Goal: Navigation & Orientation: Go to known website

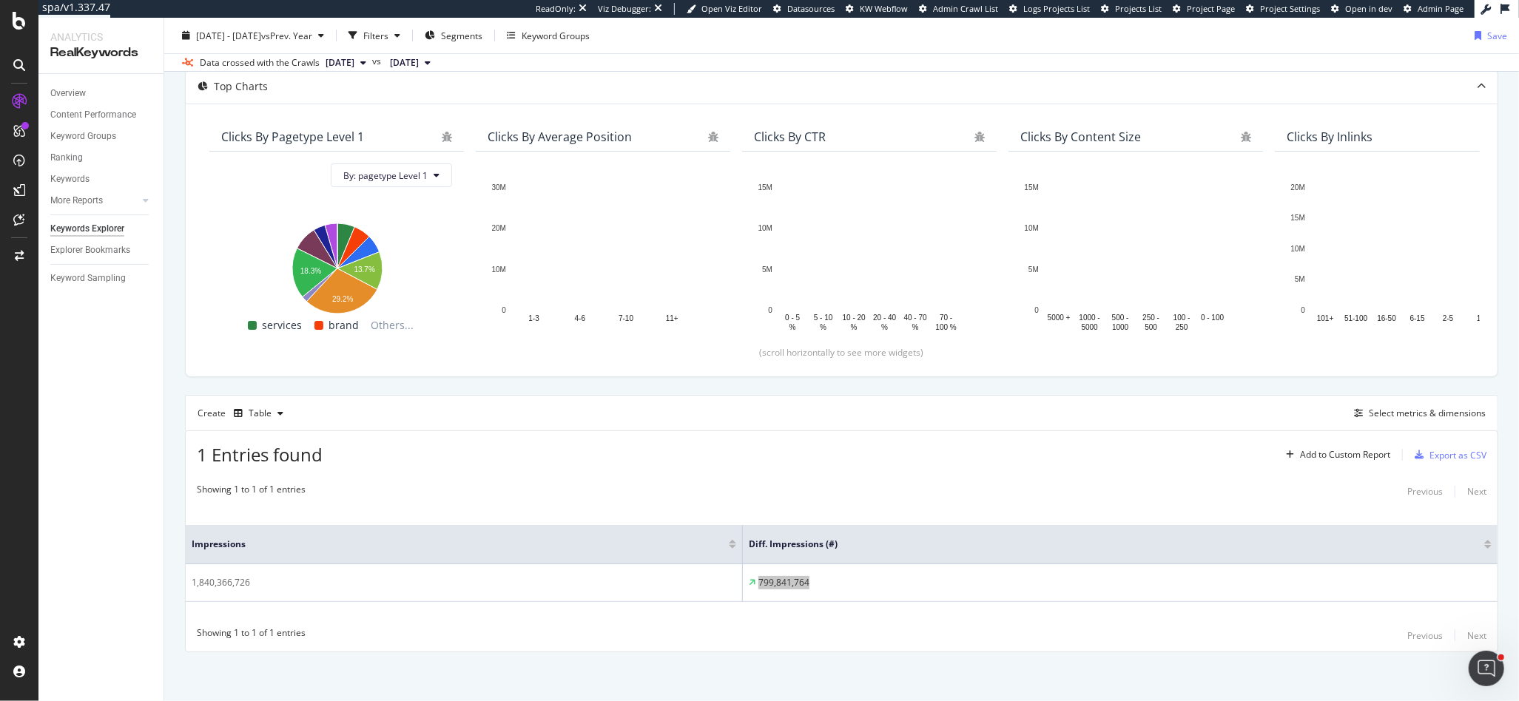
scroll to position [84, 0]
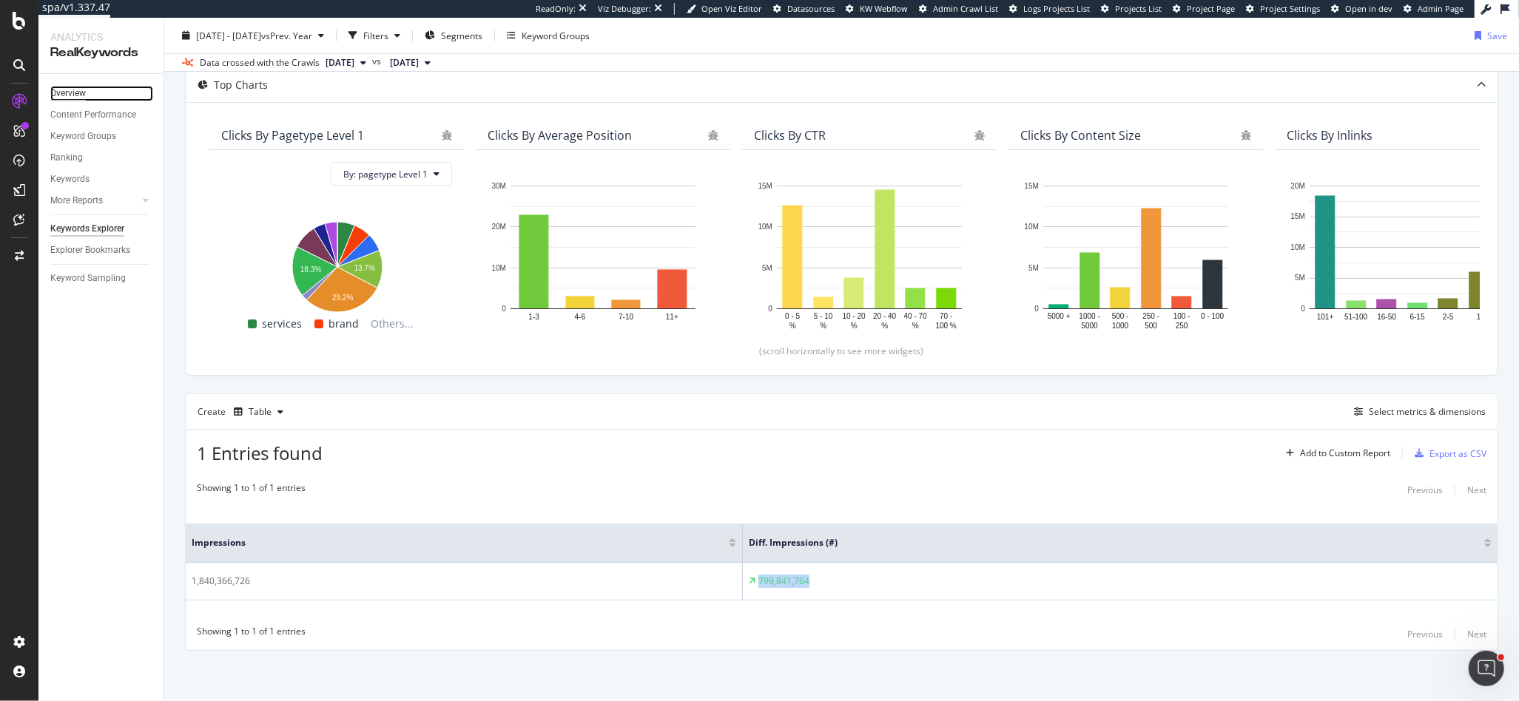
click at [57, 89] on div "Overview" at bounding box center [68, 94] width 36 height 16
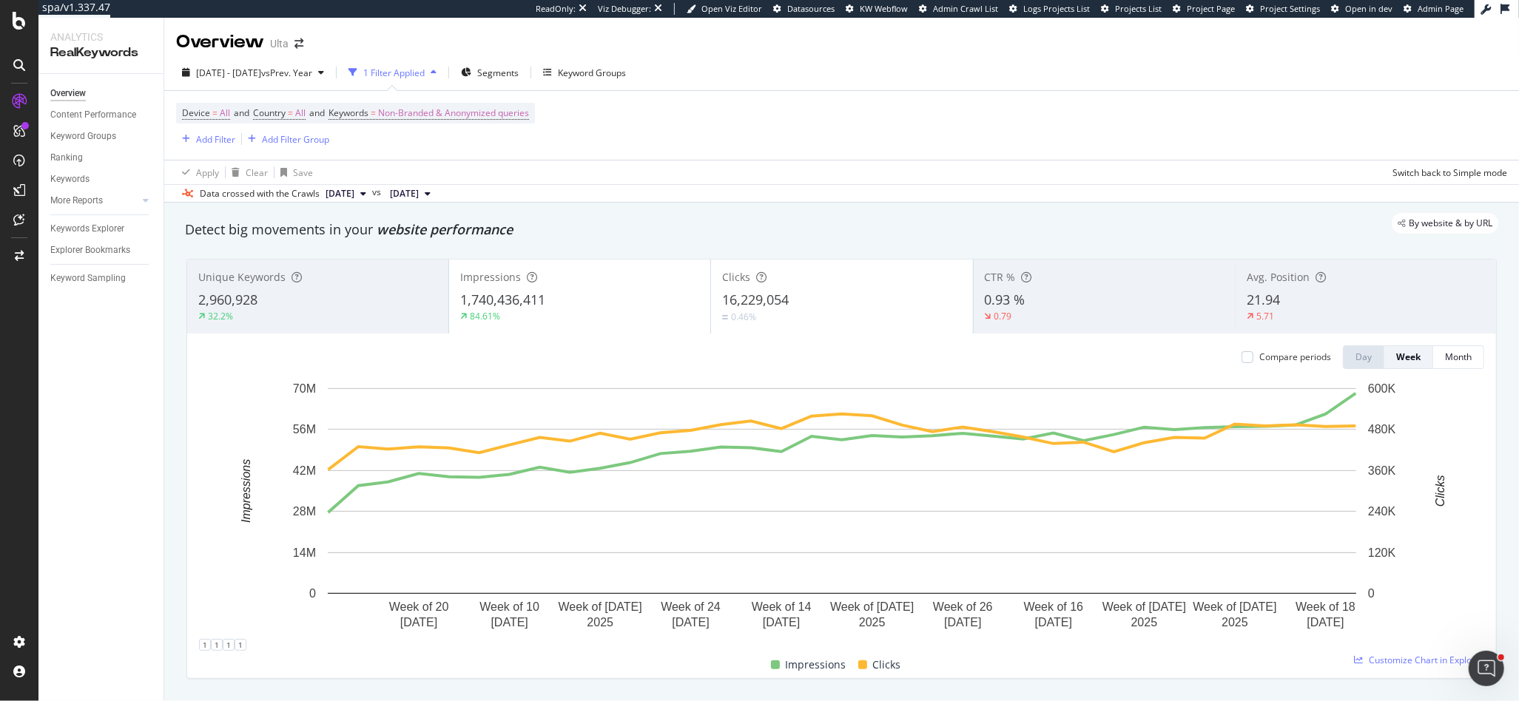
click at [382, 304] on div "2,960,928" at bounding box center [317, 300] width 239 height 19
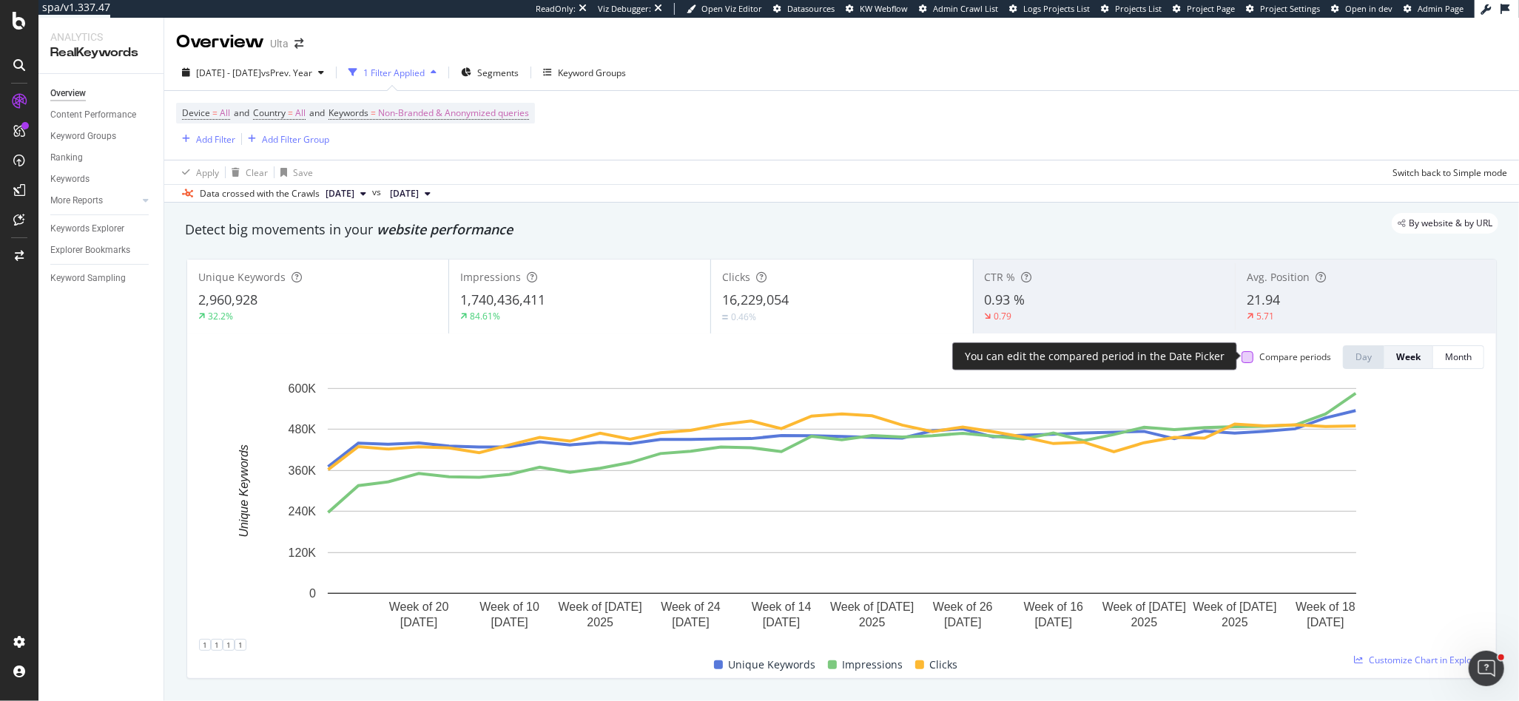
click at [1106, 360] on div at bounding box center [1247, 357] width 12 height 12
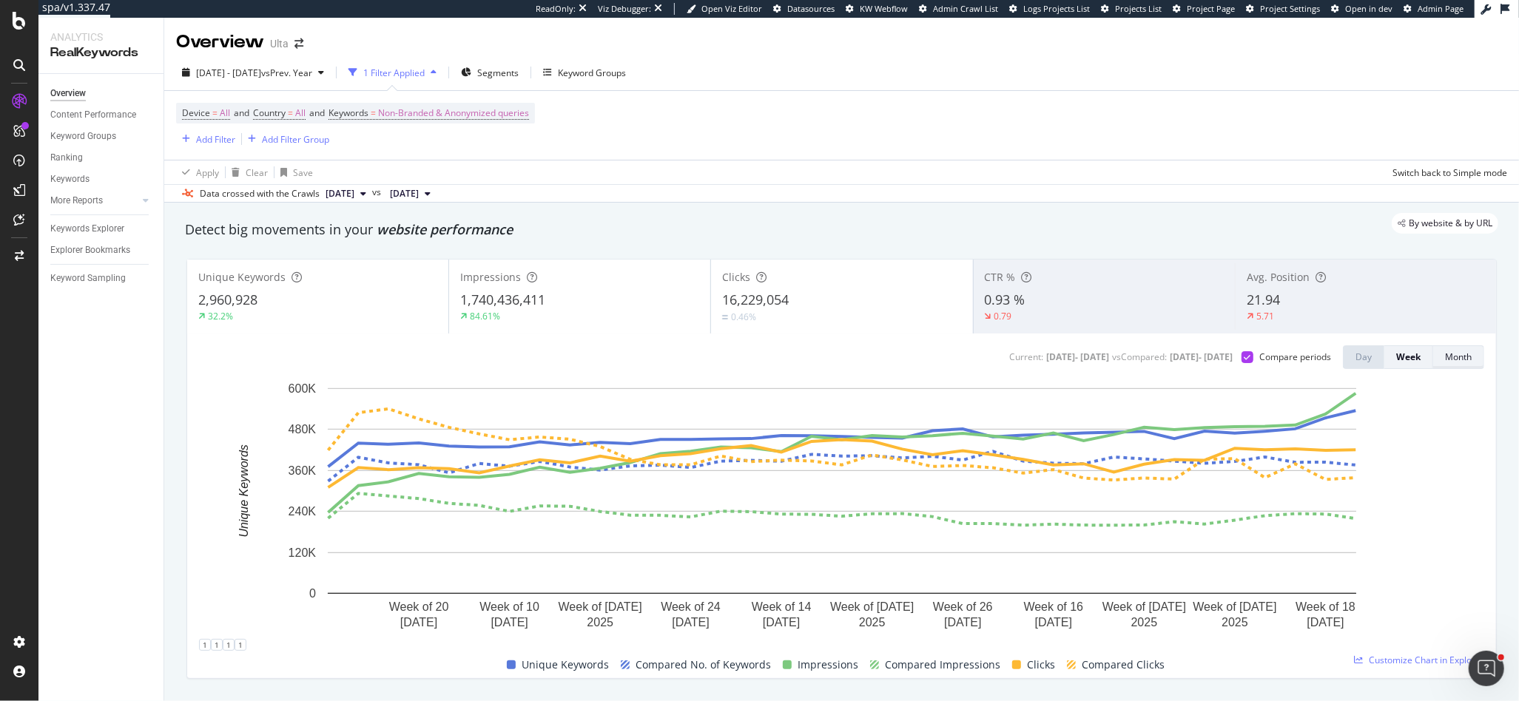
click at [1106, 360] on div "Month" at bounding box center [1458, 357] width 27 height 13
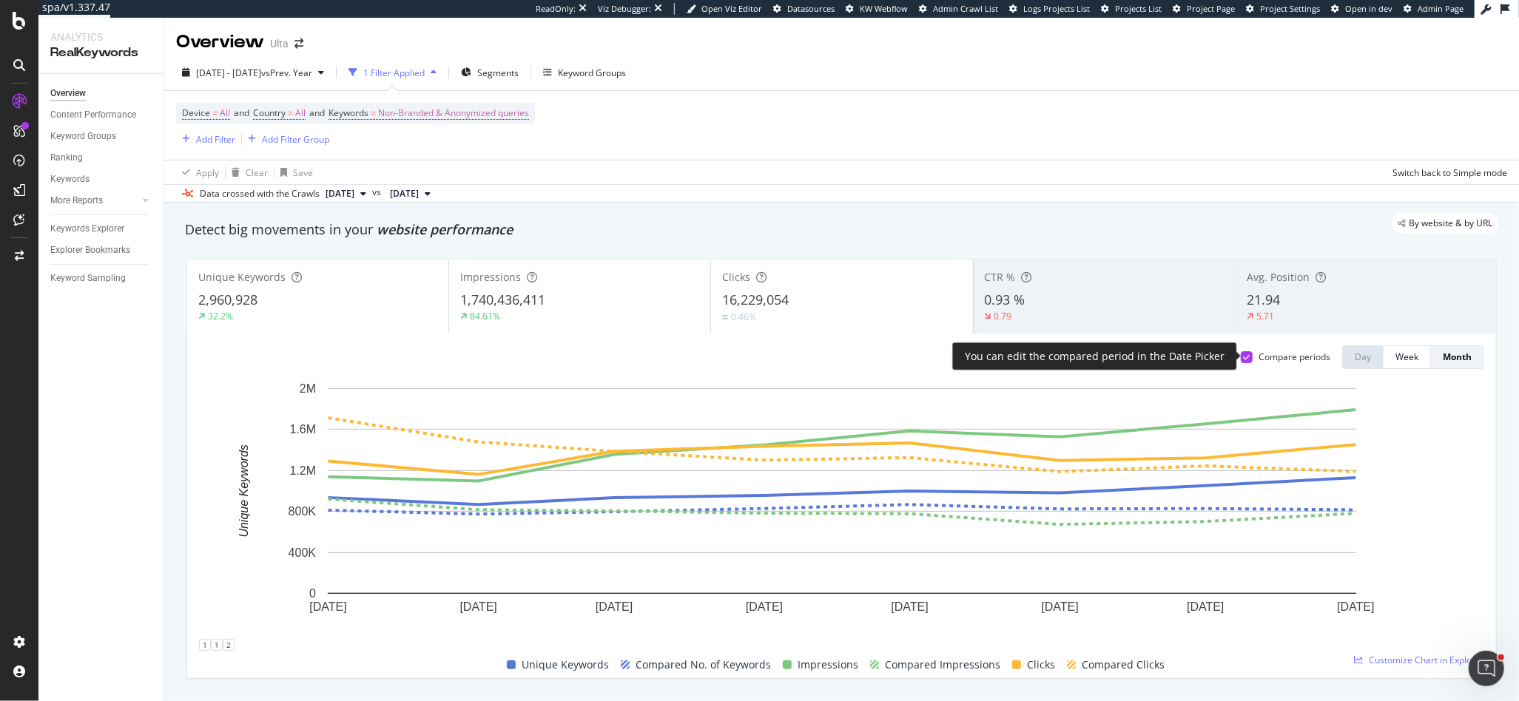
click at [1106, 359] on icon at bounding box center [1246, 357] width 7 height 7
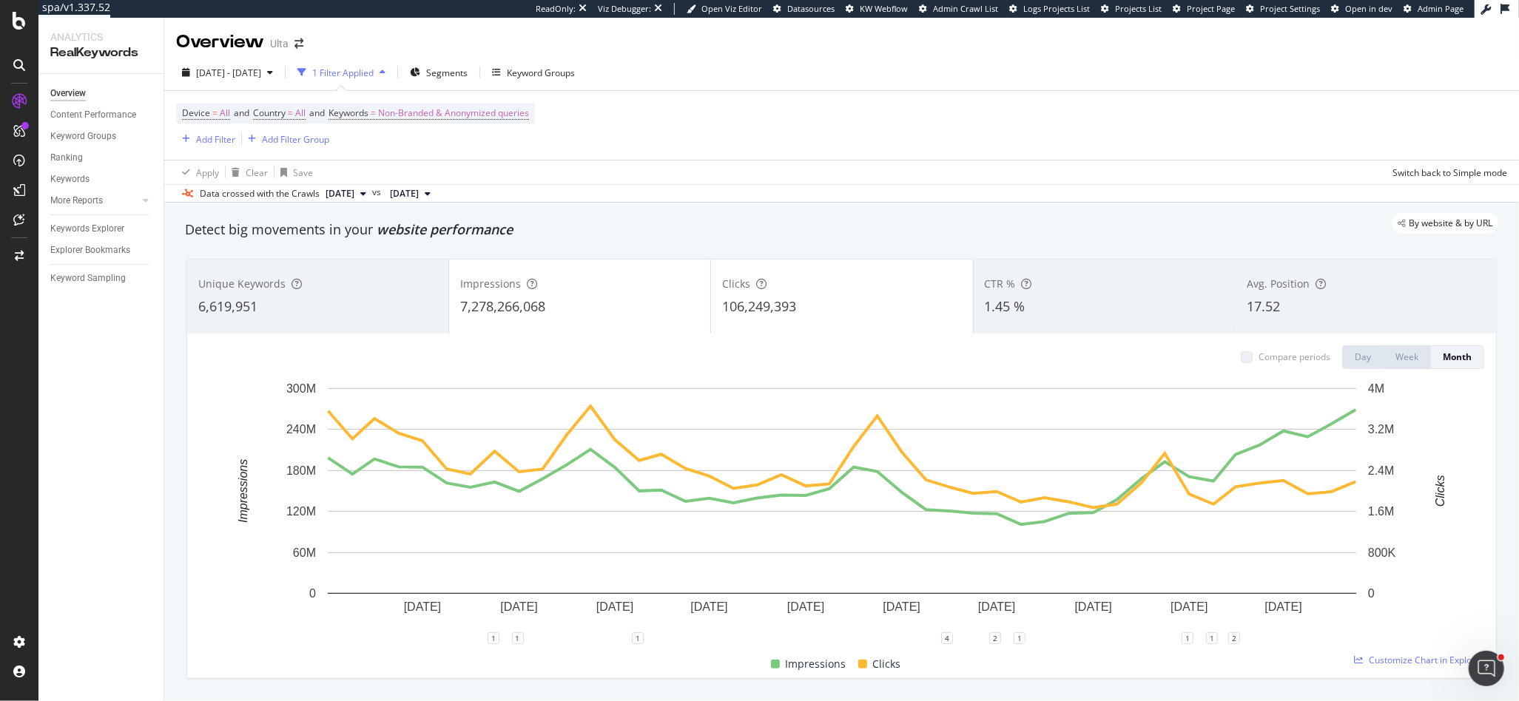
click at [380, 309] on div "6,619,951" at bounding box center [317, 306] width 239 height 19
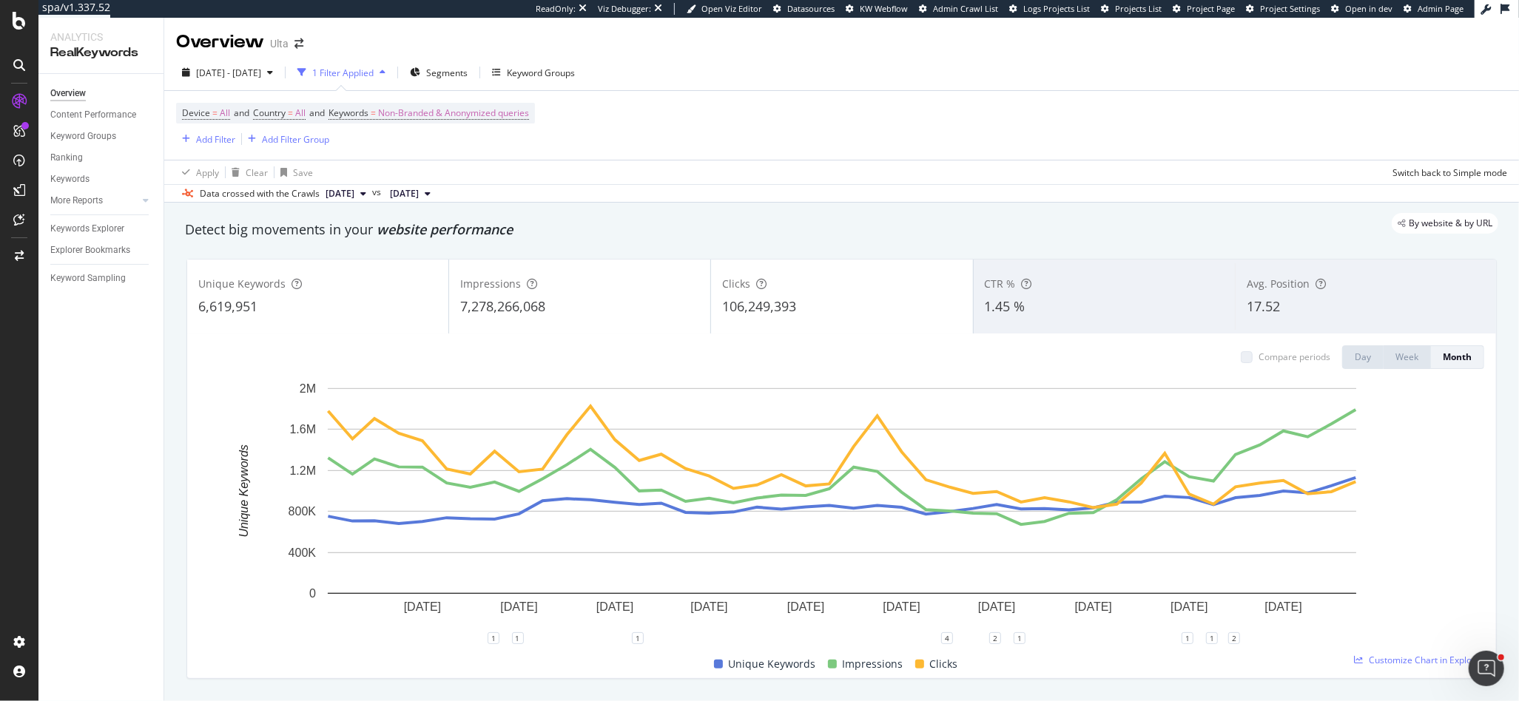
click at [380, 309] on div "6,619,951" at bounding box center [317, 306] width 239 height 19
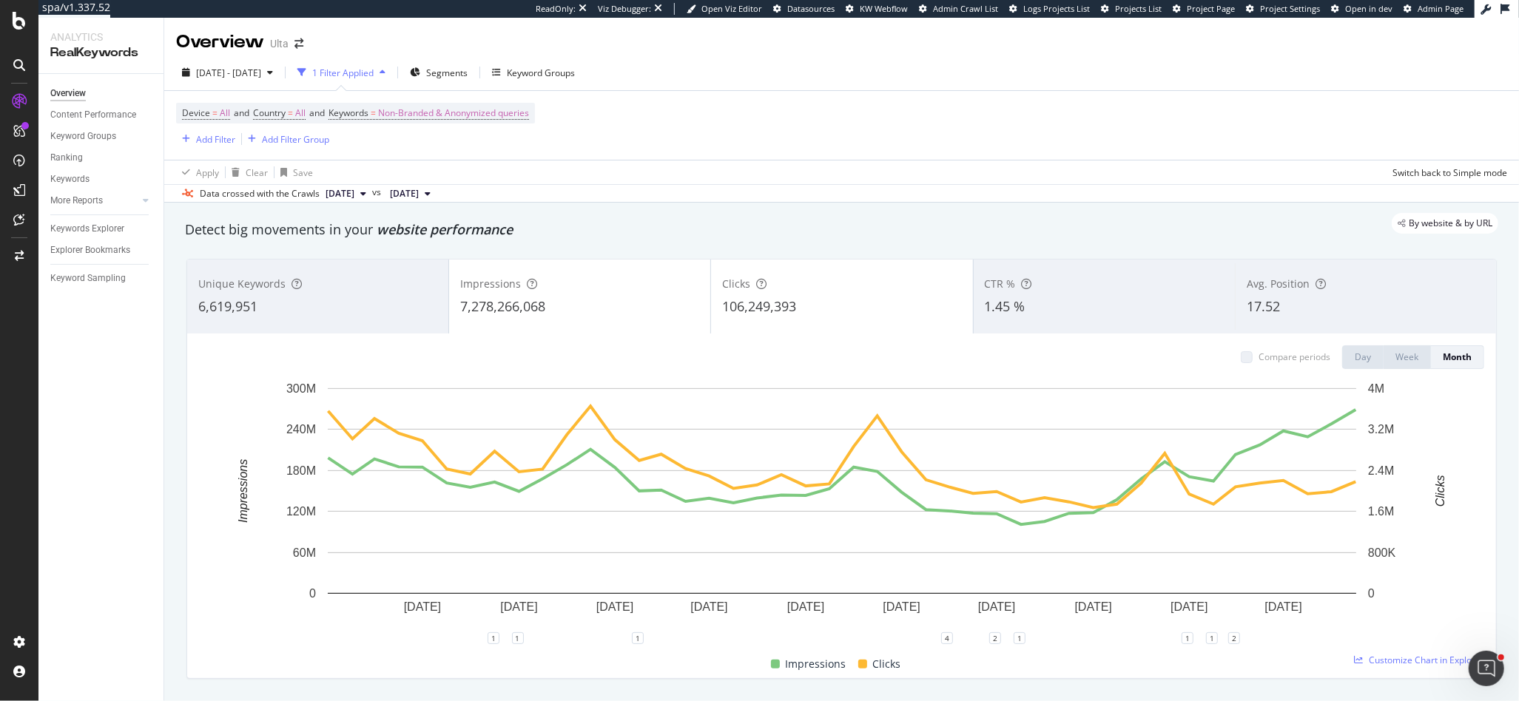
click at [380, 309] on div "6,619,951" at bounding box center [317, 306] width 239 height 19
click at [72, 138] on div "Overview" at bounding box center [76, 136] width 42 height 15
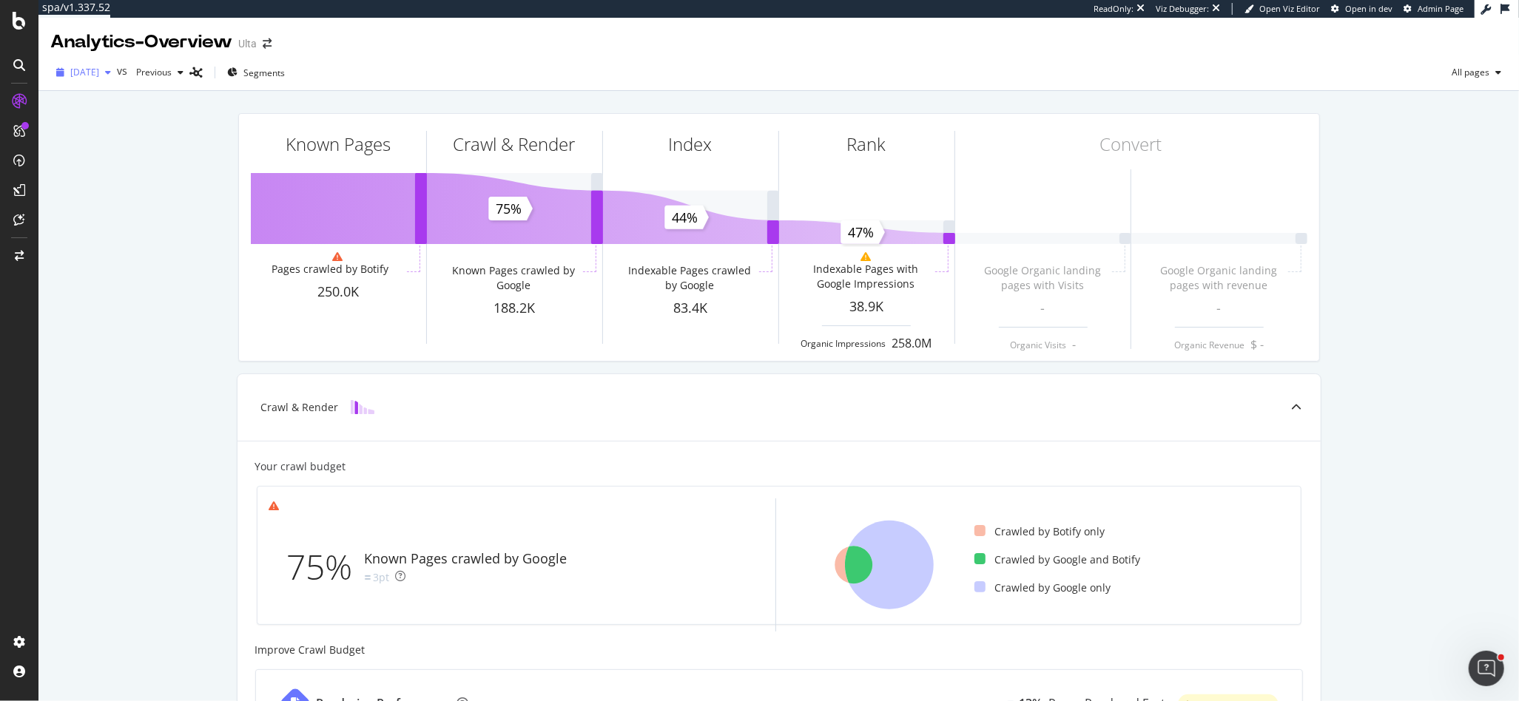
click at [111, 72] on icon "button" at bounding box center [108, 72] width 6 height 9
click at [109, 125] on div "[DATE]" at bounding box center [111, 125] width 79 height 13
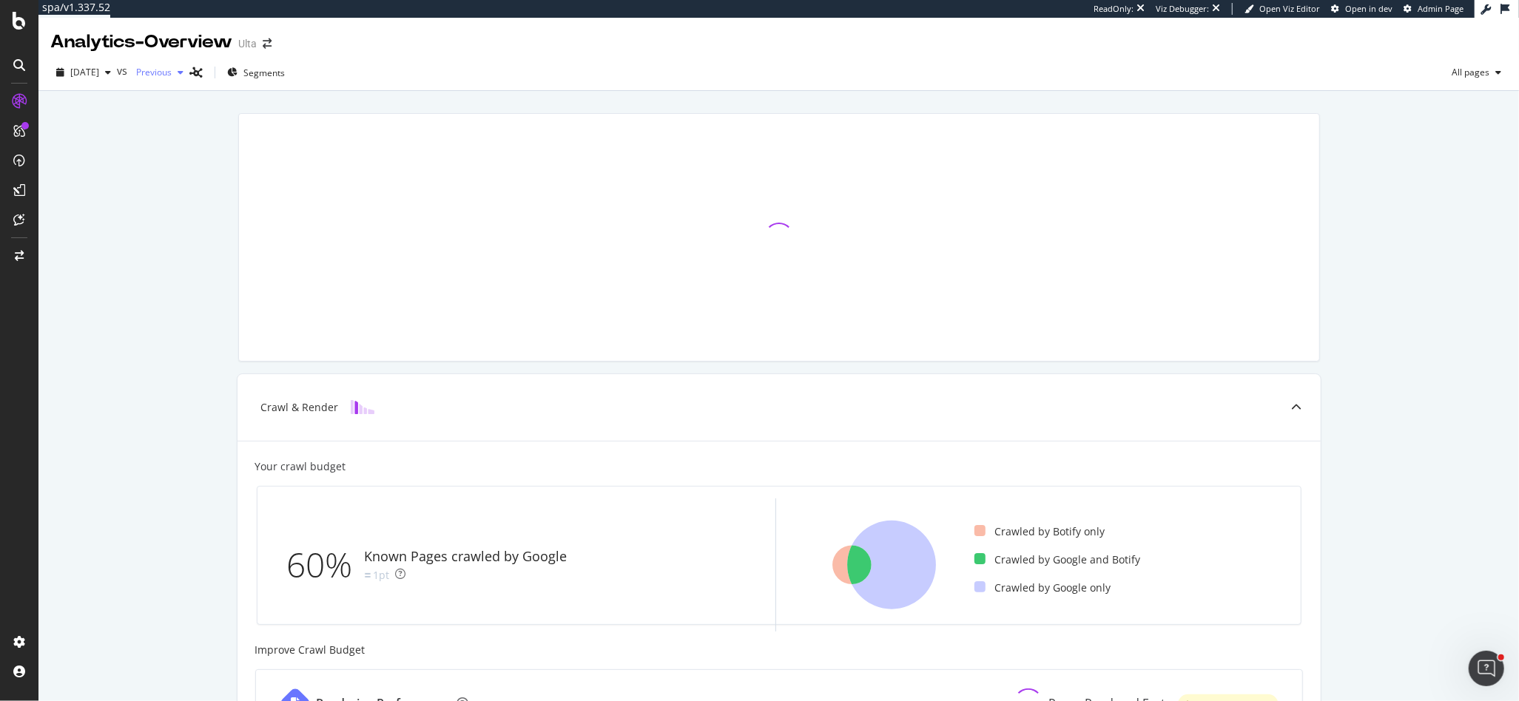
click at [183, 74] on icon "button" at bounding box center [181, 72] width 6 height 9
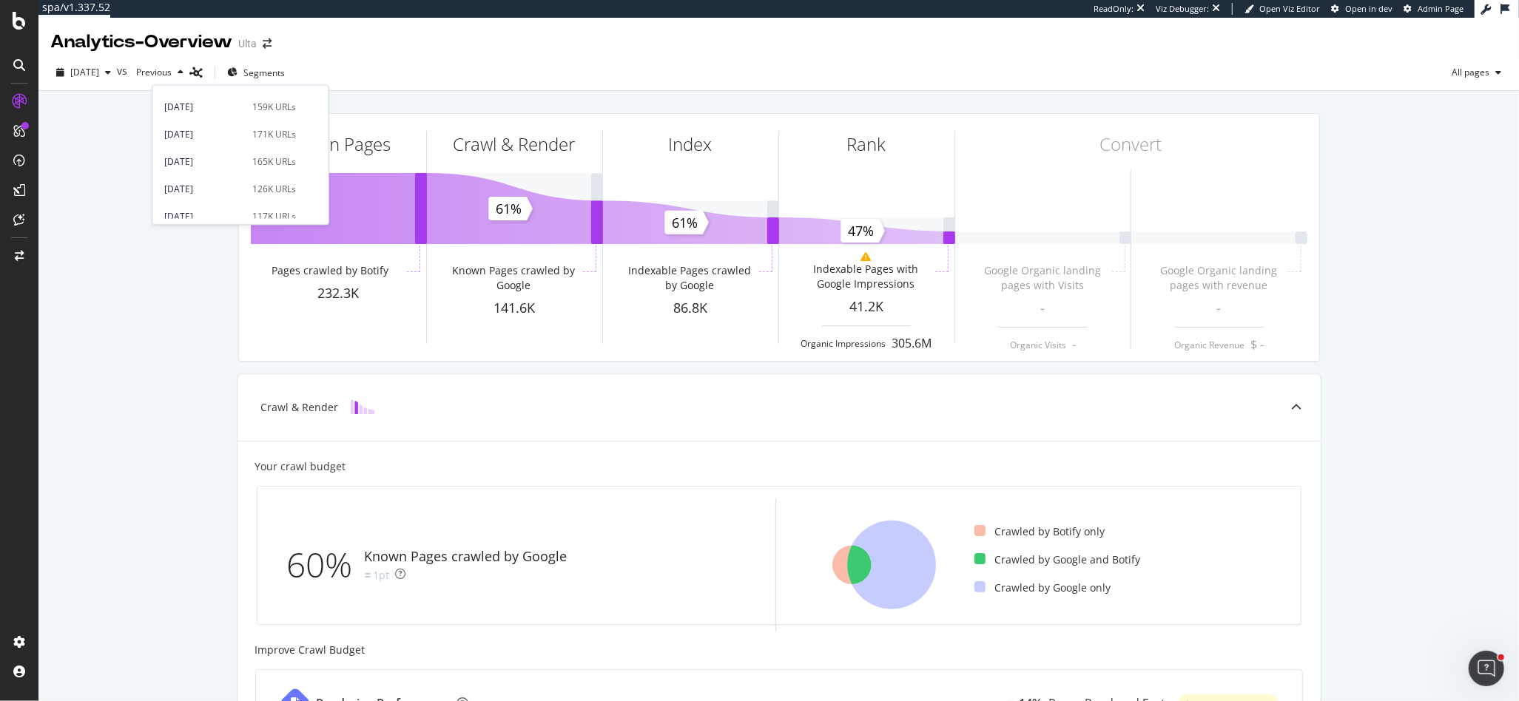
scroll to position [537, 0]
click at [195, 162] on div "2024 Aug. 26th" at bounding box center [203, 159] width 79 height 13
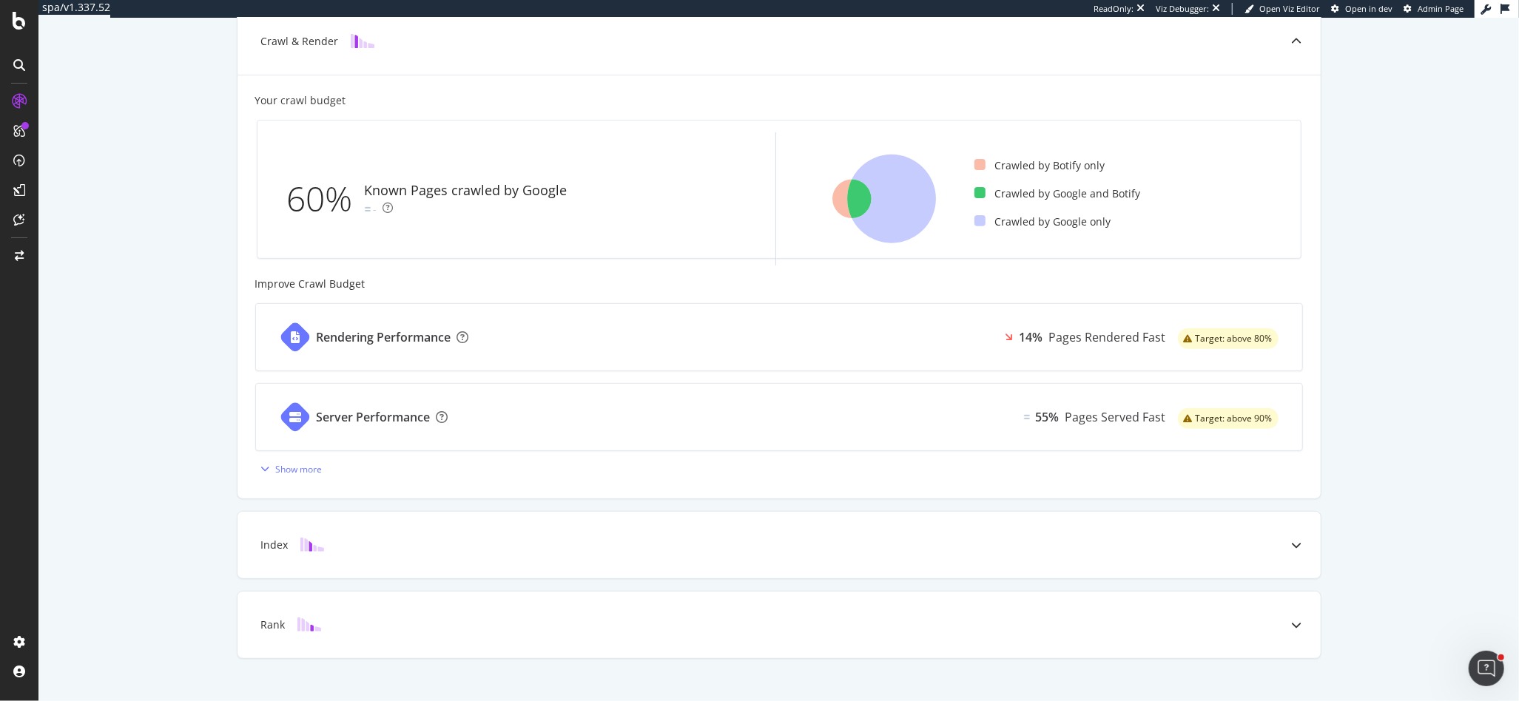
scroll to position [383, 0]
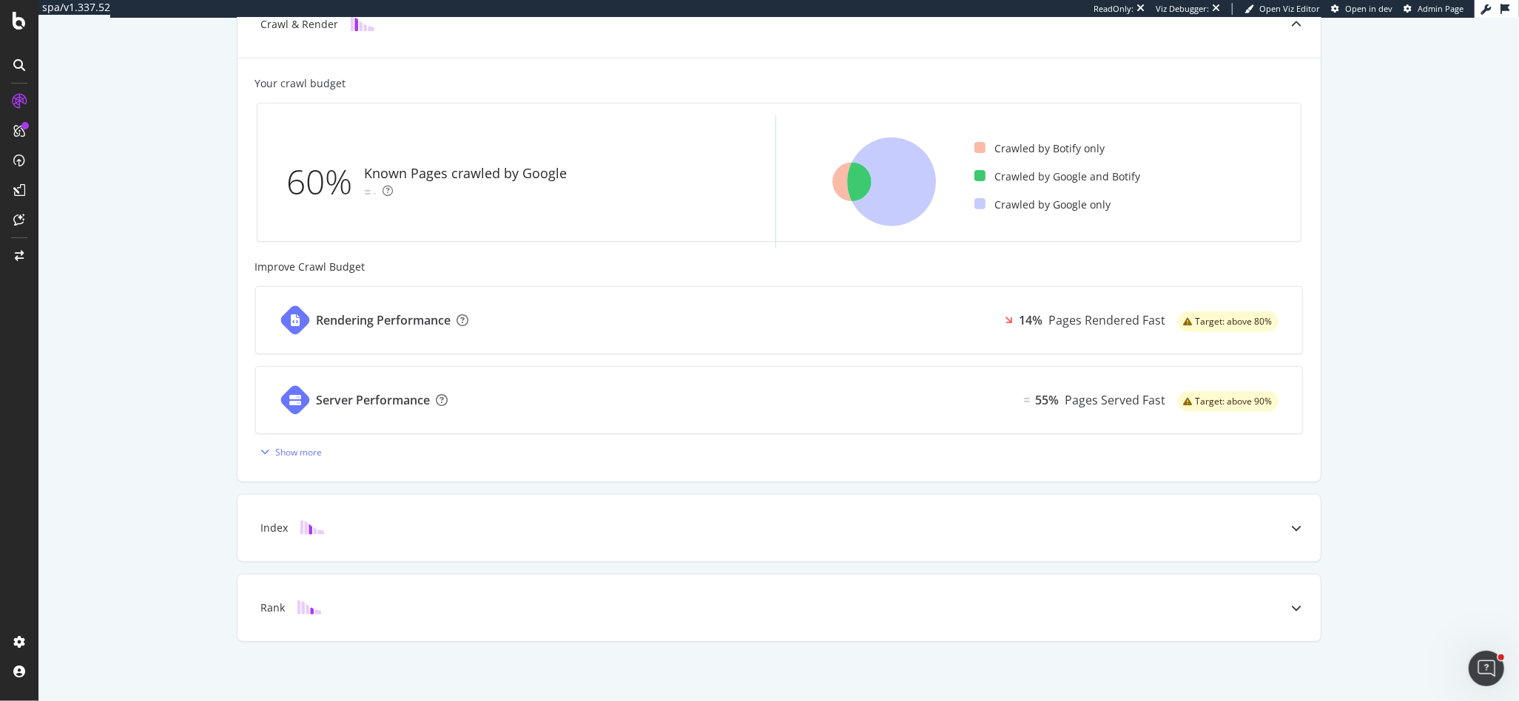
drag, startPoint x: 341, startPoint y: 613, endPoint x: 223, endPoint y: 596, distance: 119.6
click at [341, 613] on div "Rank" at bounding box center [778, 608] width 1083 height 67
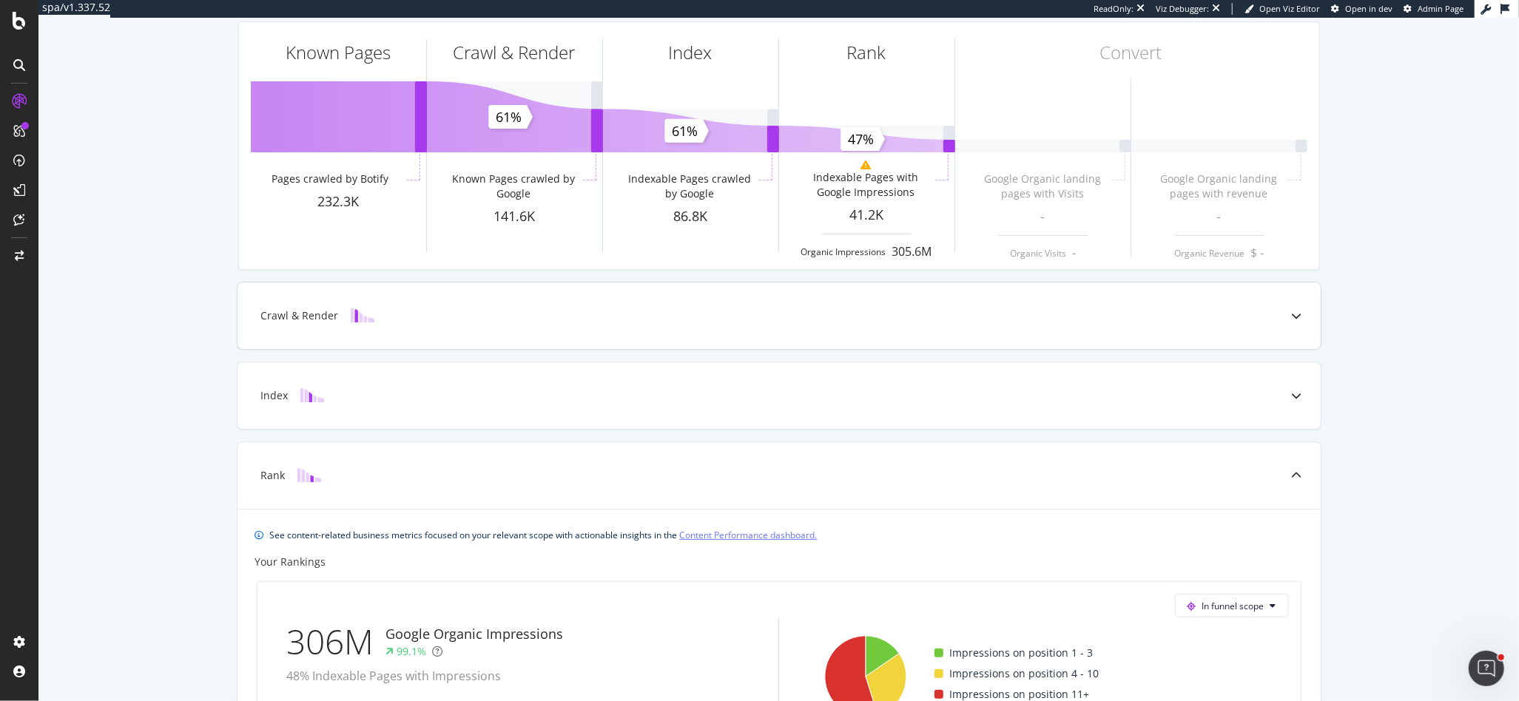
scroll to position [58, 0]
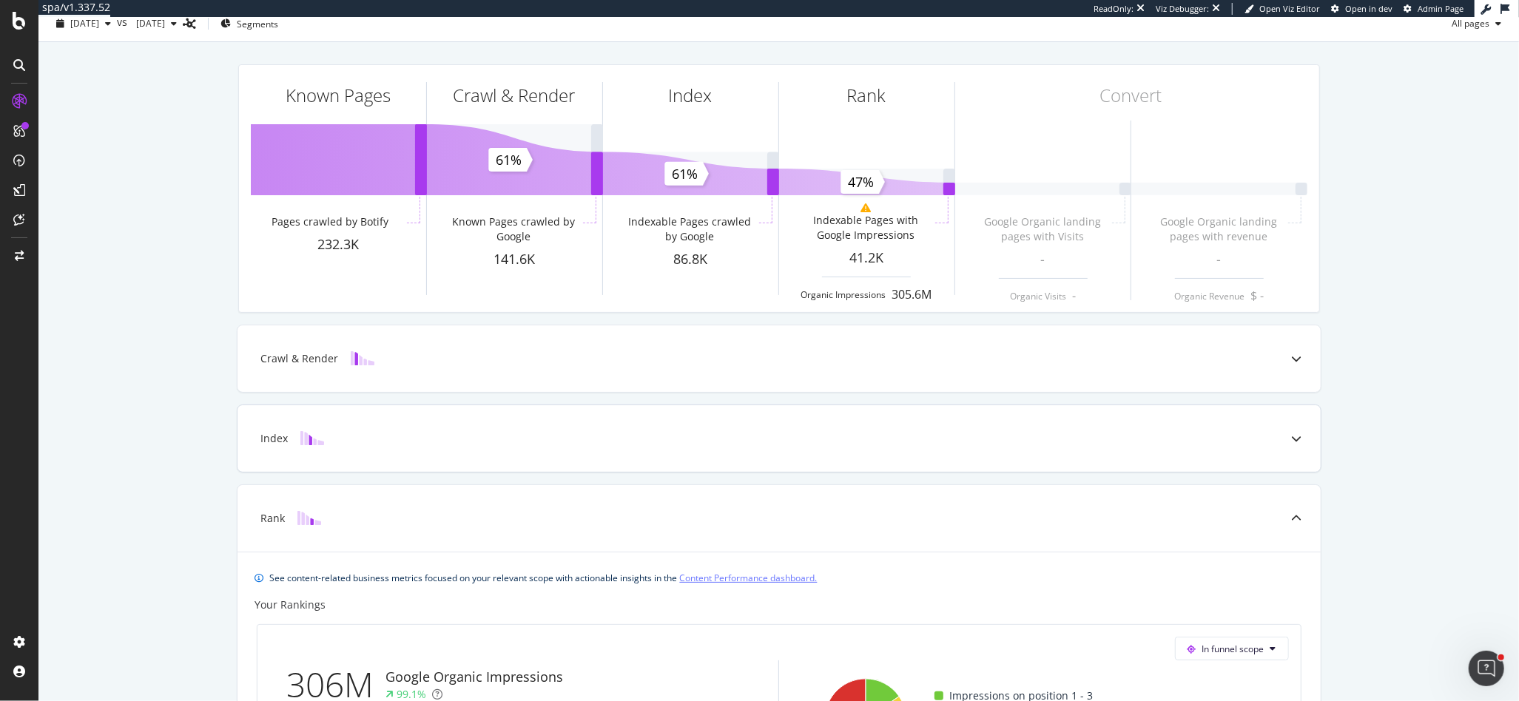
click at [389, 440] on div "Index" at bounding box center [755, 438] width 1024 height 15
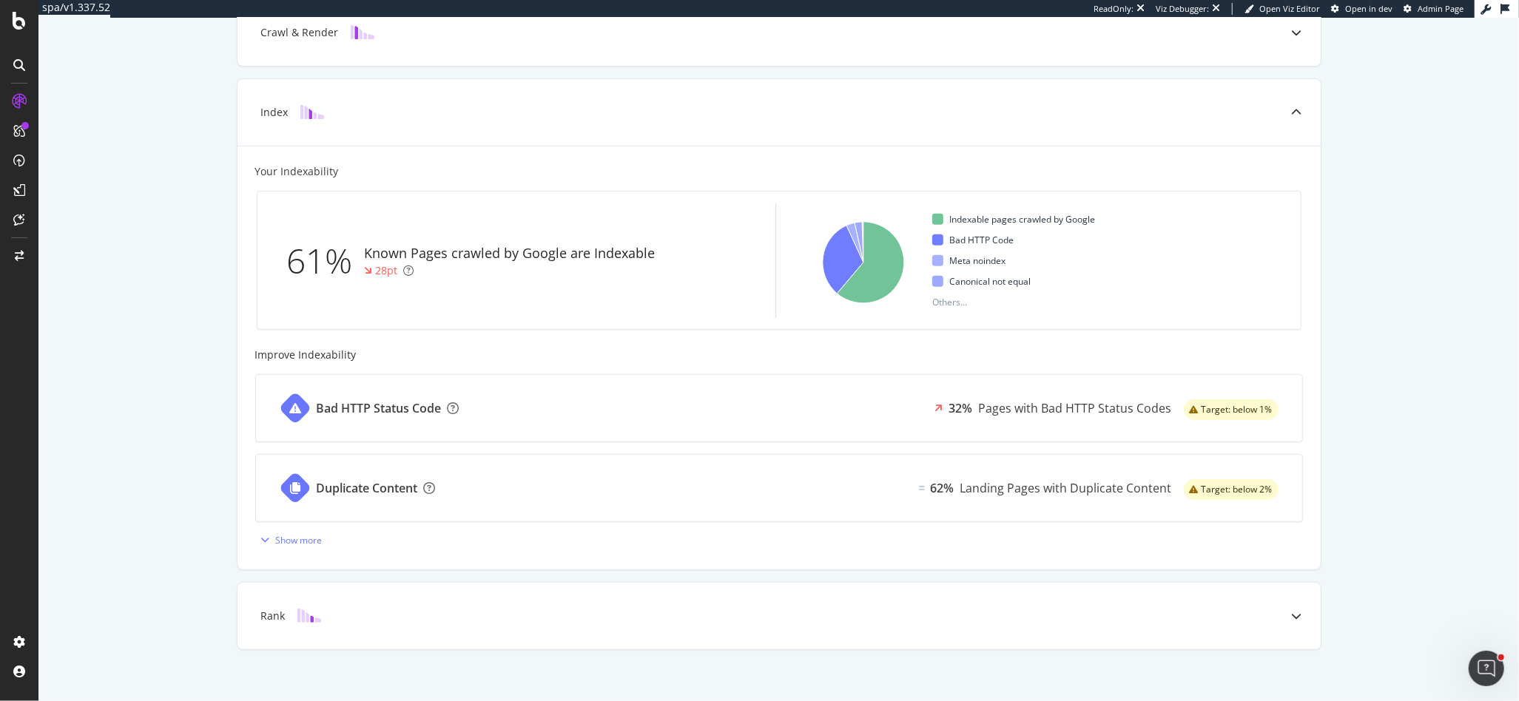
scroll to position [383, 0]
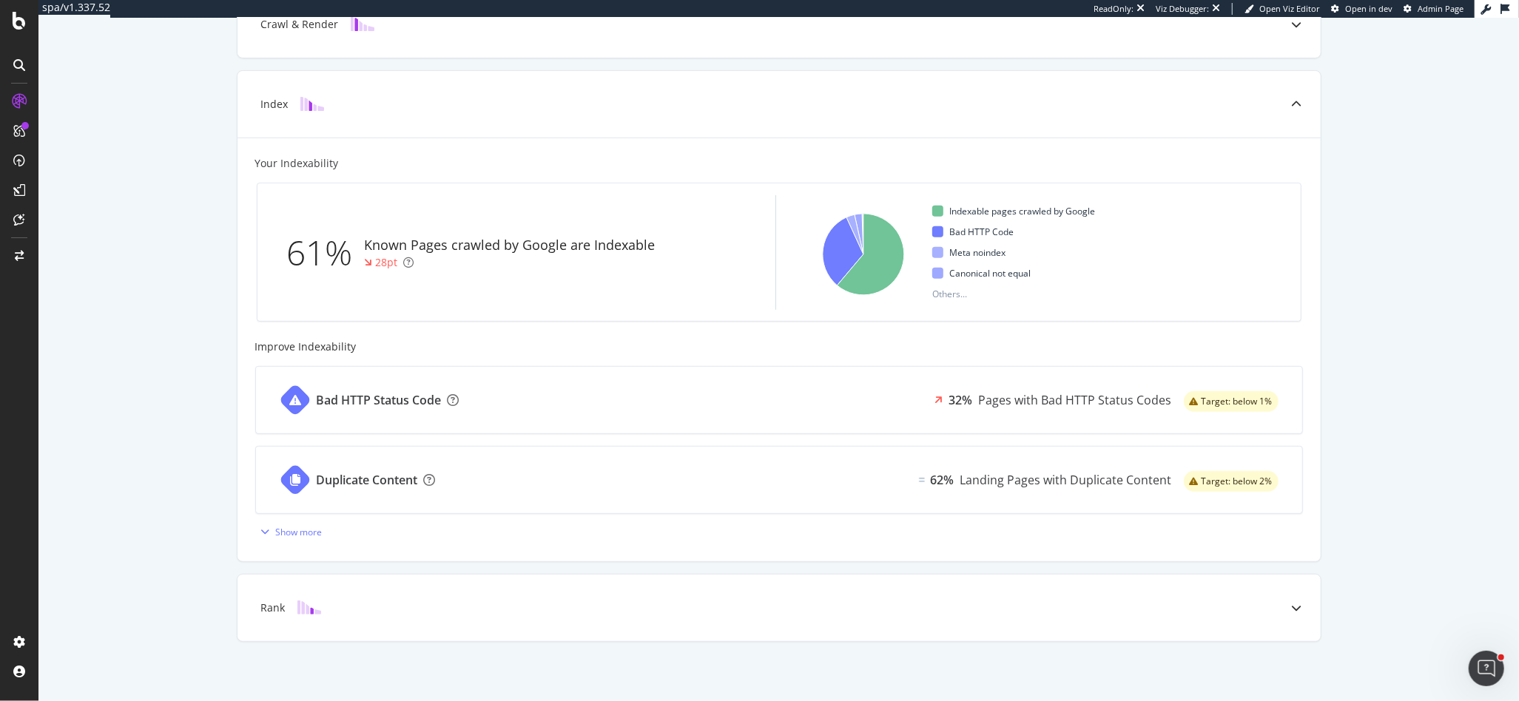
drag, startPoint x: 439, startPoint y: 602, endPoint x: 126, endPoint y: 561, distance: 314.8
click at [437, 602] on div "Rank" at bounding box center [755, 608] width 1024 height 15
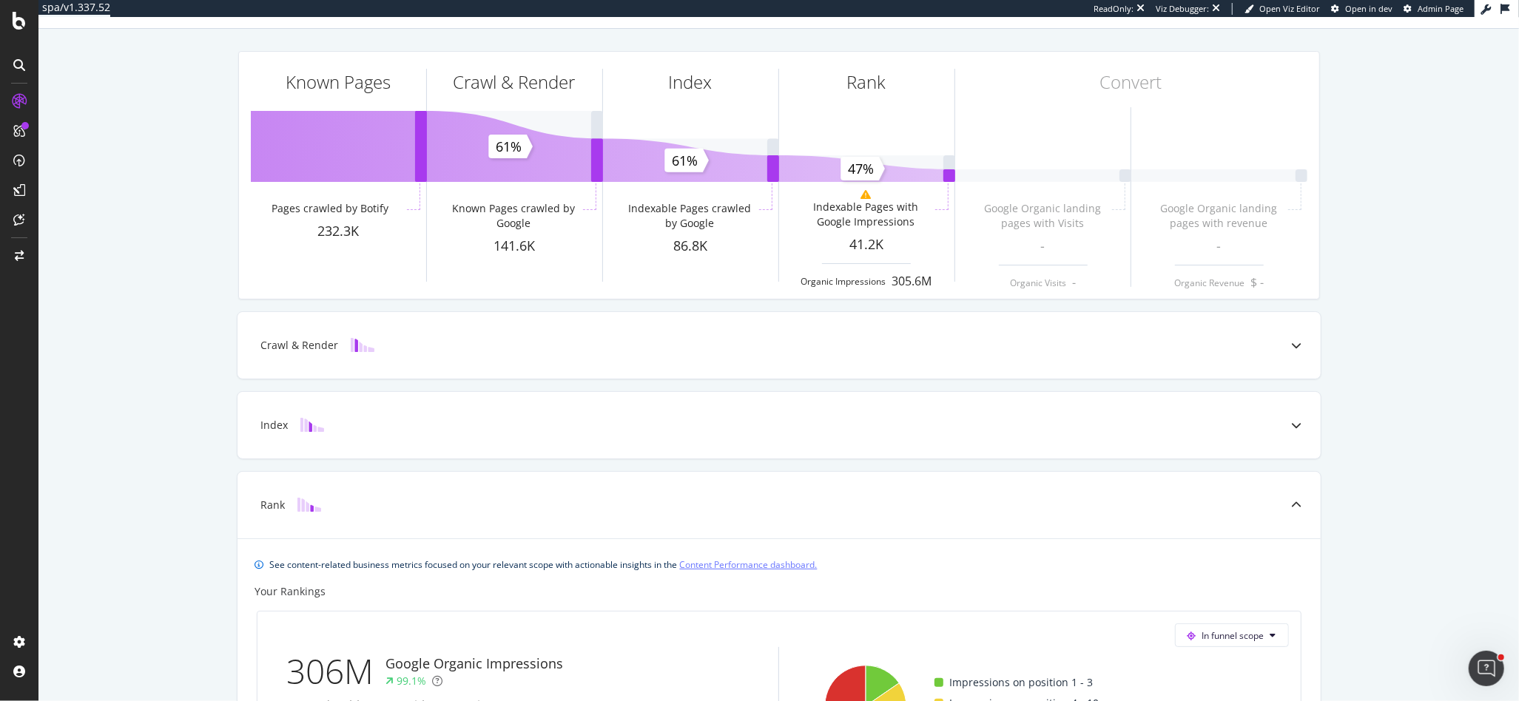
scroll to position [0, 0]
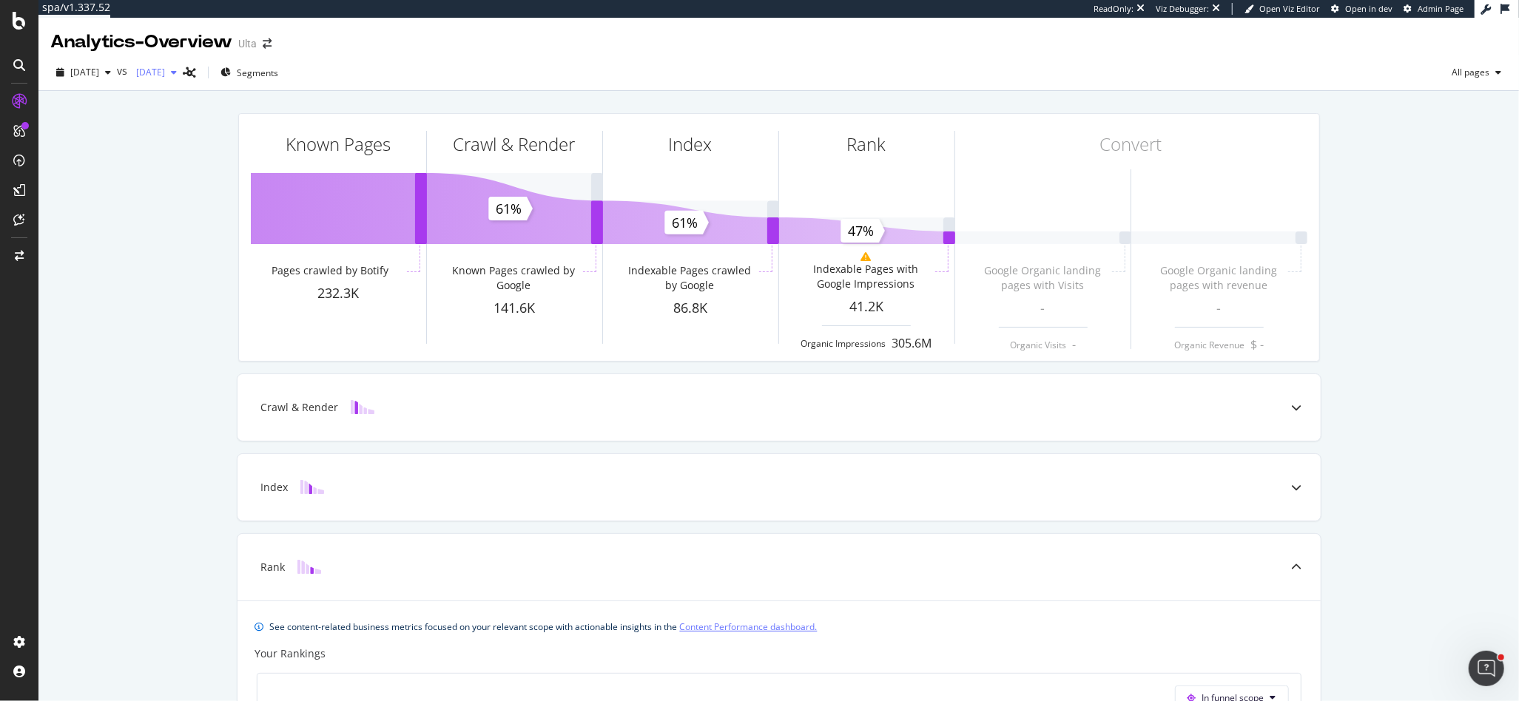
click at [177, 72] on icon "button" at bounding box center [174, 72] width 6 height 9
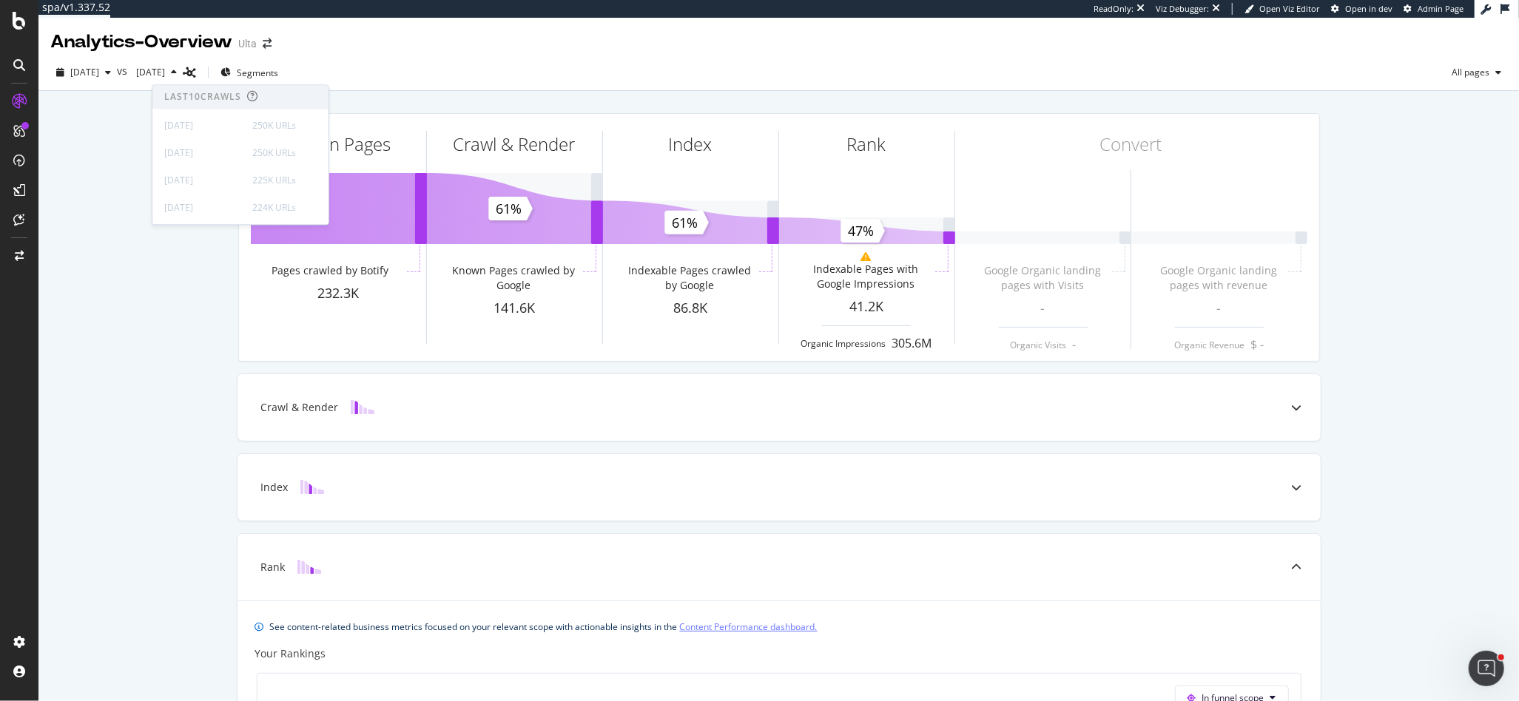
click at [109, 129] on div "Known Pages Pages crawled by Botify 232.3K Crawl & Render Known Pages crawled b…" at bounding box center [778, 626] width 1480 height 1070
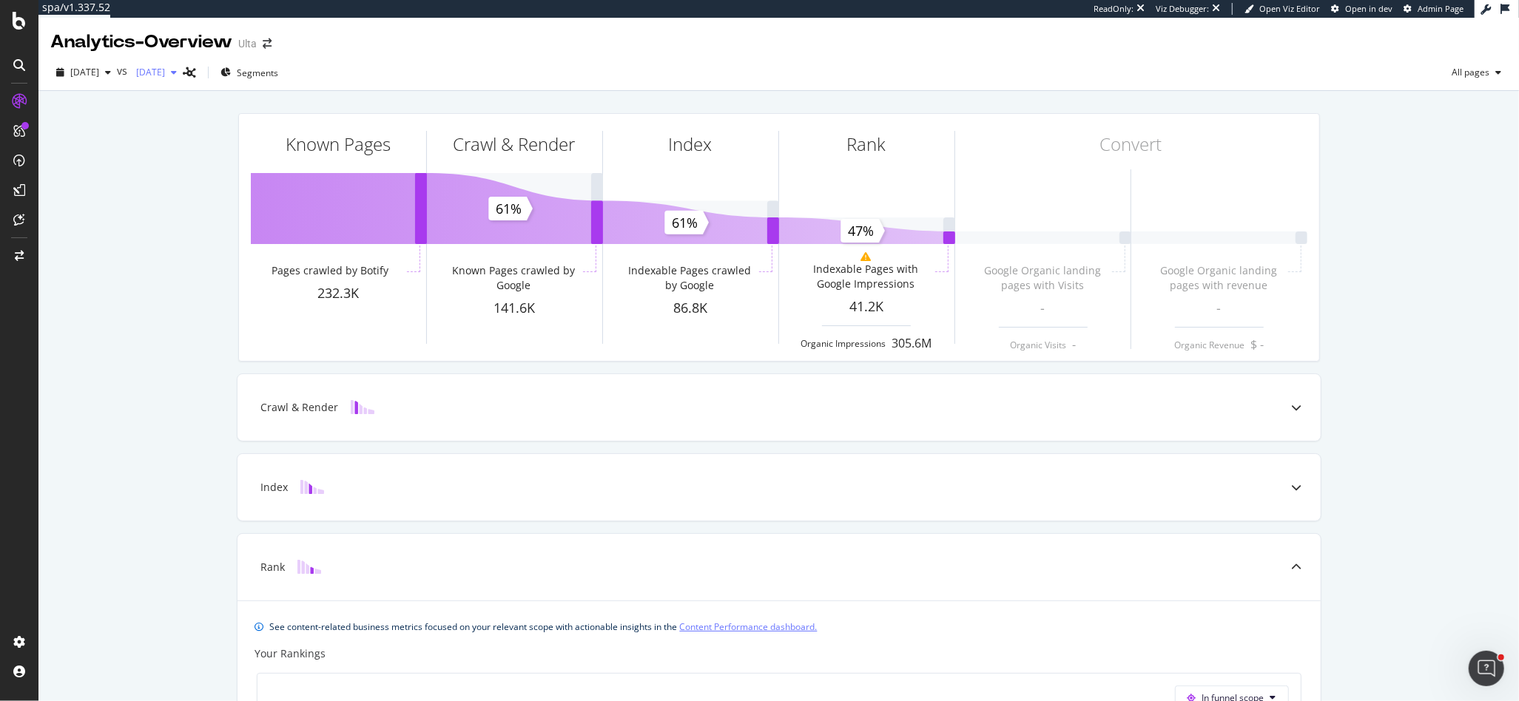
click at [177, 73] on icon "button" at bounding box center [174, 72] width 6 height 9
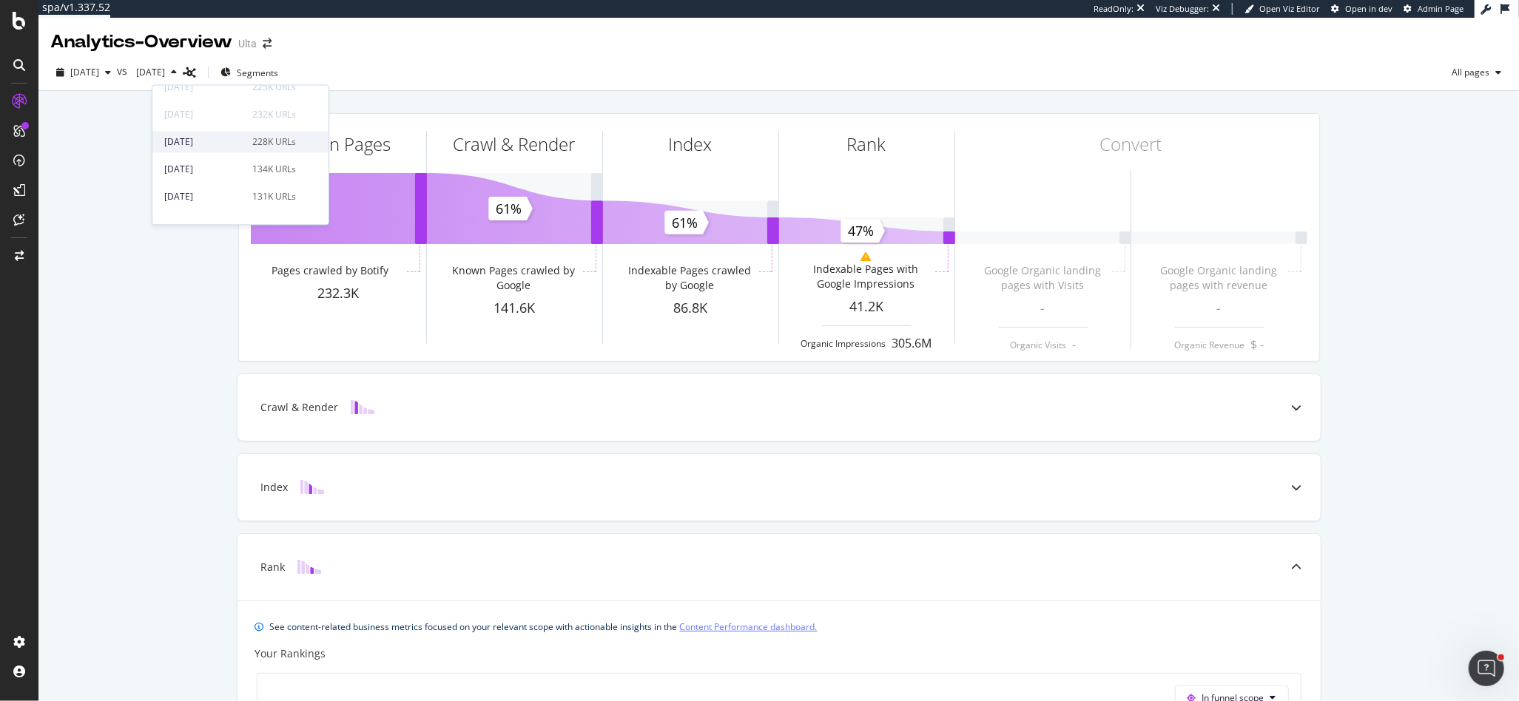
click at [206, 136] on div "2025 Aug. 20th" at bounding box center [203, 141] width 79 height 13
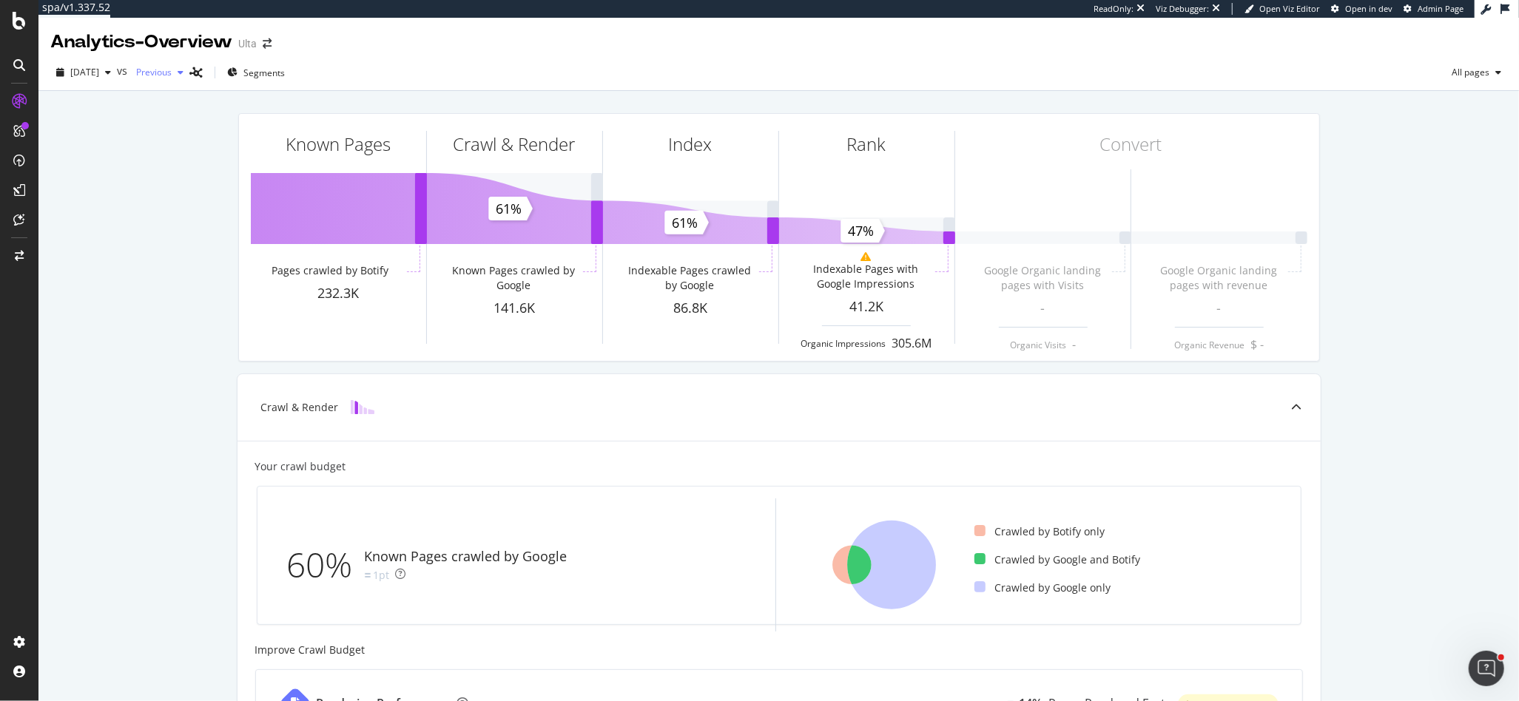
click at [189, 73] on div "button" at bounding box center [181, 72] width 18 height 9
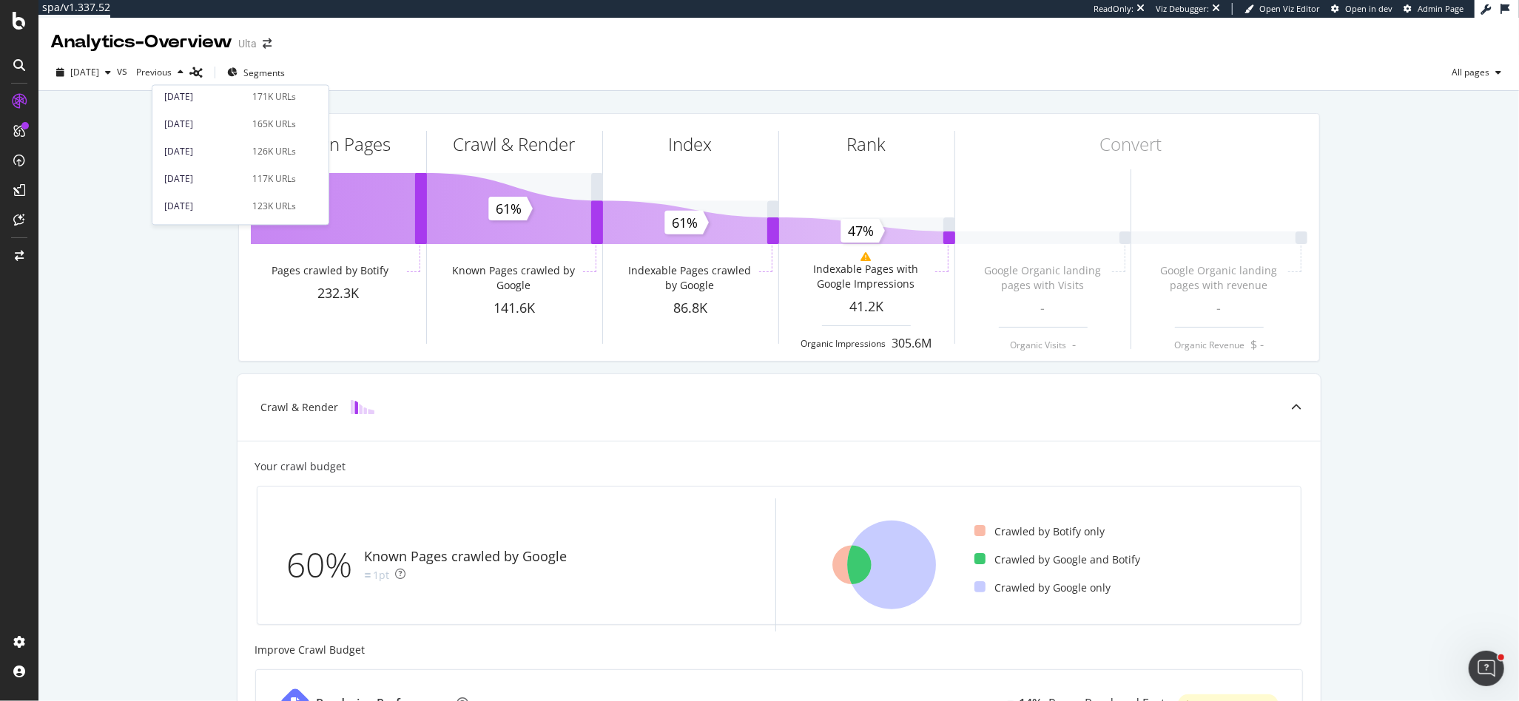
scroll to position [788, 0]
click at [203, 209] on div "[DATE]" at bounding box center [202, 209] width 77 height 13
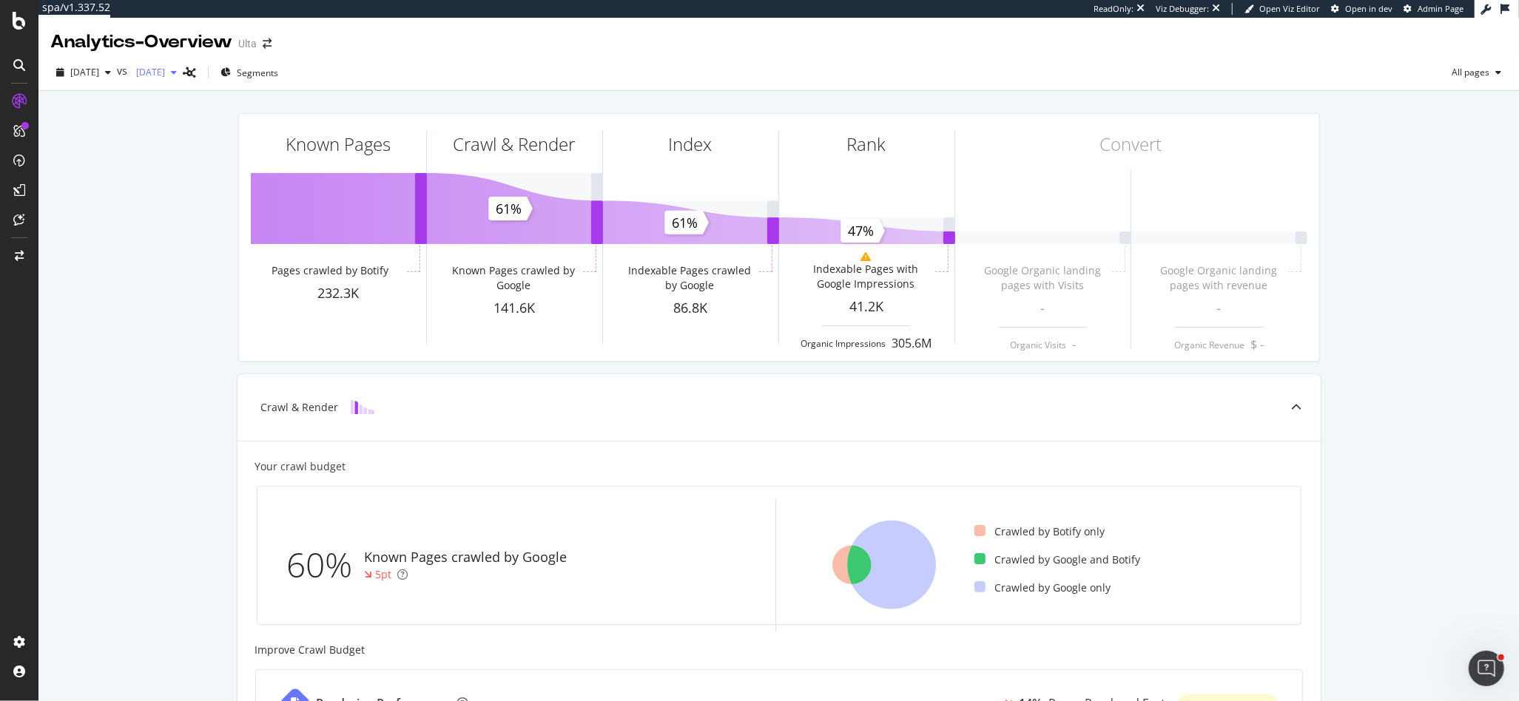
click at [177, 71] on icon "button" at bounding box center [174, 72] width 6 height 9
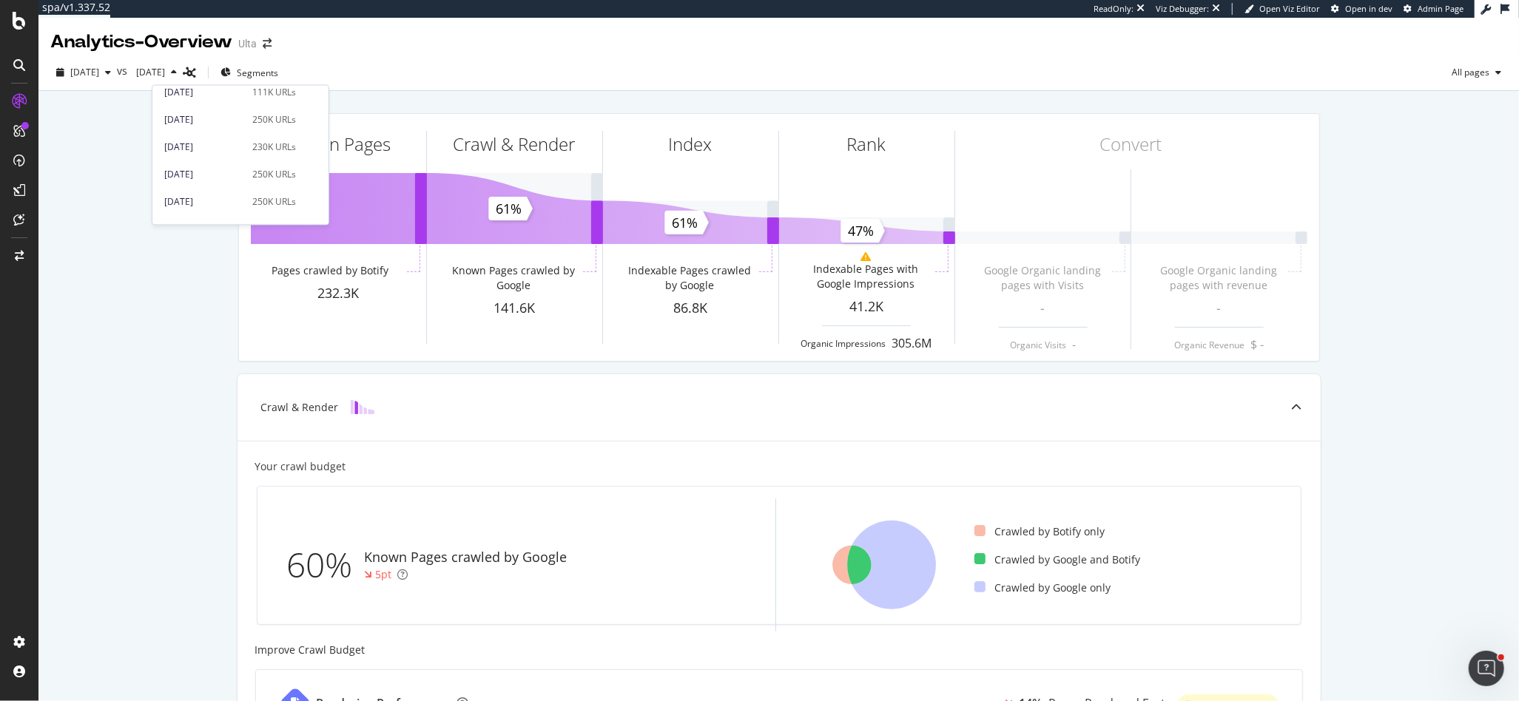
scroll to position [788, 0]
click at [1423, 155] on div "Known Pages Pages crawled by Botify 232.3K Crawl & Render Known Pages crawled b…" at bounding box center [778, 590] width 1480 height 998
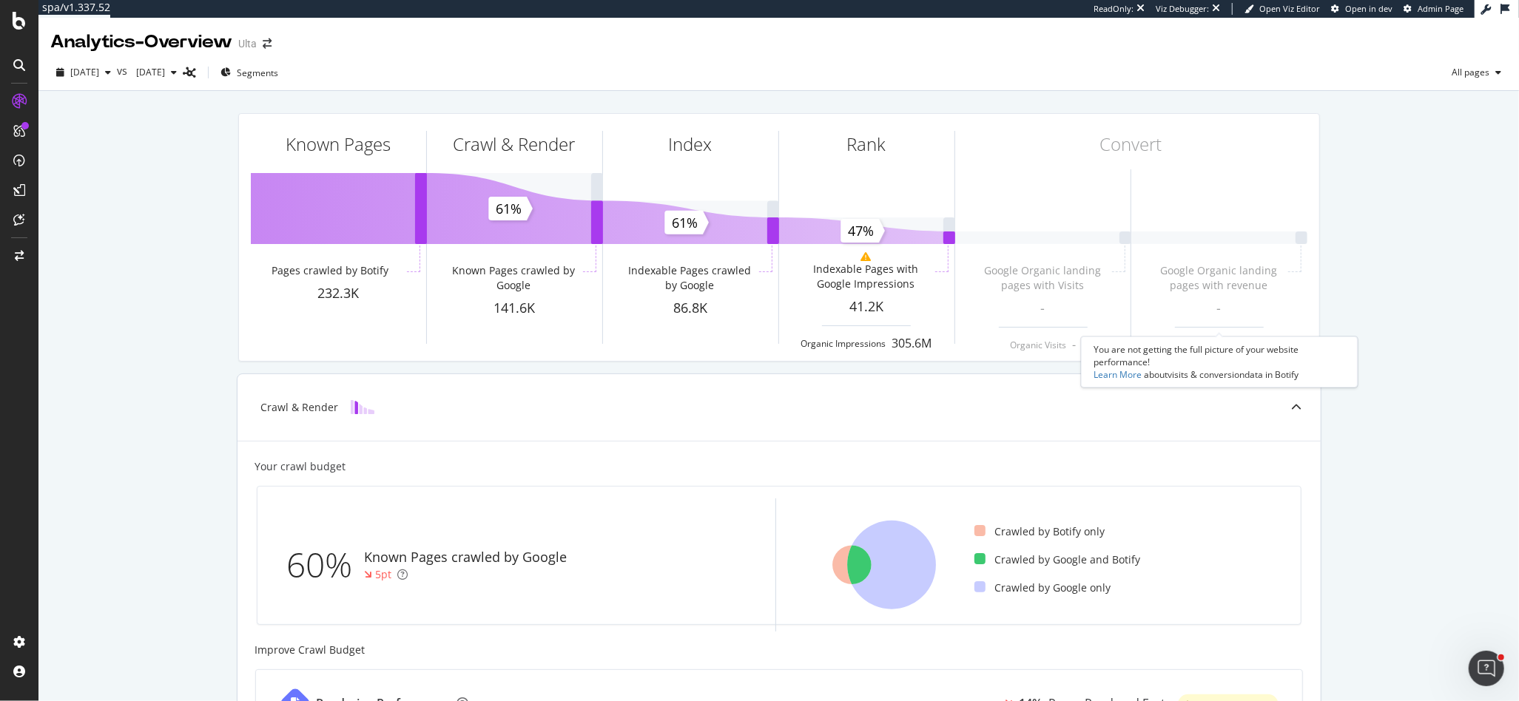
scroll to position [383, 0]
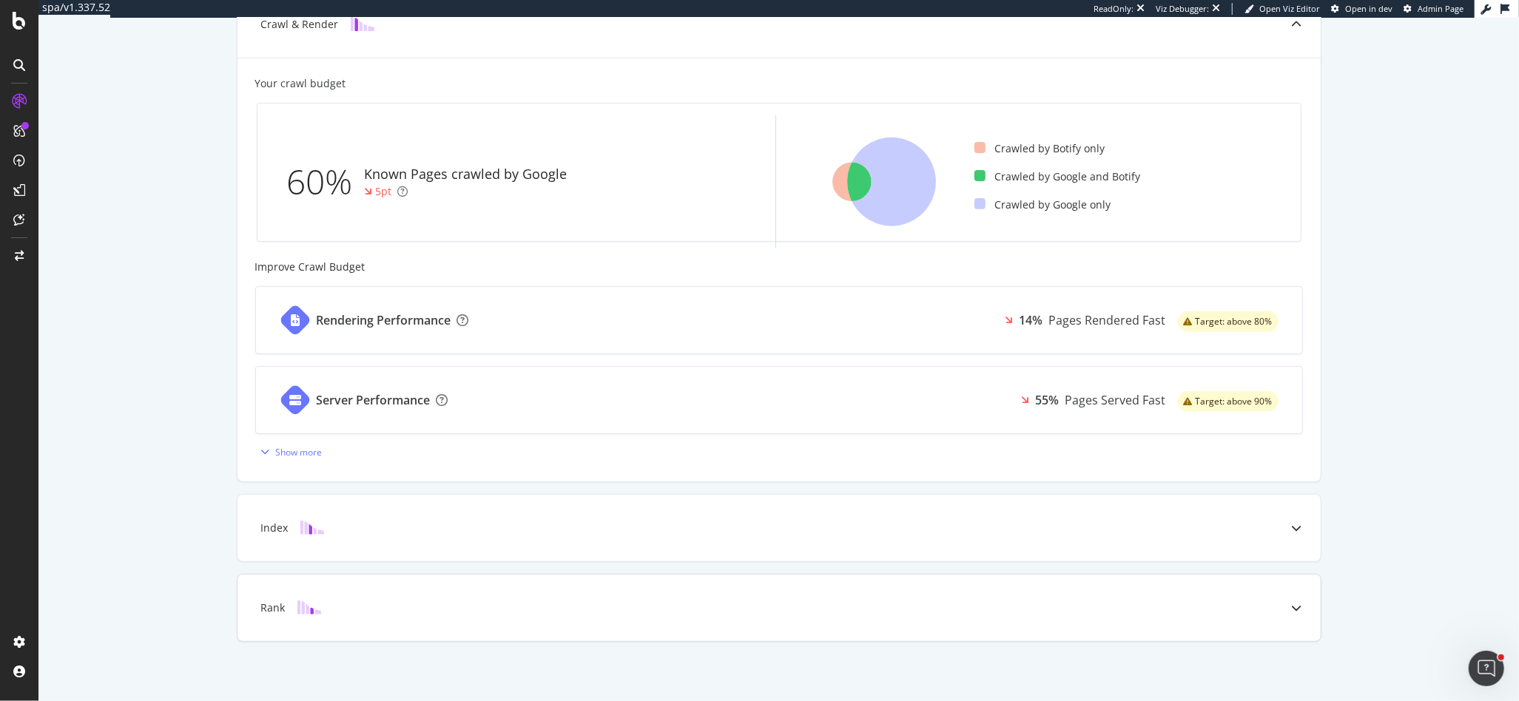
click at [385, 604] on div "Rank" at bounding box center [755, 608] width 1024 height 15
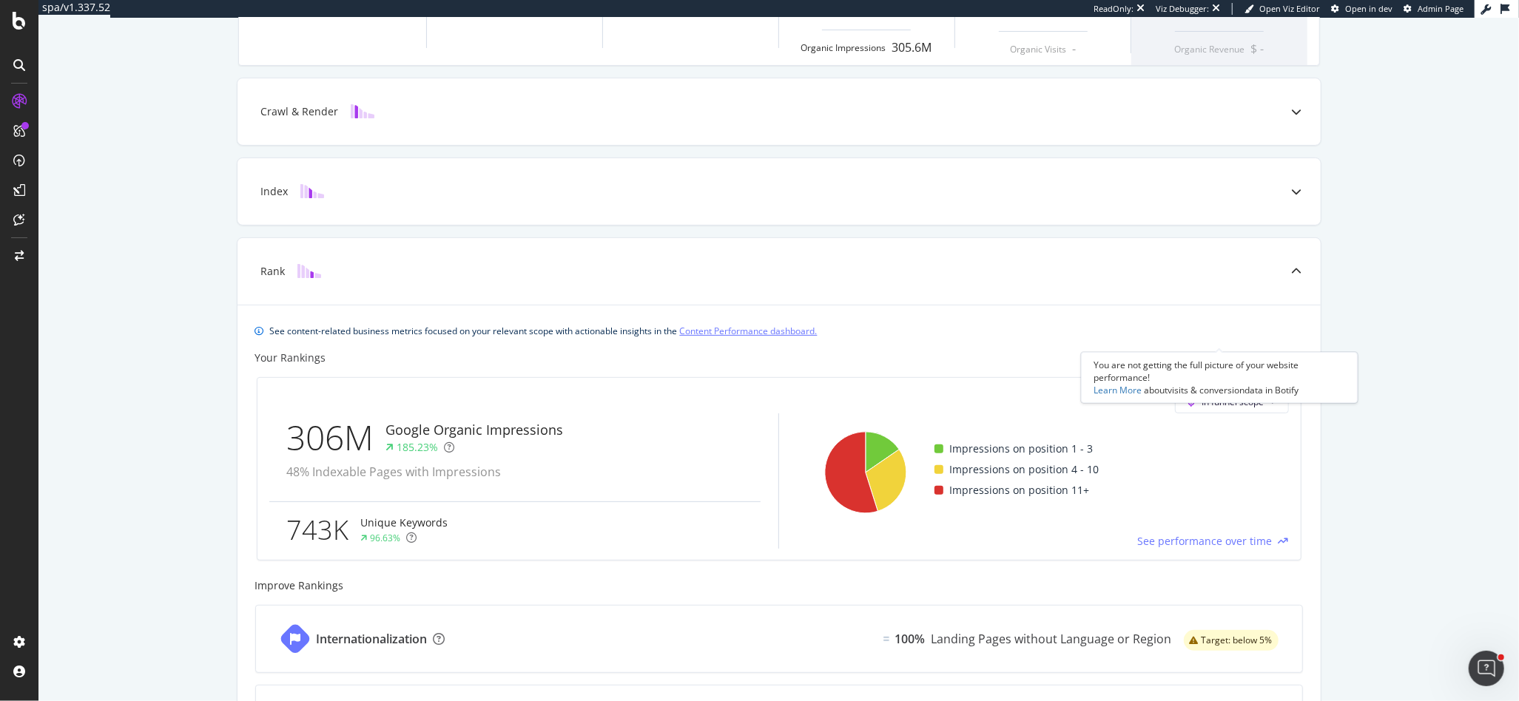
scroll to position [0, 0]
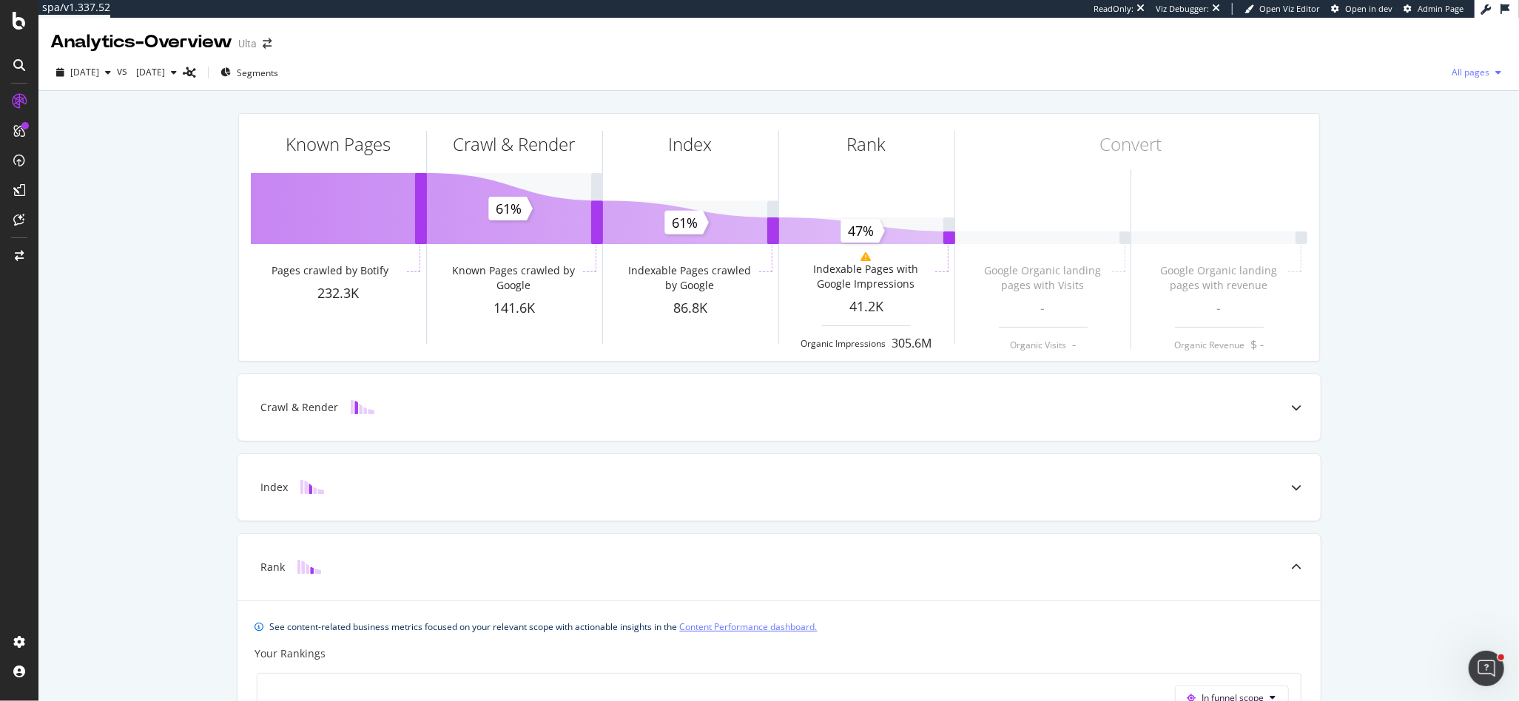
click at [1500, 72] on icon "button" at bounding box center [1498, 72] width 6 height 9
click at [1398, 72] on span "Indexable pages" at bounding box center [1390, 73] width 87 height 13
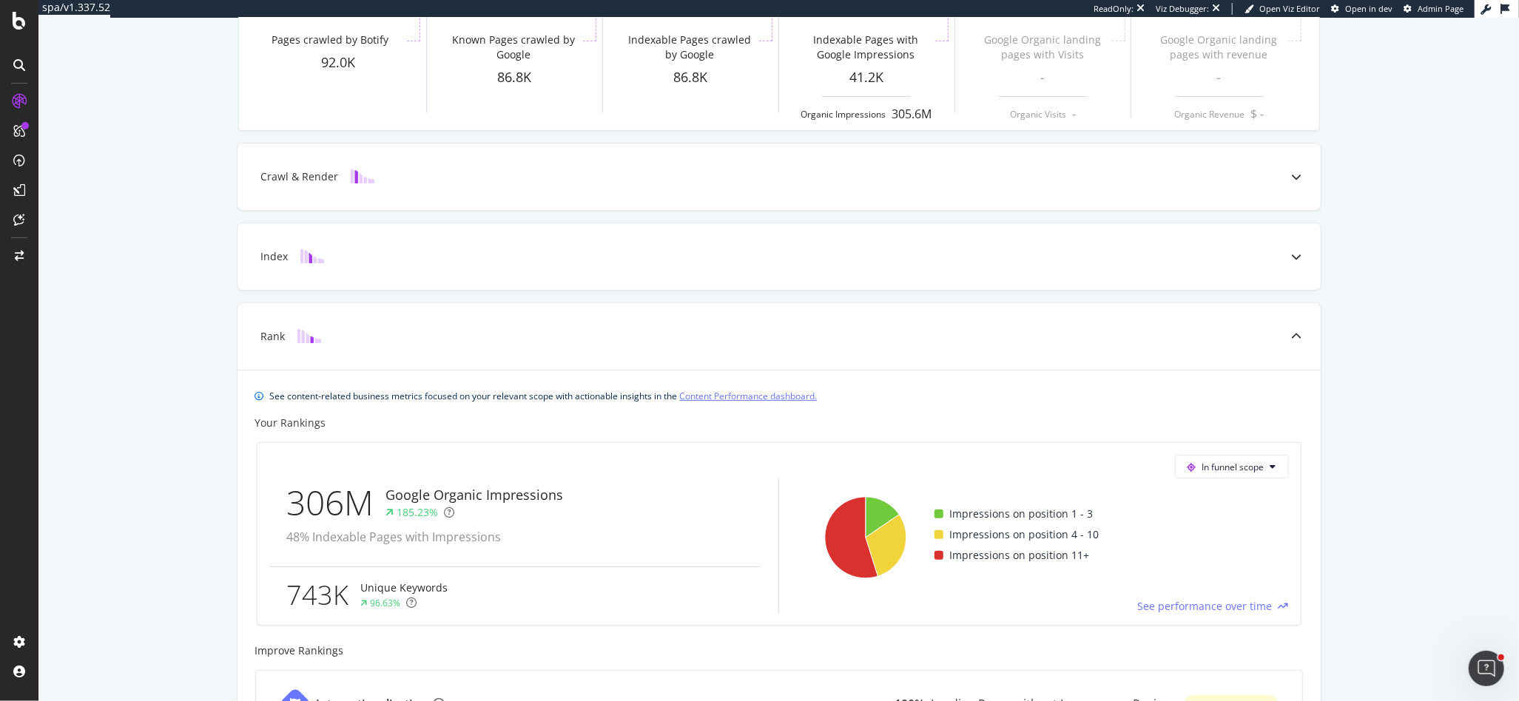
scroll to position [234, 0]
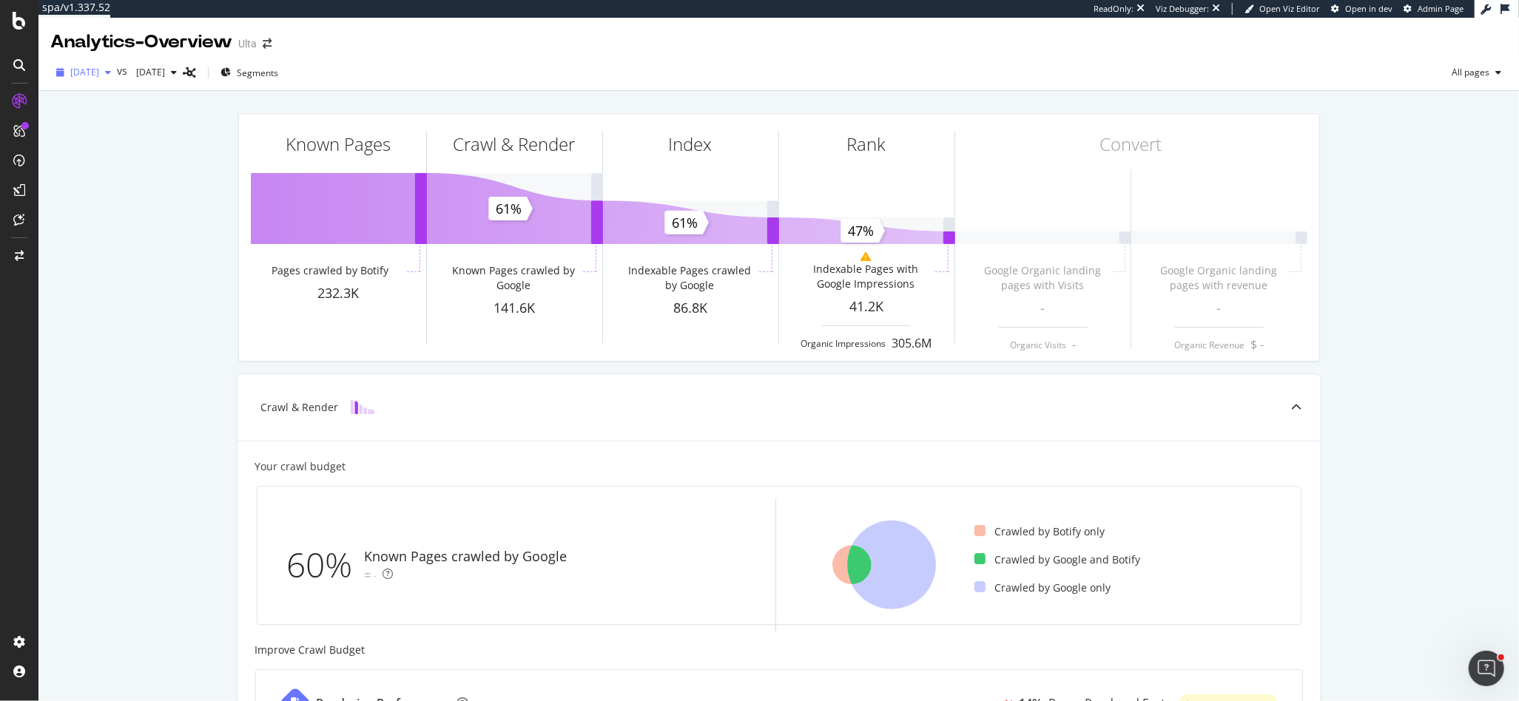
click at [111, 72] on icon "button" at bounding box center [108, 72] width 6 height 9
click at [120, 172] on div "2024 Aug. 26th" at bounding box center [111, 175] width 79 height 13
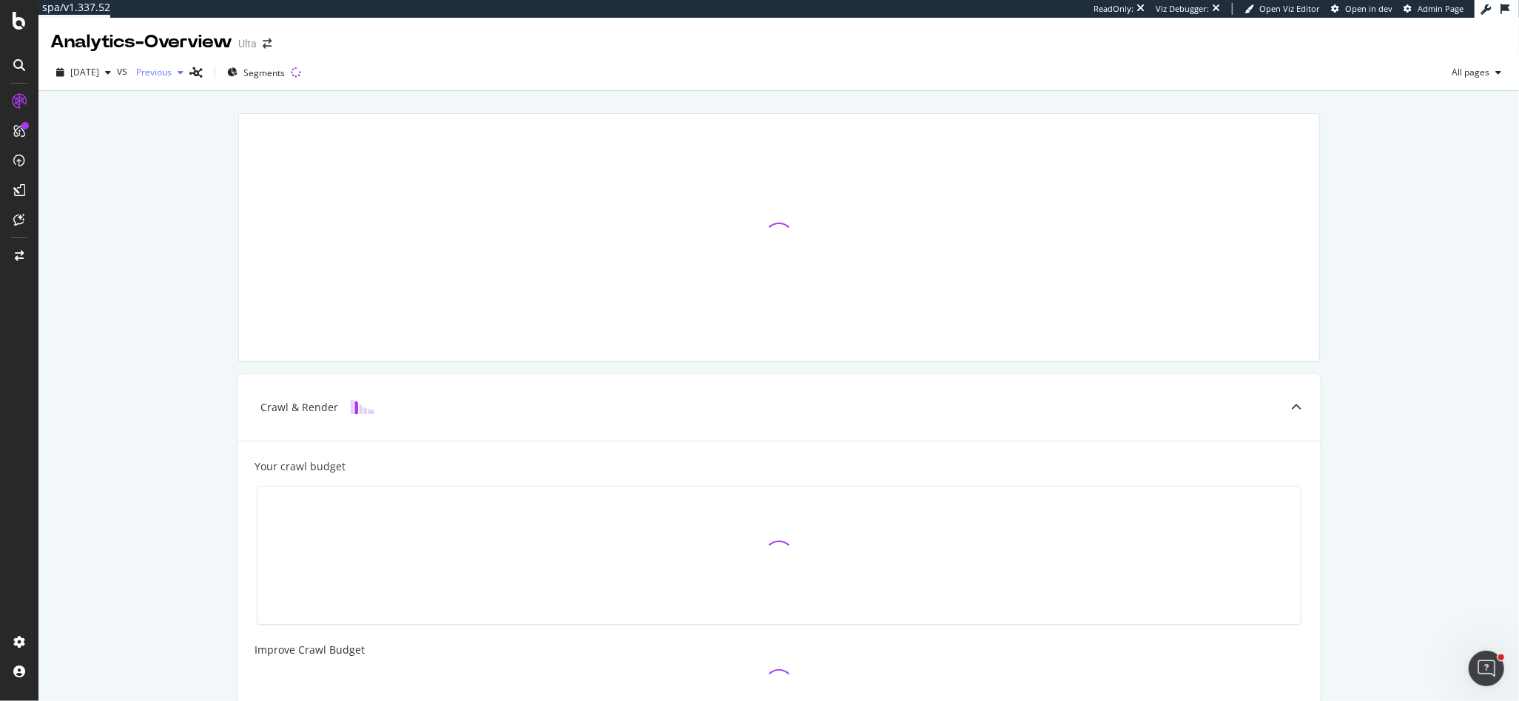
click at [183, 73] on icon "button" at bounding box center [181, 72] width 6 height 9
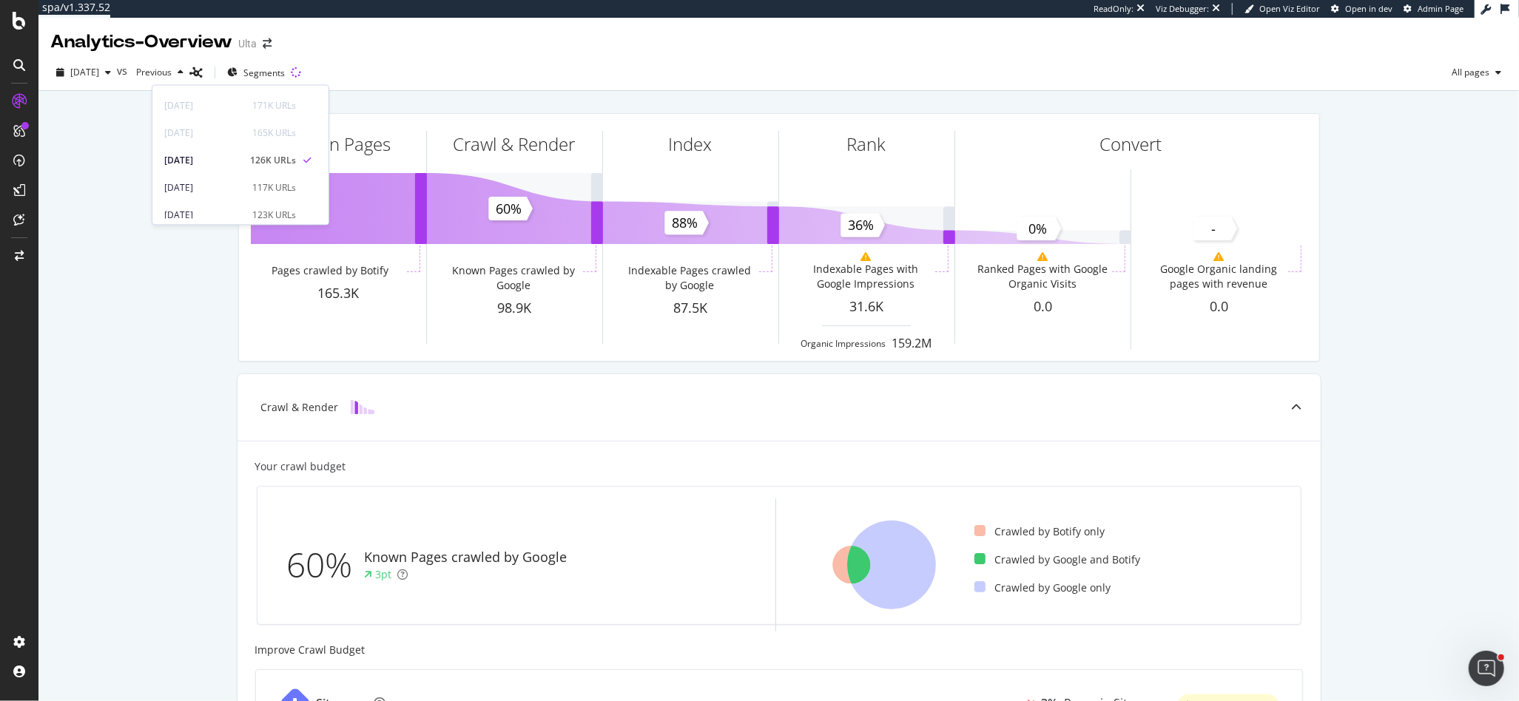
scroll to position [563, 0]
click at [197, 165] on div "2024 Jul. 22nd" at bounding box center [202, 161] width 77 height 13
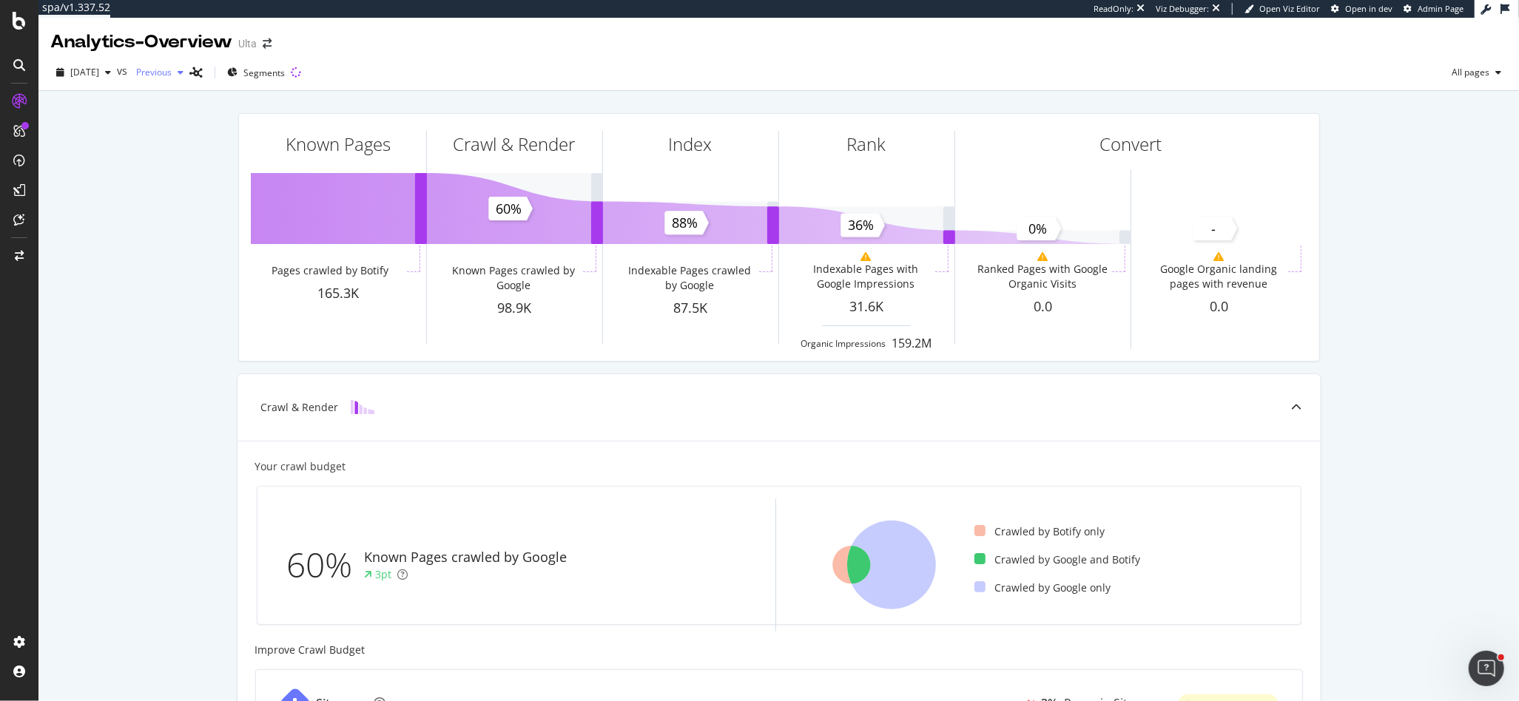
click at [189, 74] on div "button" at bounding box center [181, 72] width 18 height 9
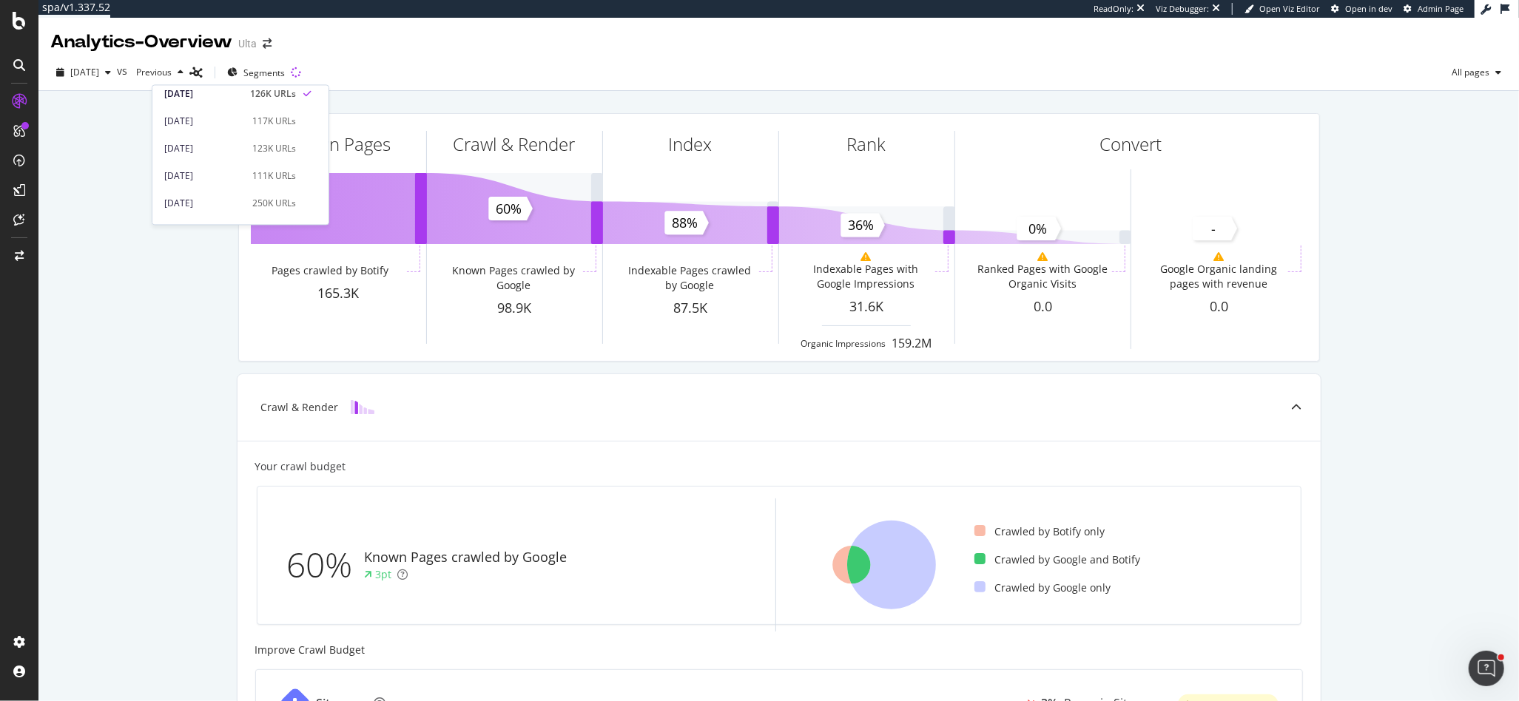
scroll to position [788, 0]
click at [202, 209] on div "[DATE]" at bounding box center [202, 209] width 77 height 13
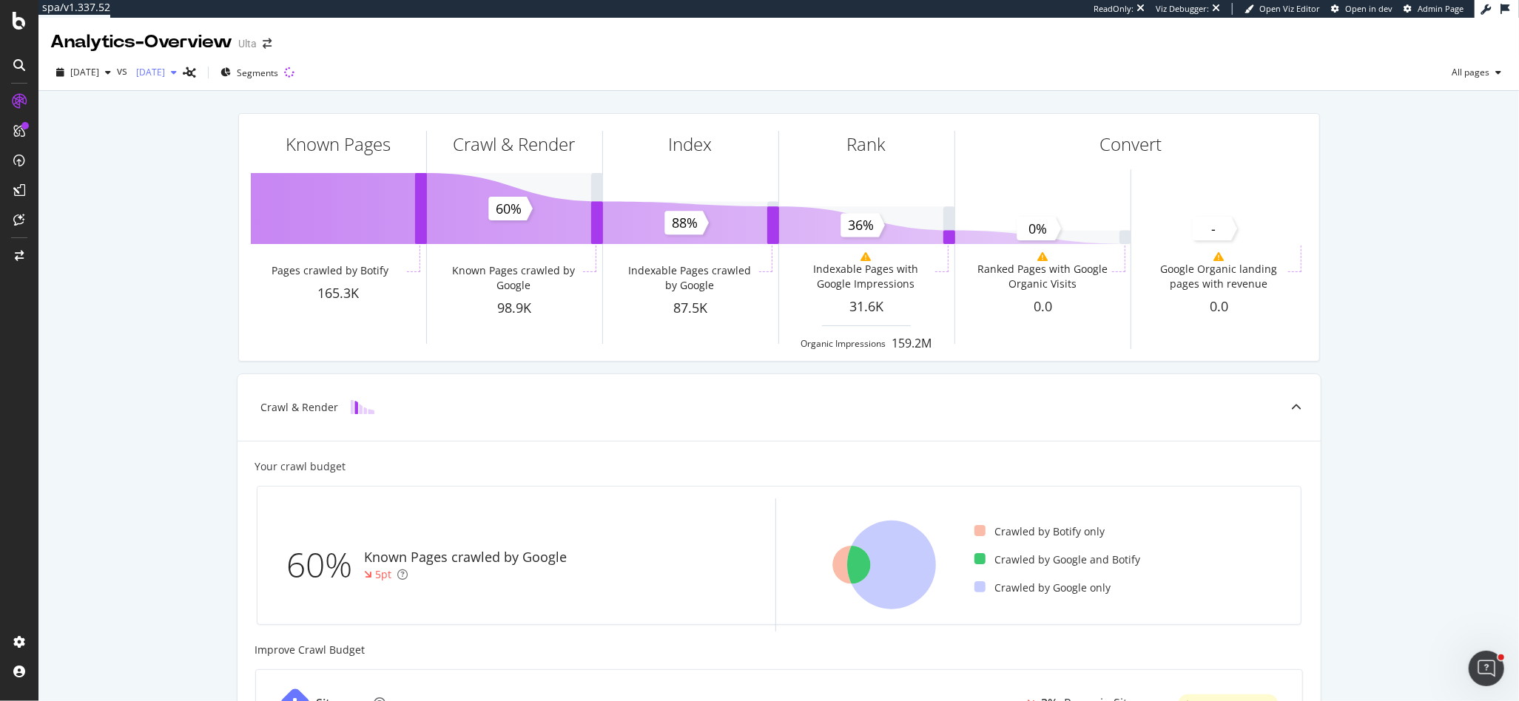
click at [177, 71] on icon "button" at bounding box center [174, 72] width 6 height 9
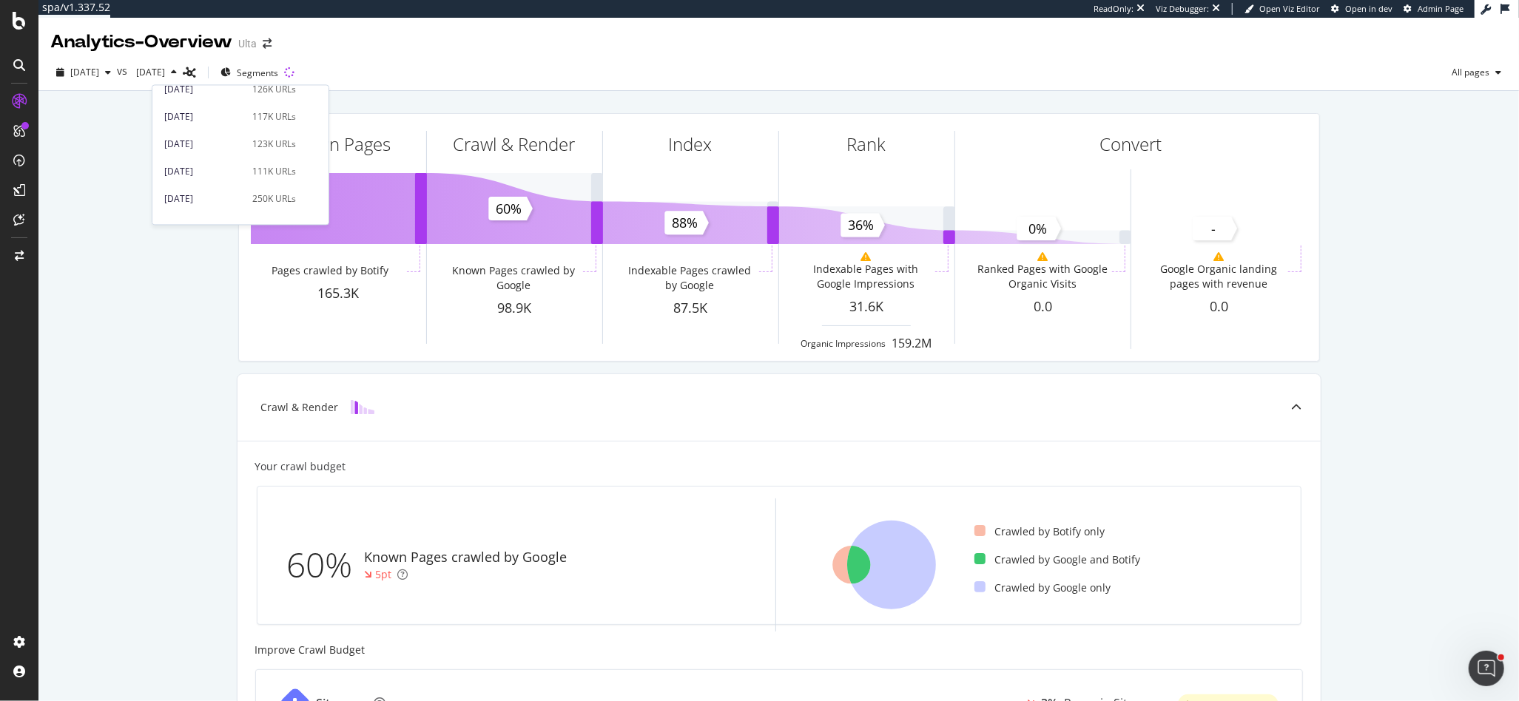
scroll to position [788, 0]
click at [215, 209] on div "[DATE]" at bounding box center [201, 209] width 75 height 13
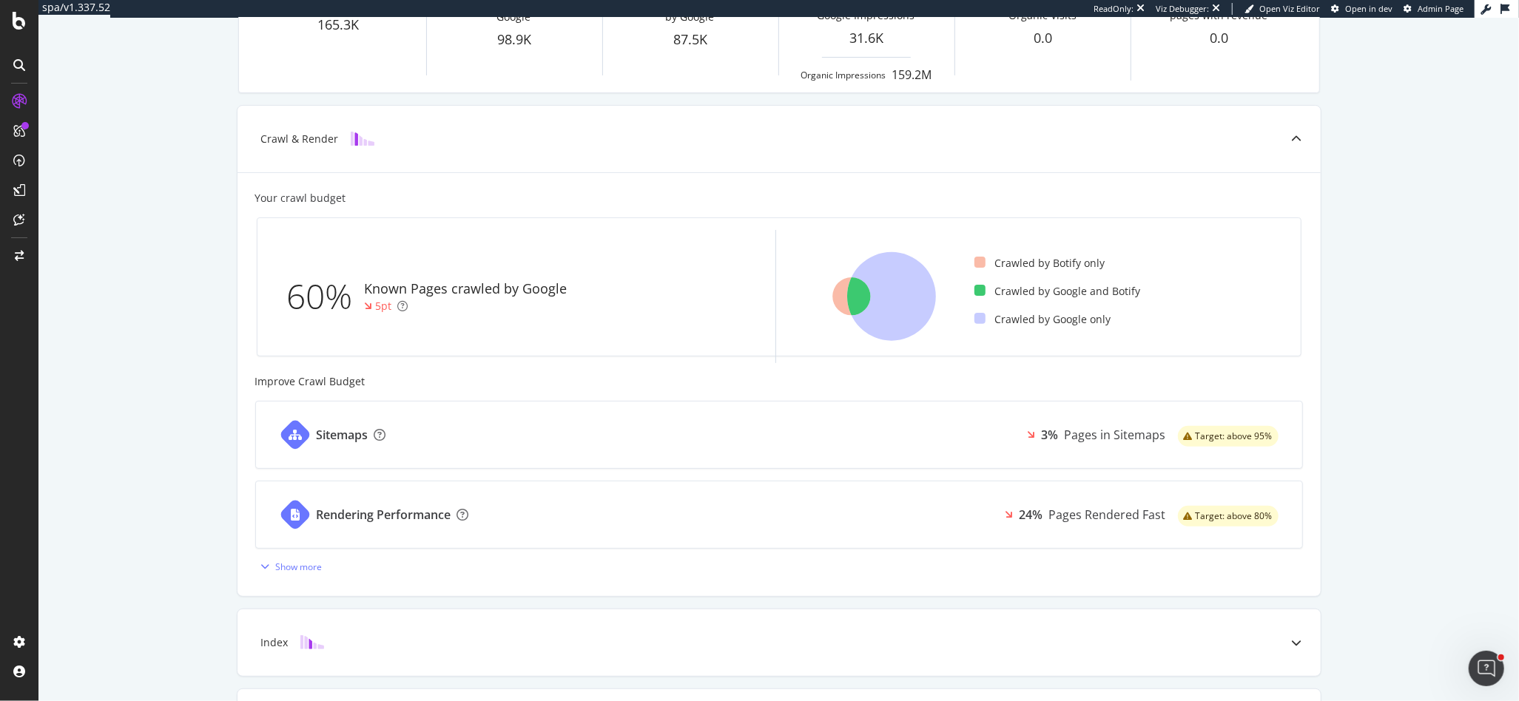
scroll to position [463, 0]
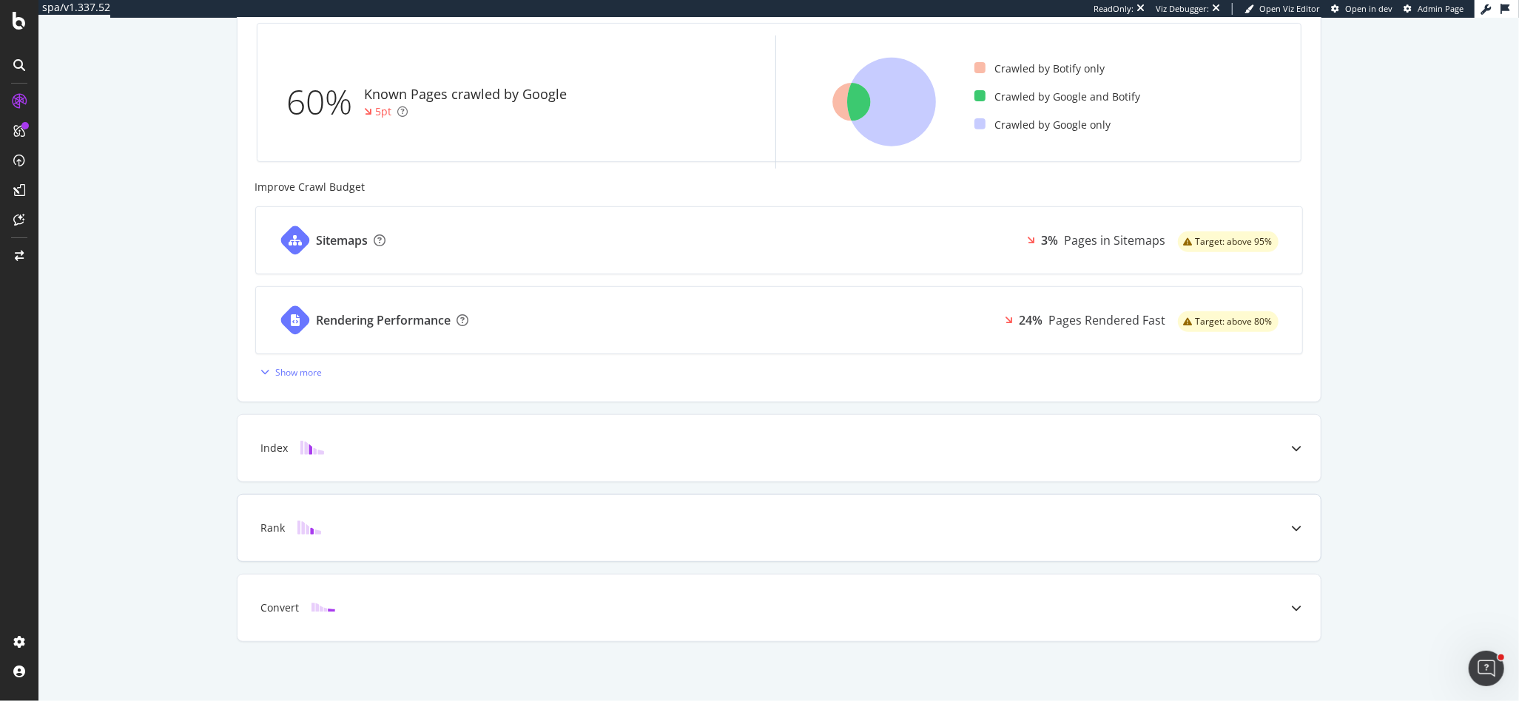
click at [362, 515] on div "Rank" at bounding box center [778, 528] width 1083 height 67
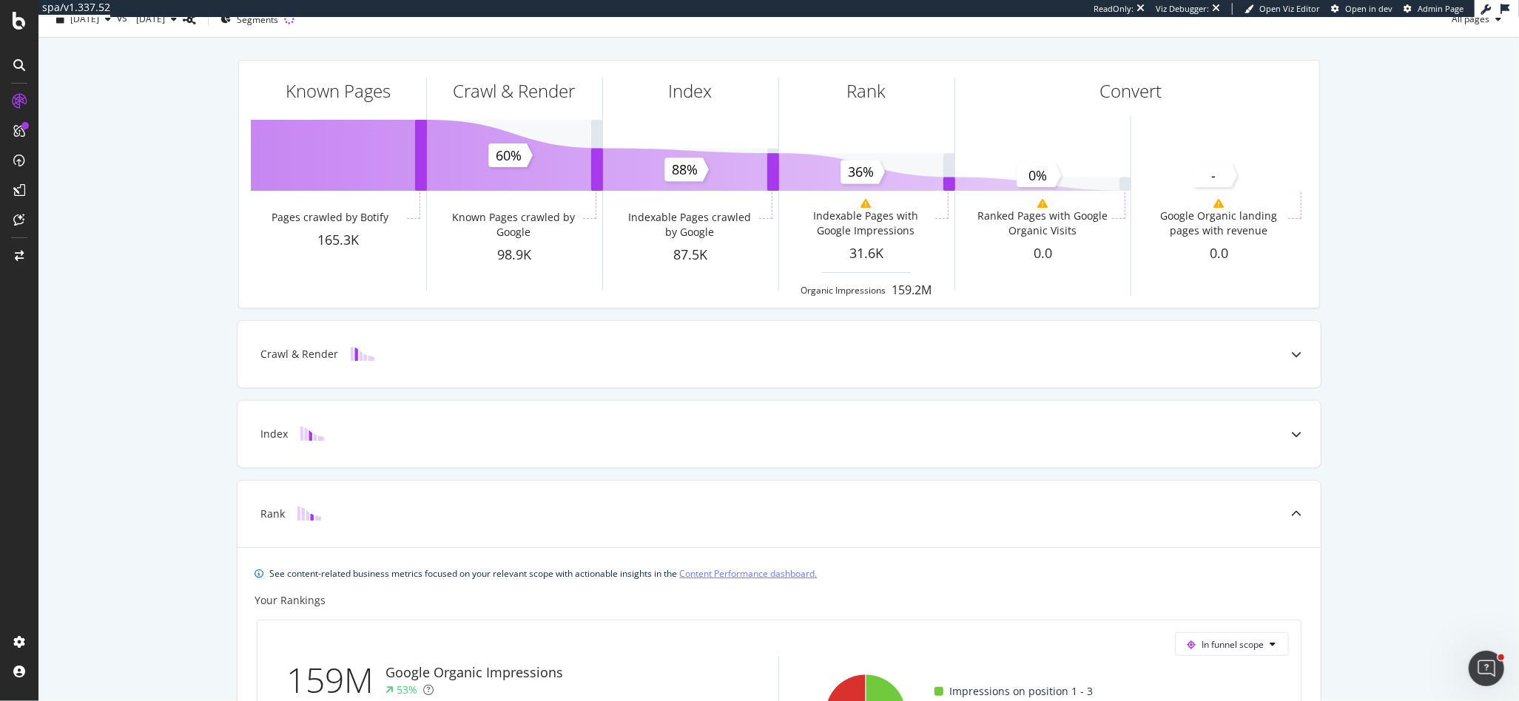
scroll to position [0, 0]
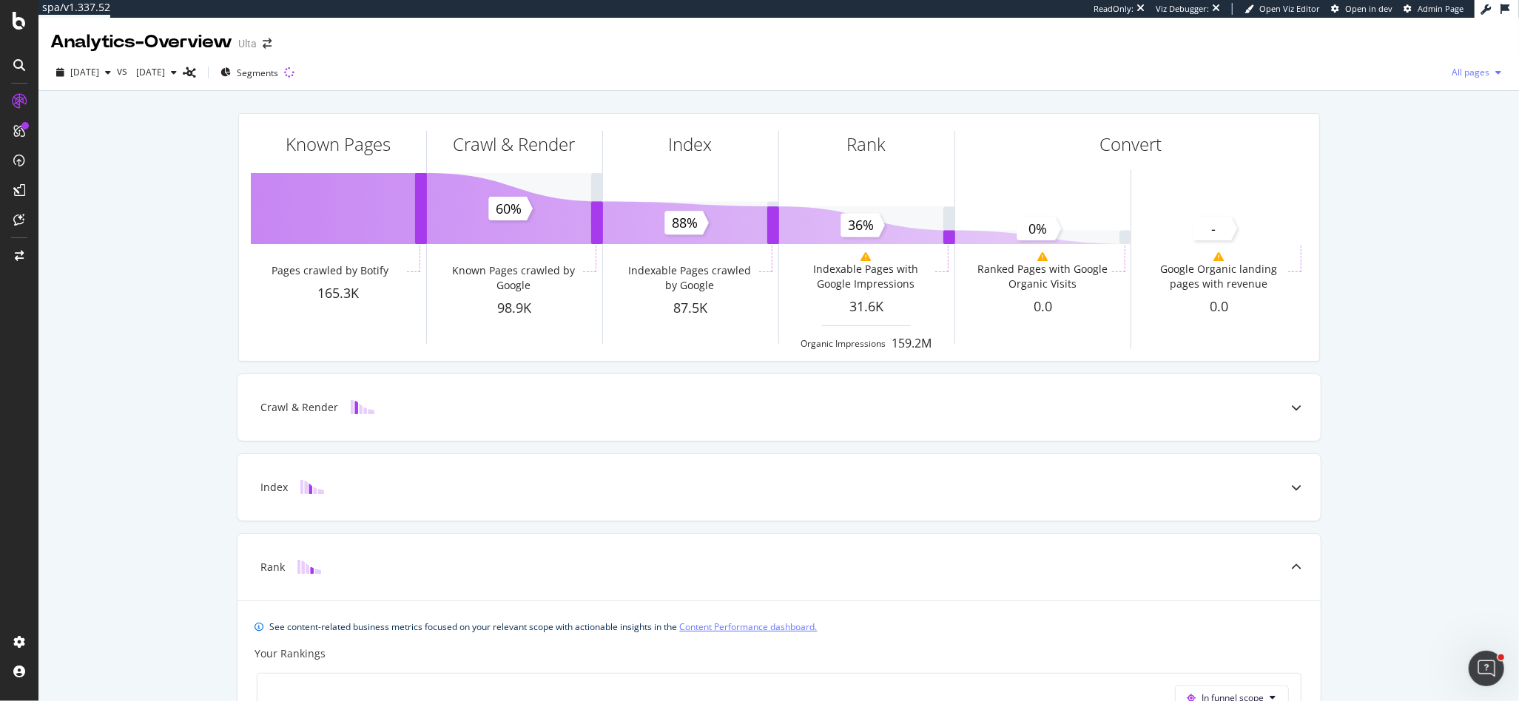
click at [1499, 75] on icon "button" at bounding box center [1498, 72] width 6 height 9
click at [1396, 77] on span "Indexable pages" at bounding box center [1390, 73] width 87 height 13
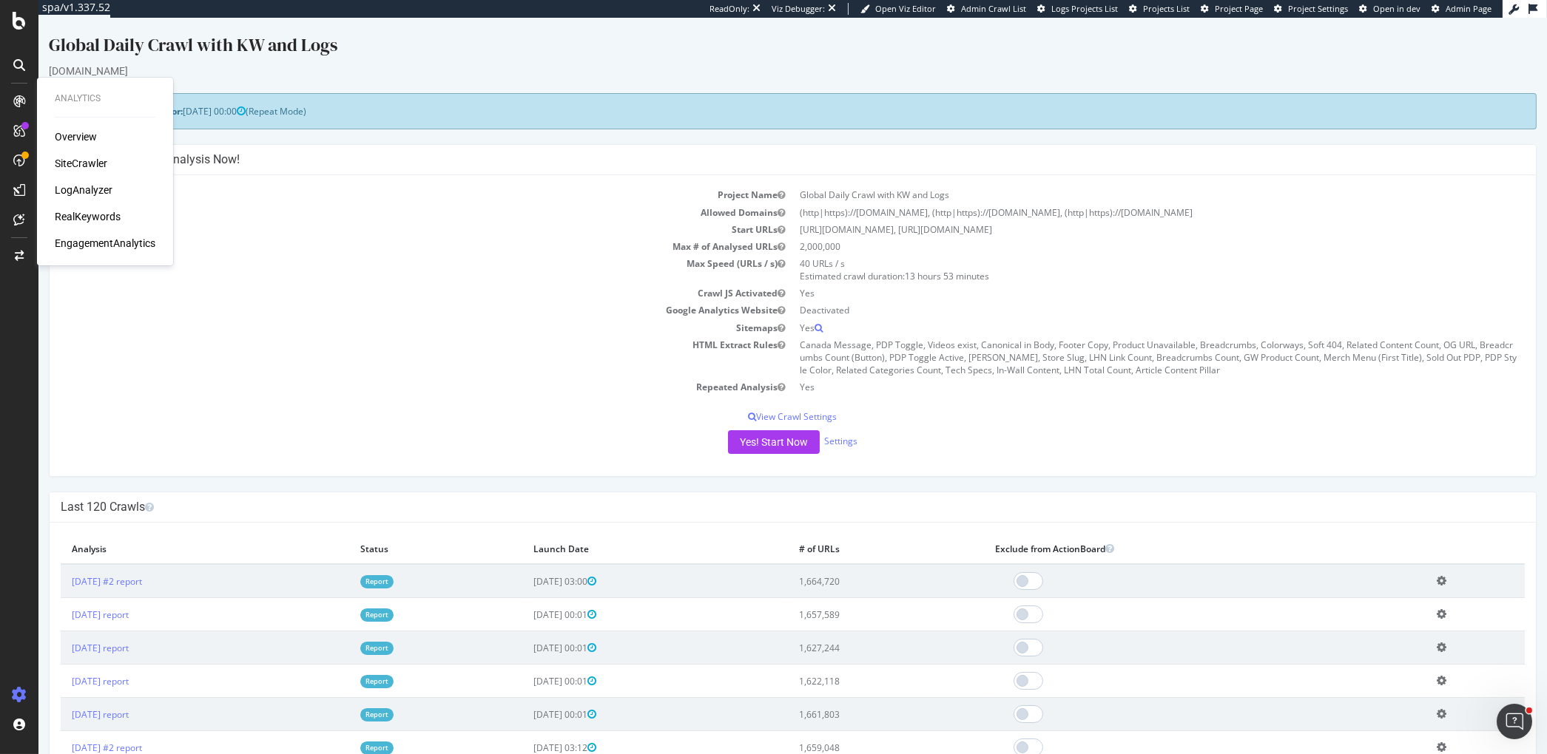
click at [432, 189] on td "Project Name" at bounding box center [427, 194] width 732 height 17
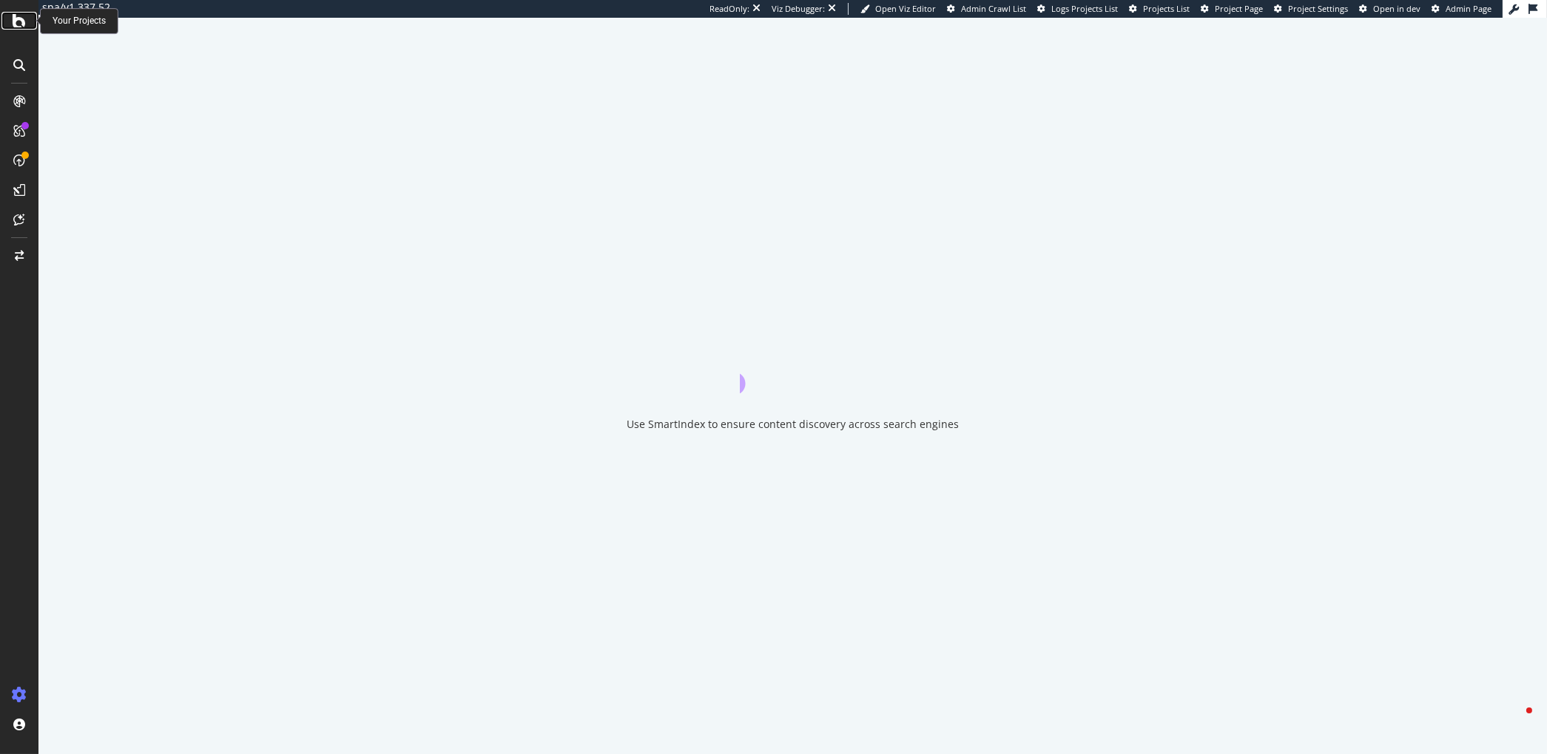
click at [14, 22] on icon at bounding box center [19, 21] width 13 height 18
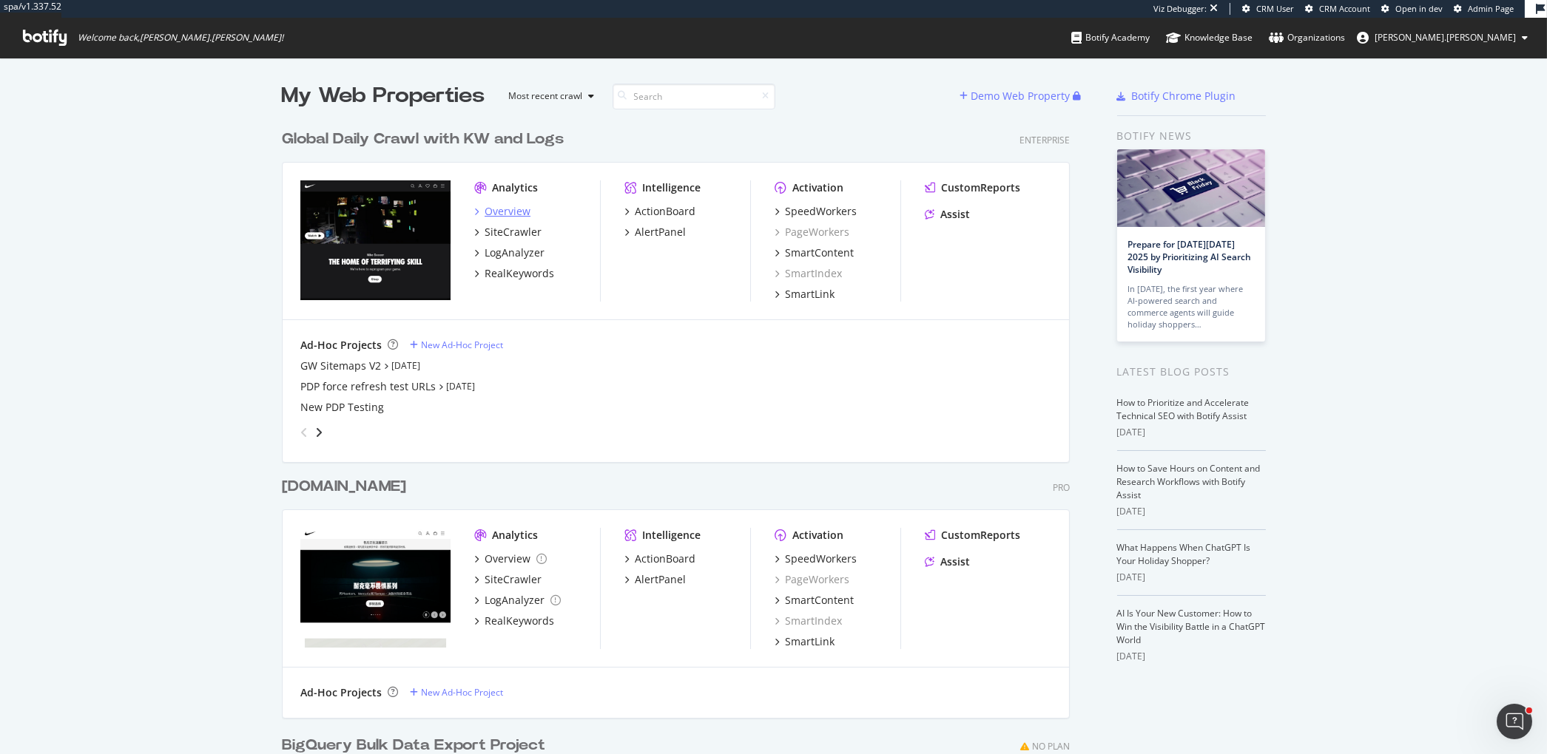
click at [504, 209] on div "Overview" at bounding box center [507, 211] width 46 height 15
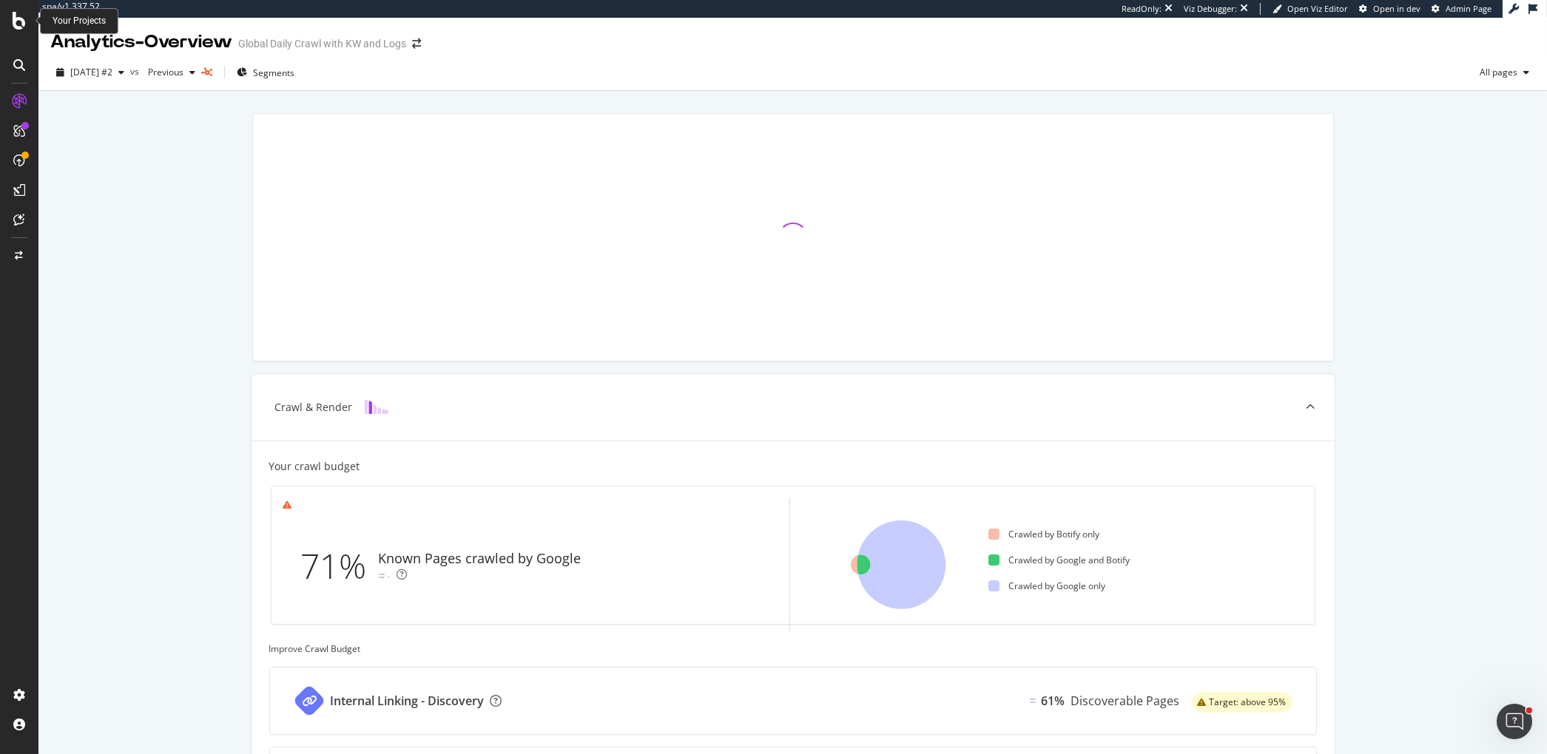
click at [13, 27] on icon at bounding box center [19, 21] width 13 height 18
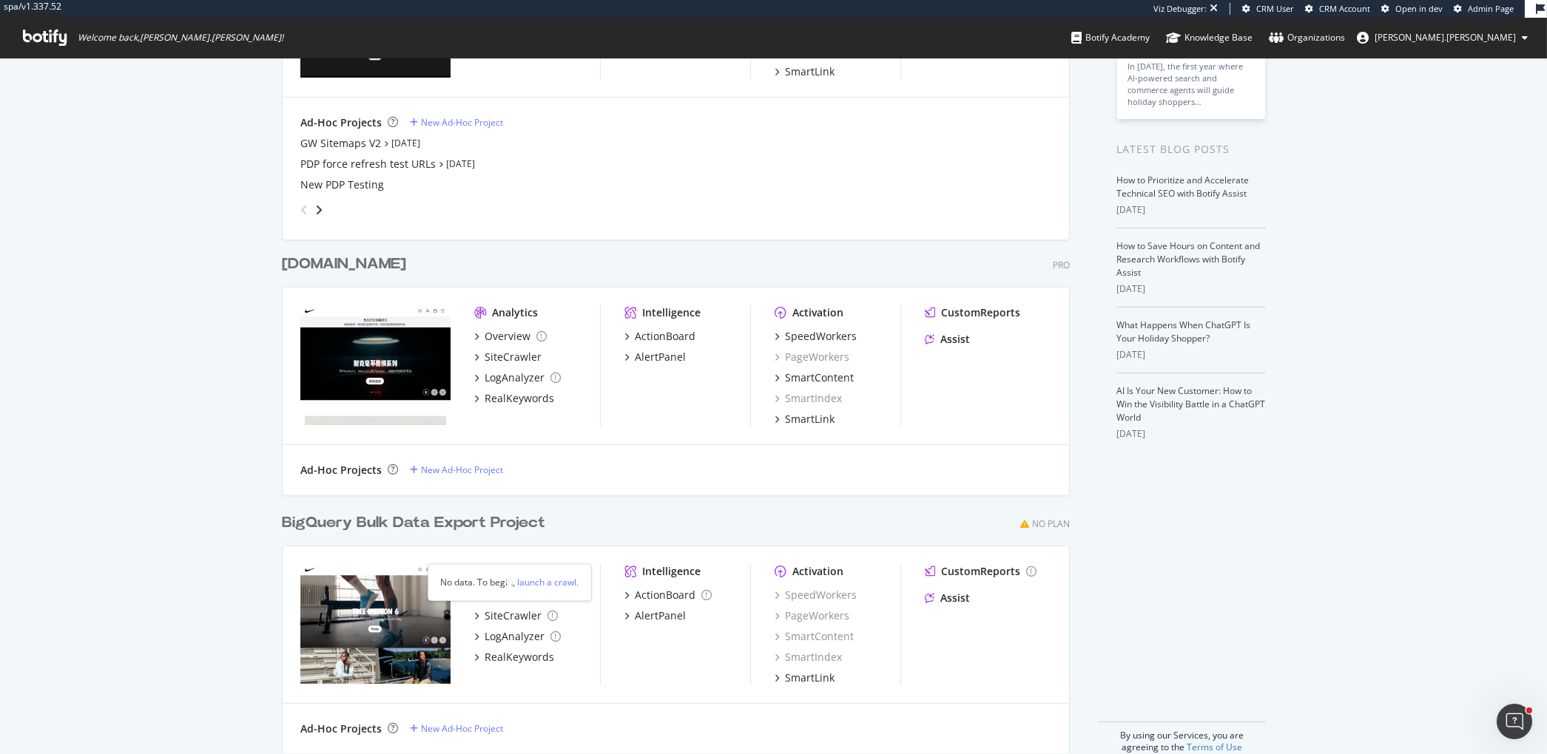
scroll to position [246, 0]
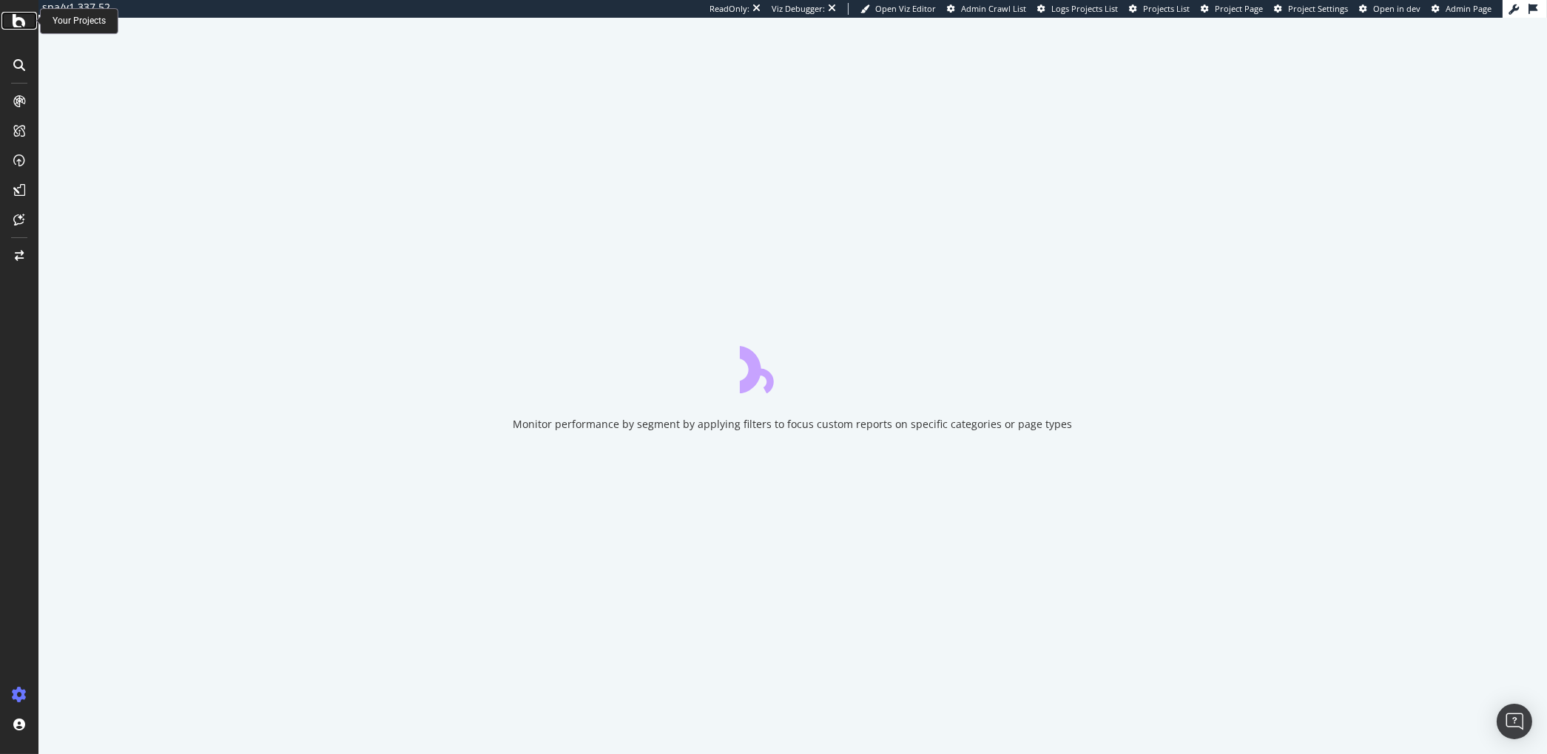
click at [20, 28] on icon at bounding box center [19, 21] width 13 height 18
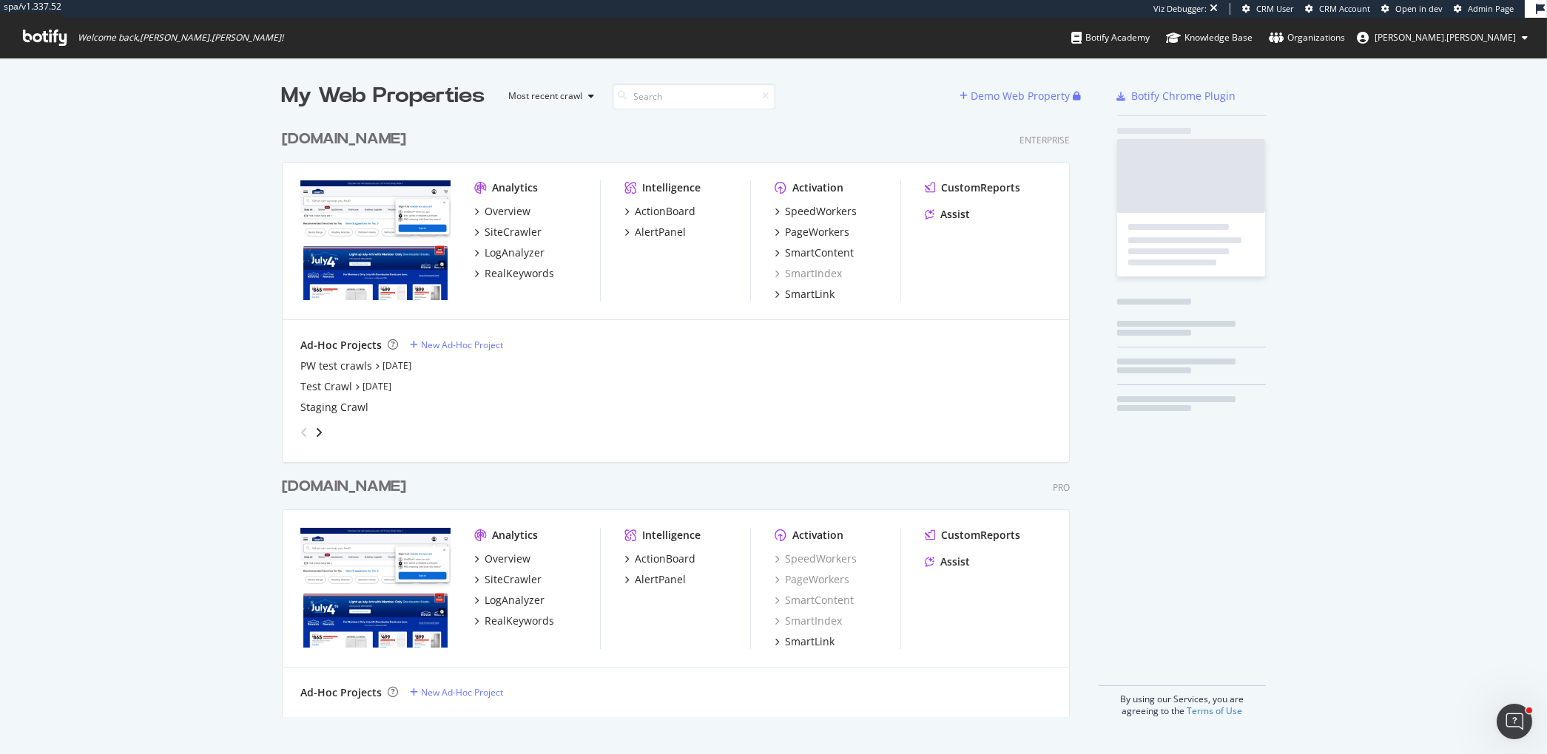
scroll to position [607, 800]
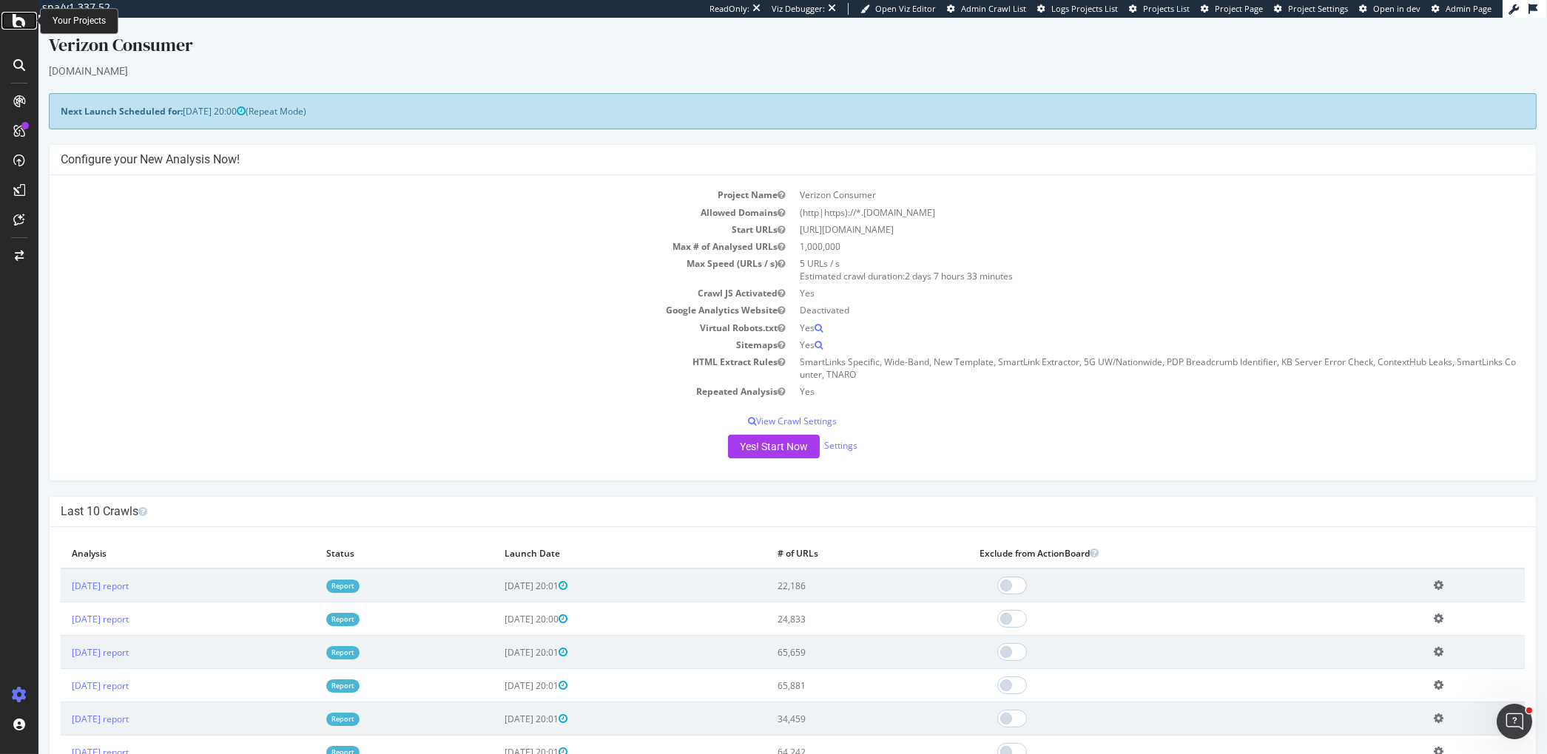
click at [18, 26] on icon at bounding box center [19, 21] width 13 height 18
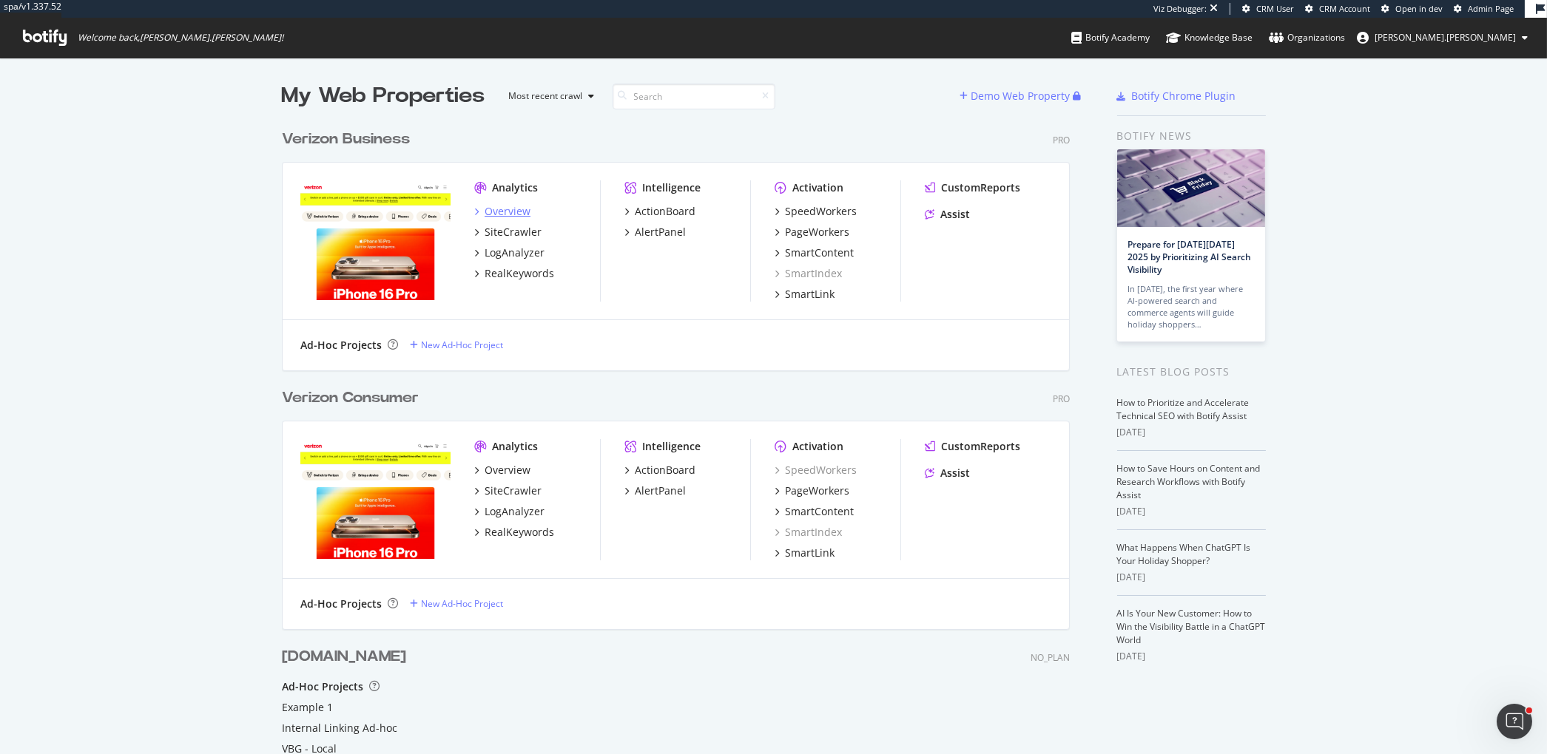
click at [495, 210] on div "Overview" at bounding box center [507, 211] width 46 height 15
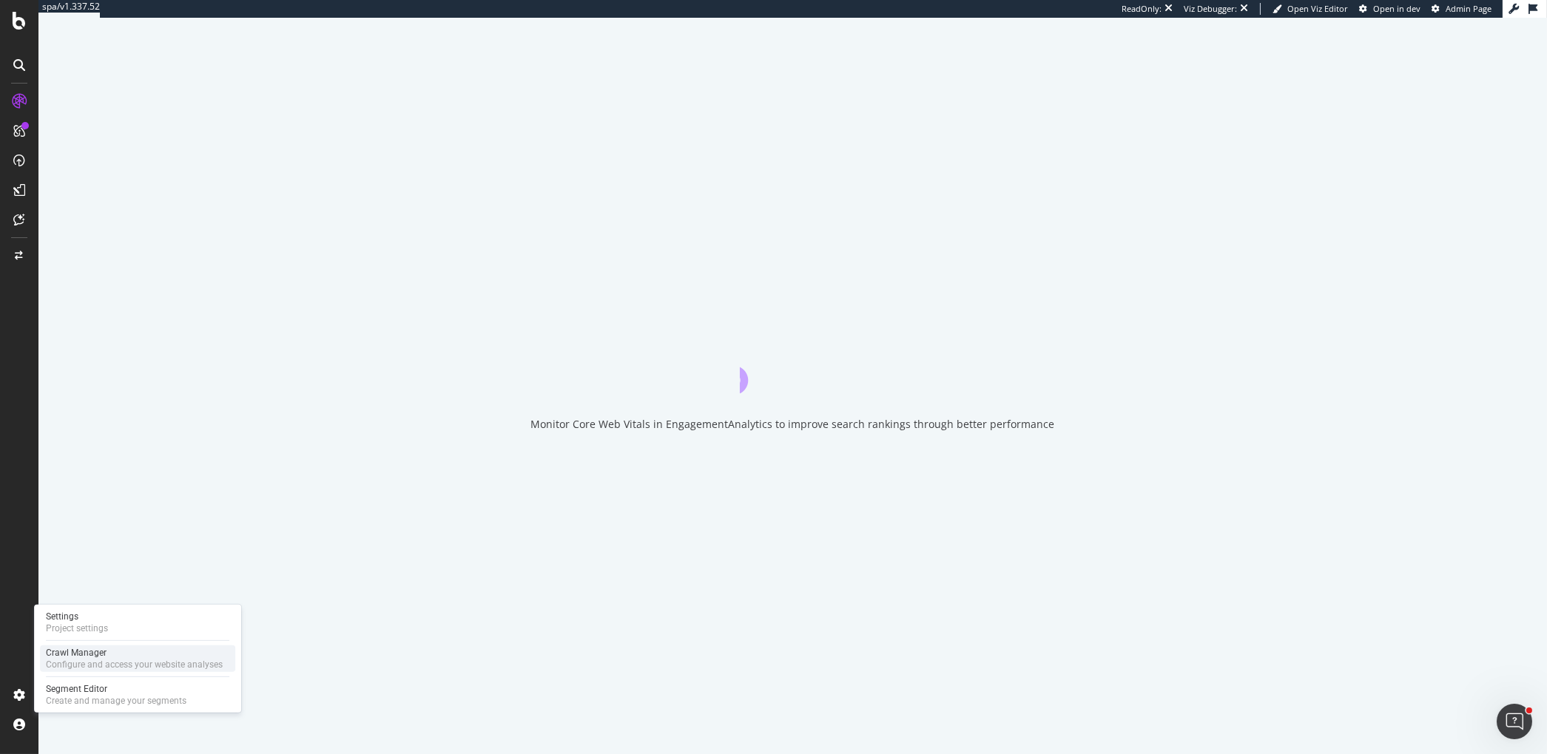
click at [90, 652] on div "Crawl Manager" at bounding box center [134, 653] width 177 height 12
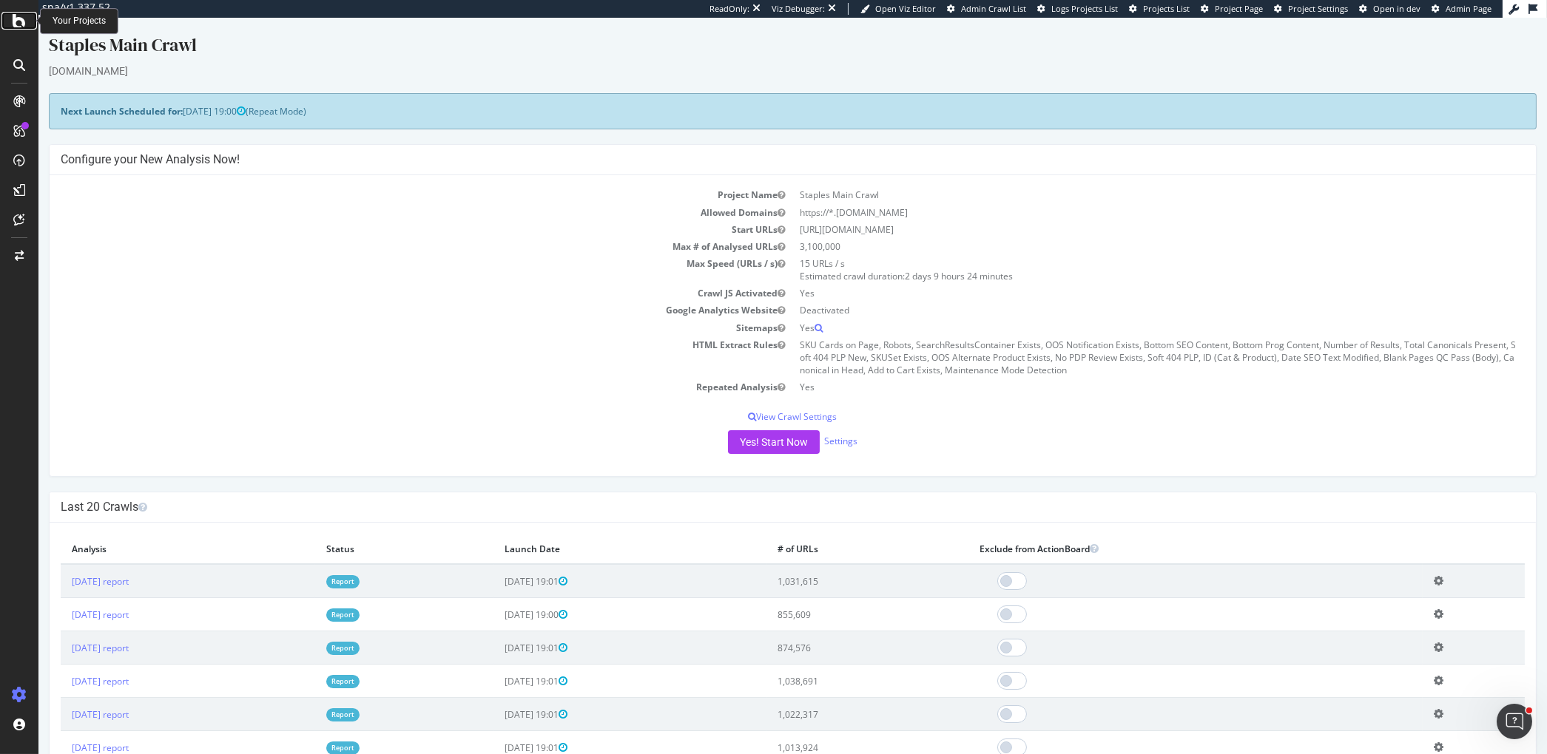
click at [14, 21] on icon at bounding box center [19, 21] width 13 height 18
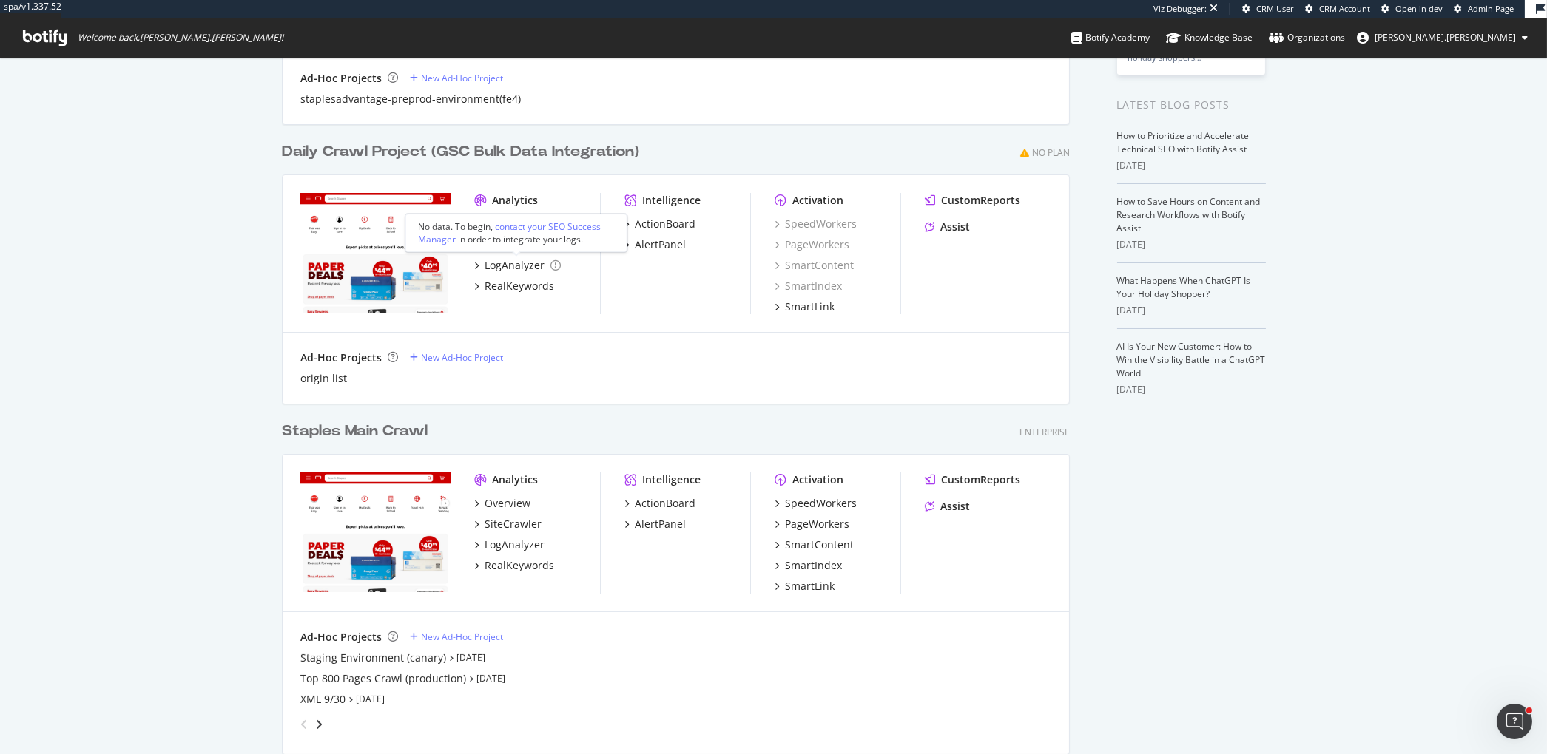
scroll to position [272, 0]
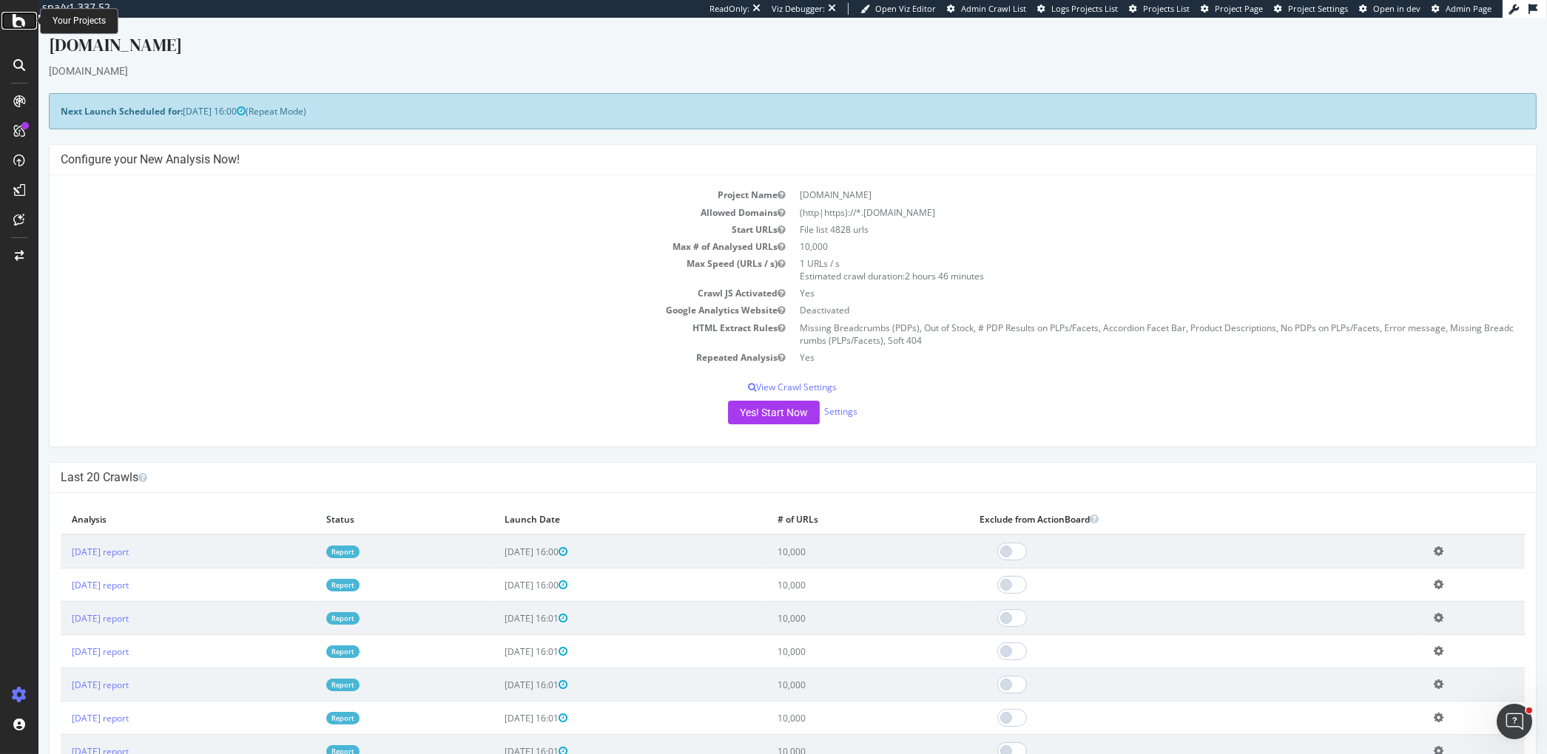
click at [21, 27] on icon at bounding box center [19, 21] width 13 height 18
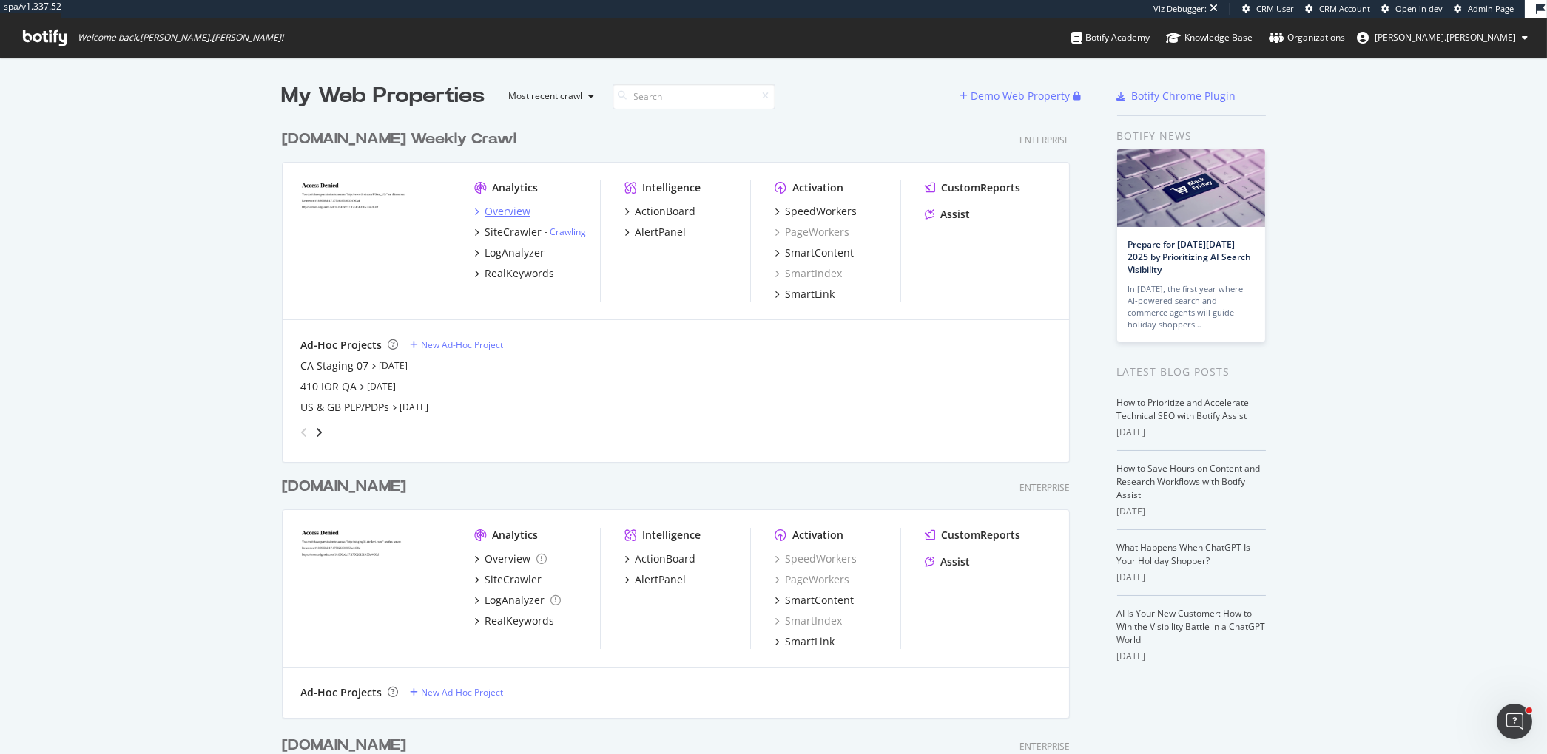
click at [521, 208] on div "Overview" at bounding box center [507, 211] width 46 height 15
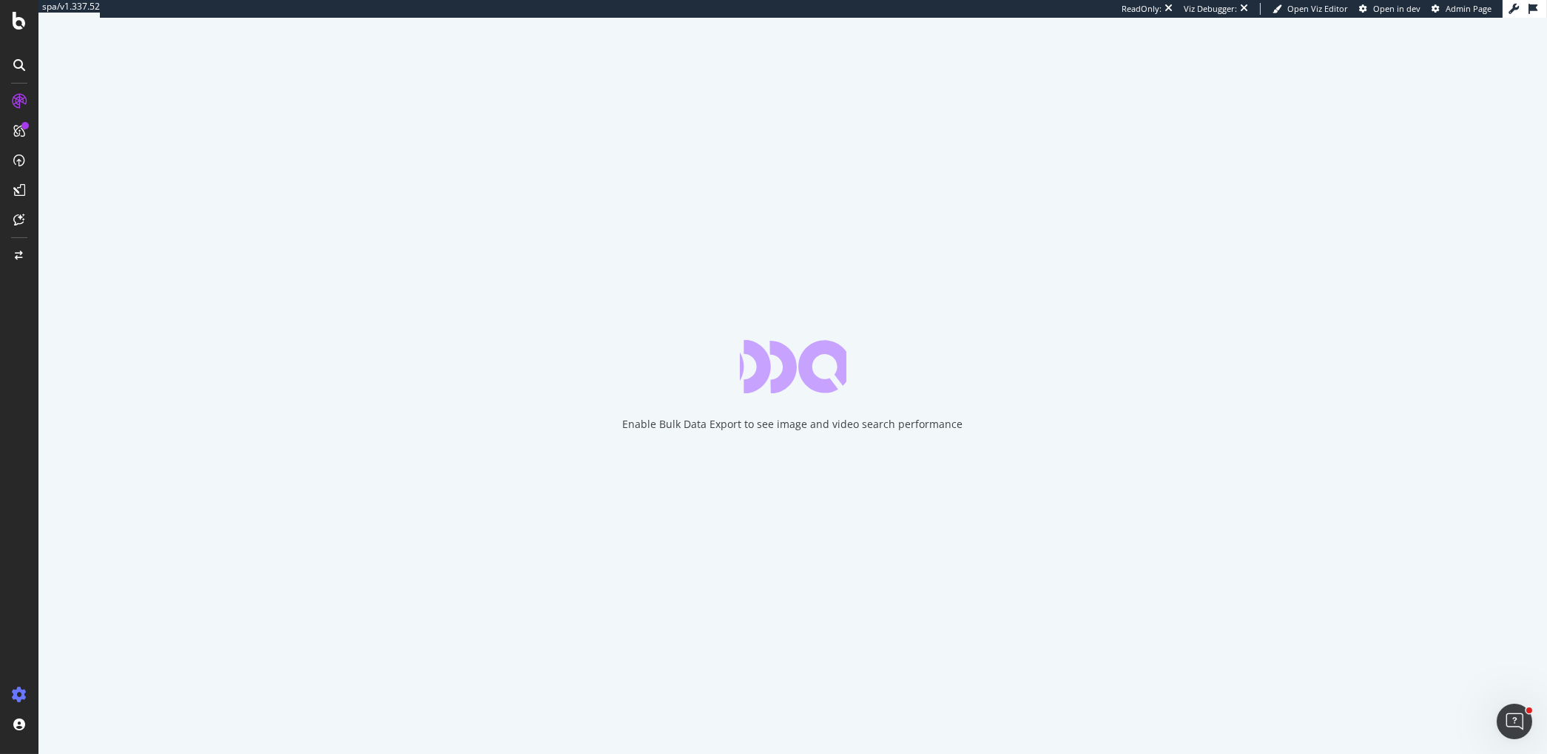
click at [18, 698] on icon at bounding box center [19, 695] width 15 height 15
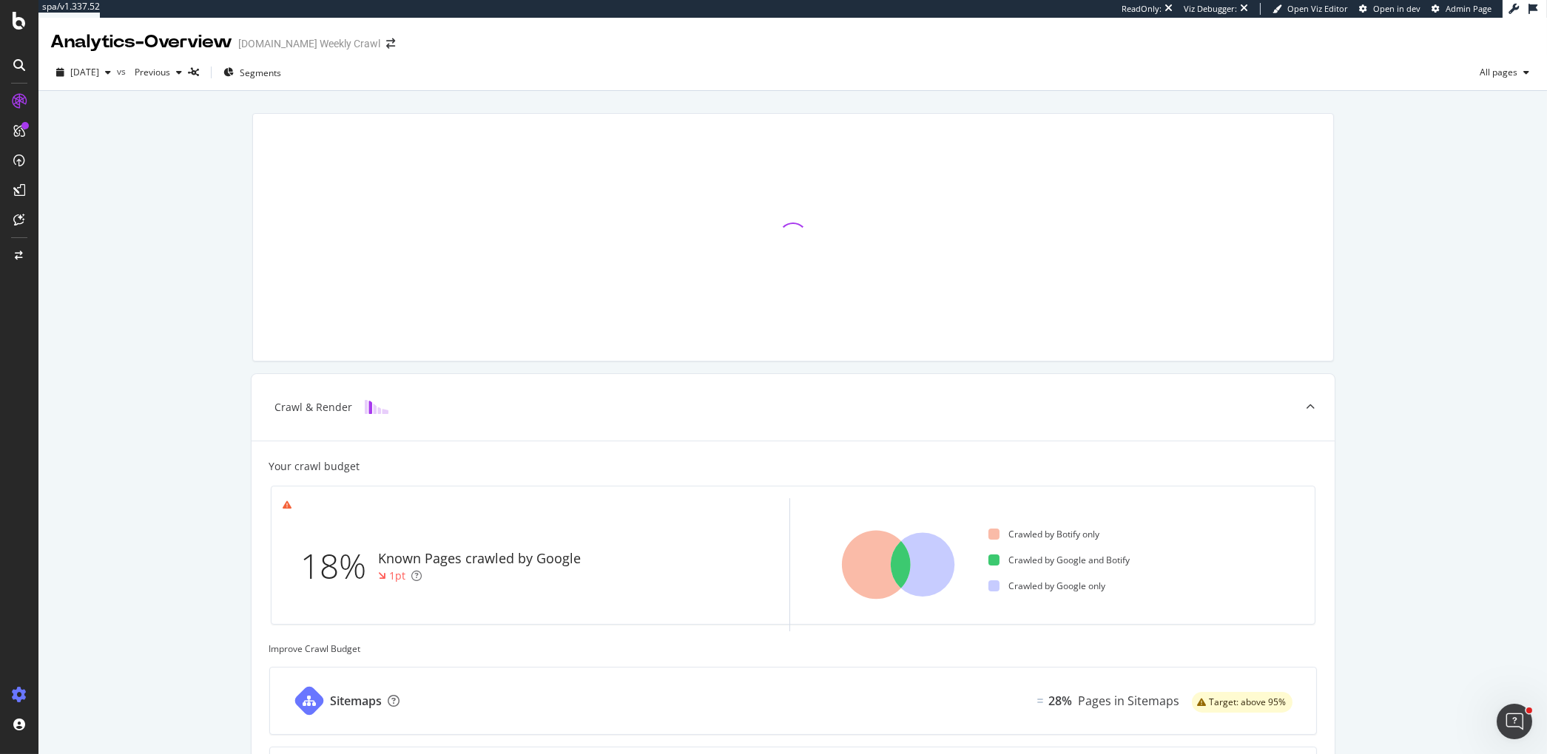
click at [17, 696] on icon at bounding box center [19, 695] width 15 height 15
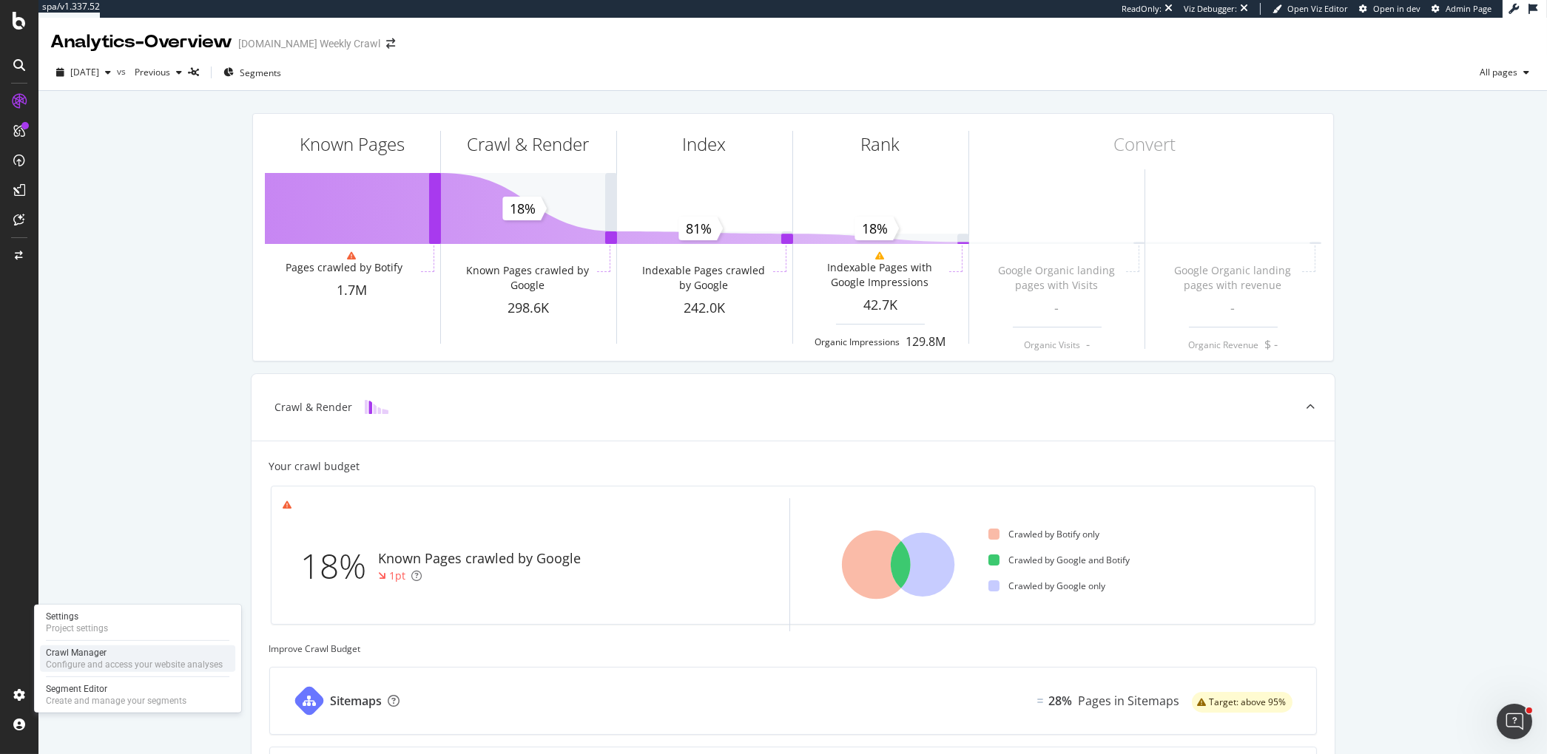
click at [63, 661] on div "Configure and access your website analyses" at bounding box center [134, 665] width 177 height 12
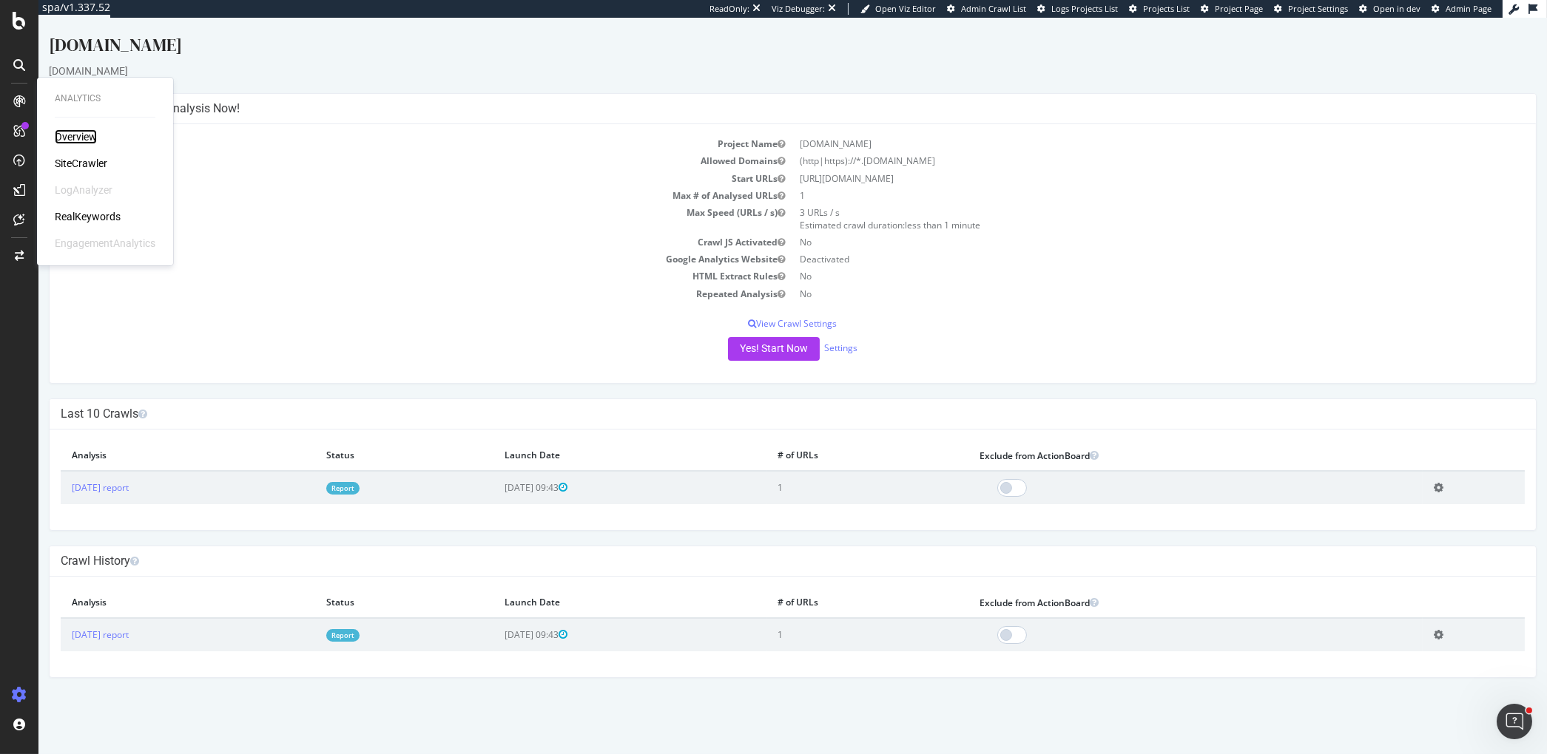
click at [63, 133] on div "Overview" at bounding box center [76, 136] width 42 height 15
click at [23, 21] on icon at bounding box center [19, 21] width 13 height 18
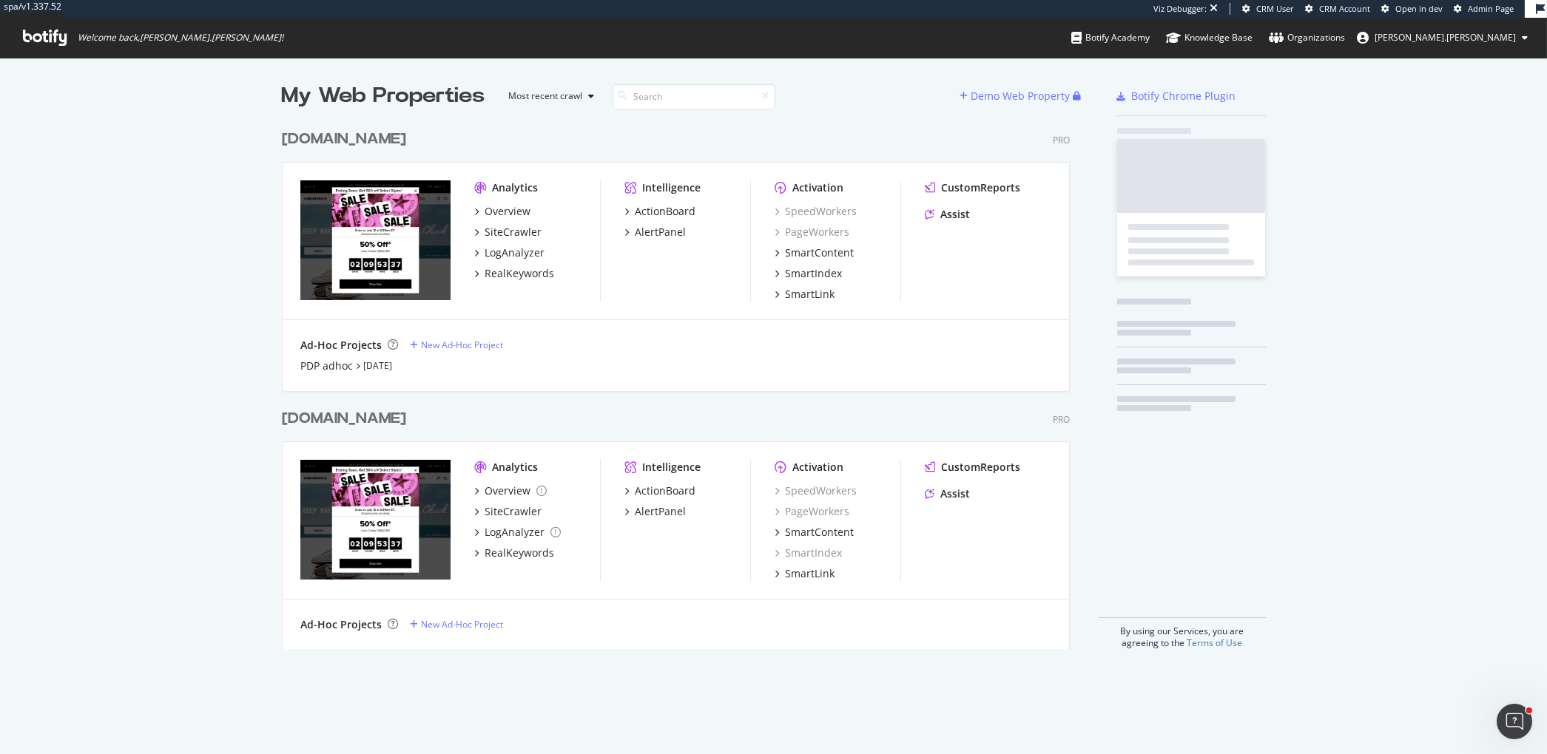
scroll to position [538, 800]
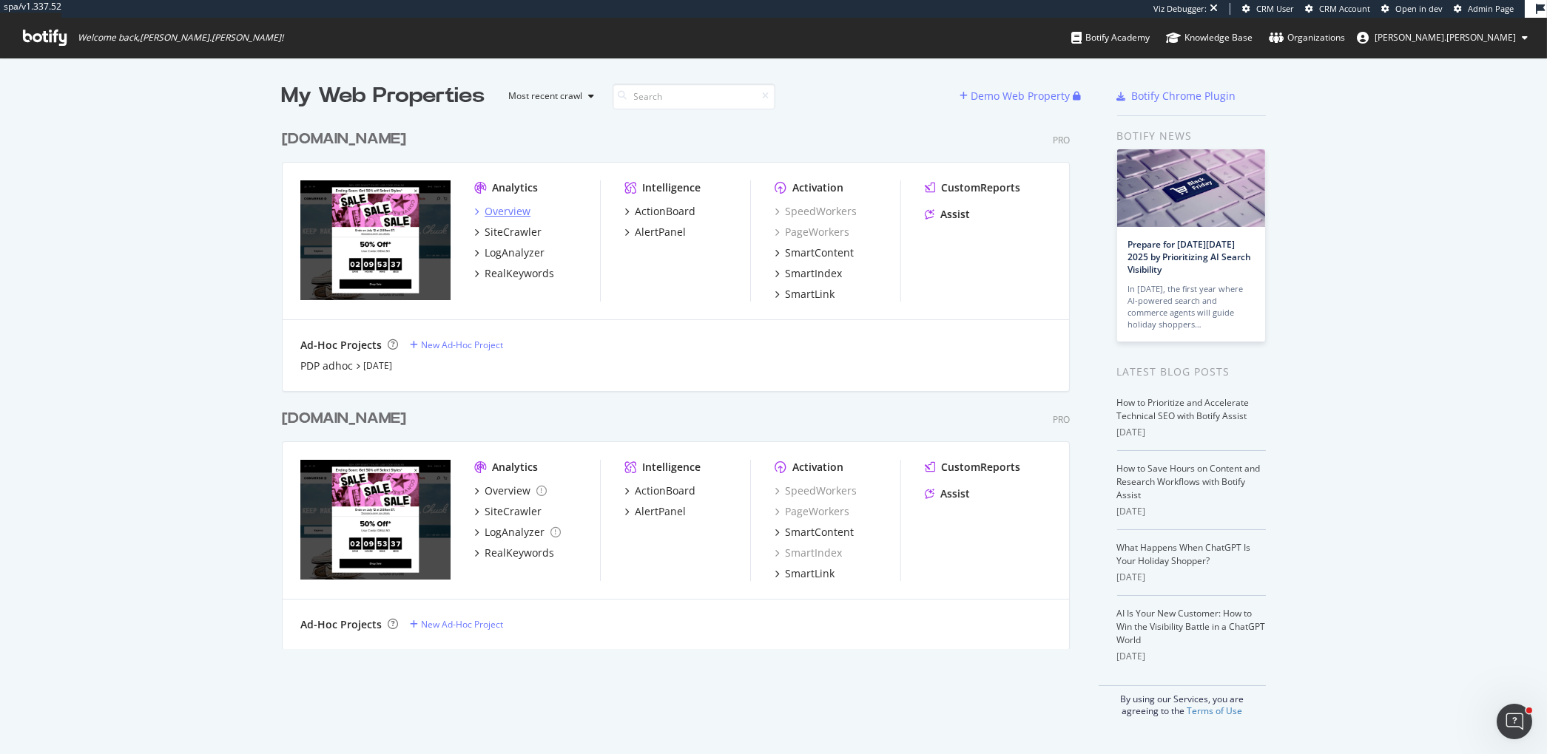
click at [503, 214] on div "Overview" at bounding box center [507, 211] width 46 height 15
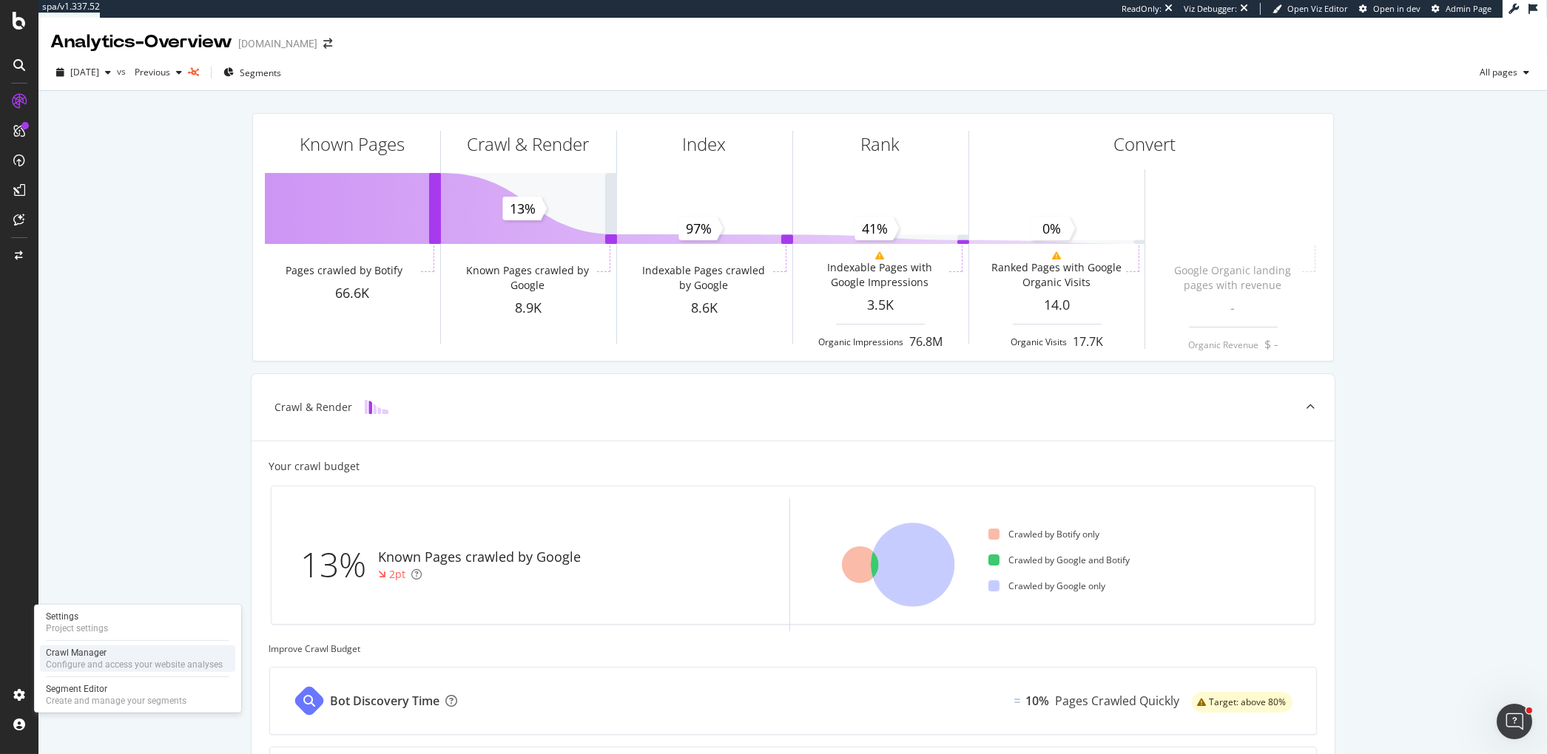
click at [80, 659] on div "Configure and access your website analyses" at bounding box center [134, 665] width 177 height 12
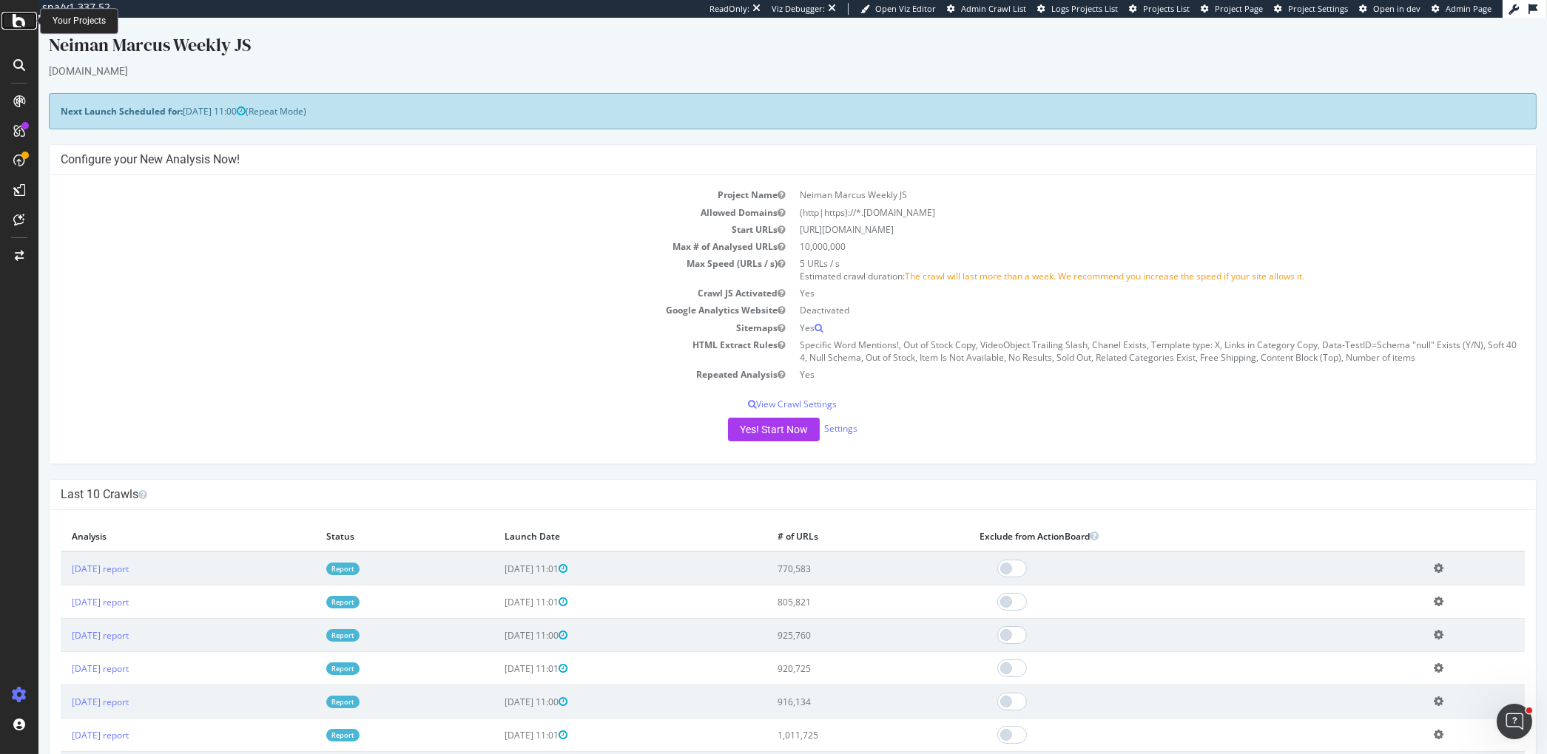
click at [20, 27] on icon at bounding box center [19, 21] width 13 height 18
